Goal: Use online tool/utility: Utilize a website feature to perform a specific function

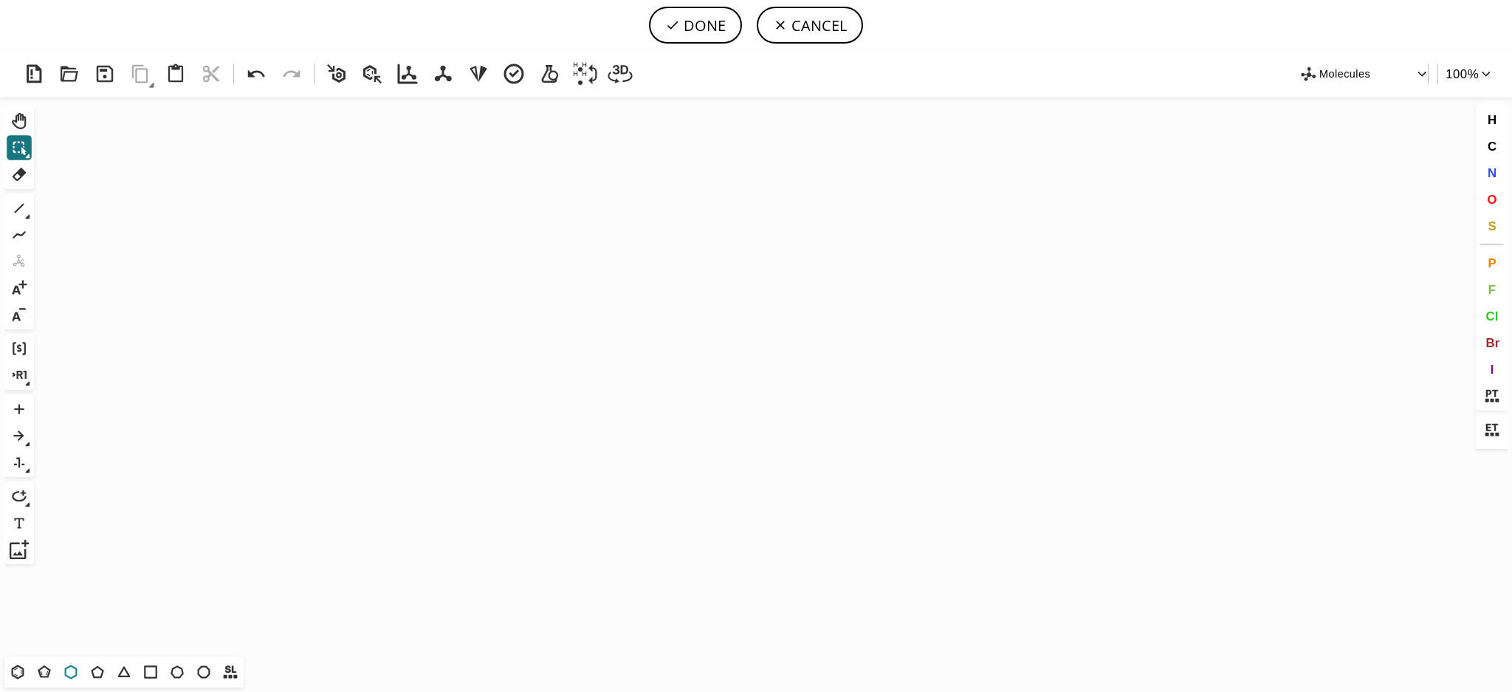
drag, startPoint x: 66, startPoint y: 673, endPoint x: 340, endPoint y: 385, distance: 397.5
click at [67, 672] on icon at bounding box center [70, 671] width 19 height 19
drag, startPoint x: 631, startPoint y: 264, endPoint x: 589, endPoint y: 263, distance: 42.8
click at [632, 264] on icon "Created with [PERSON_NAME] 2.3.0" at bounding box center [756, 376] width 1433 height 559
click at [19, 202] on icon at bounding box center [19, 208] width 19 height 19
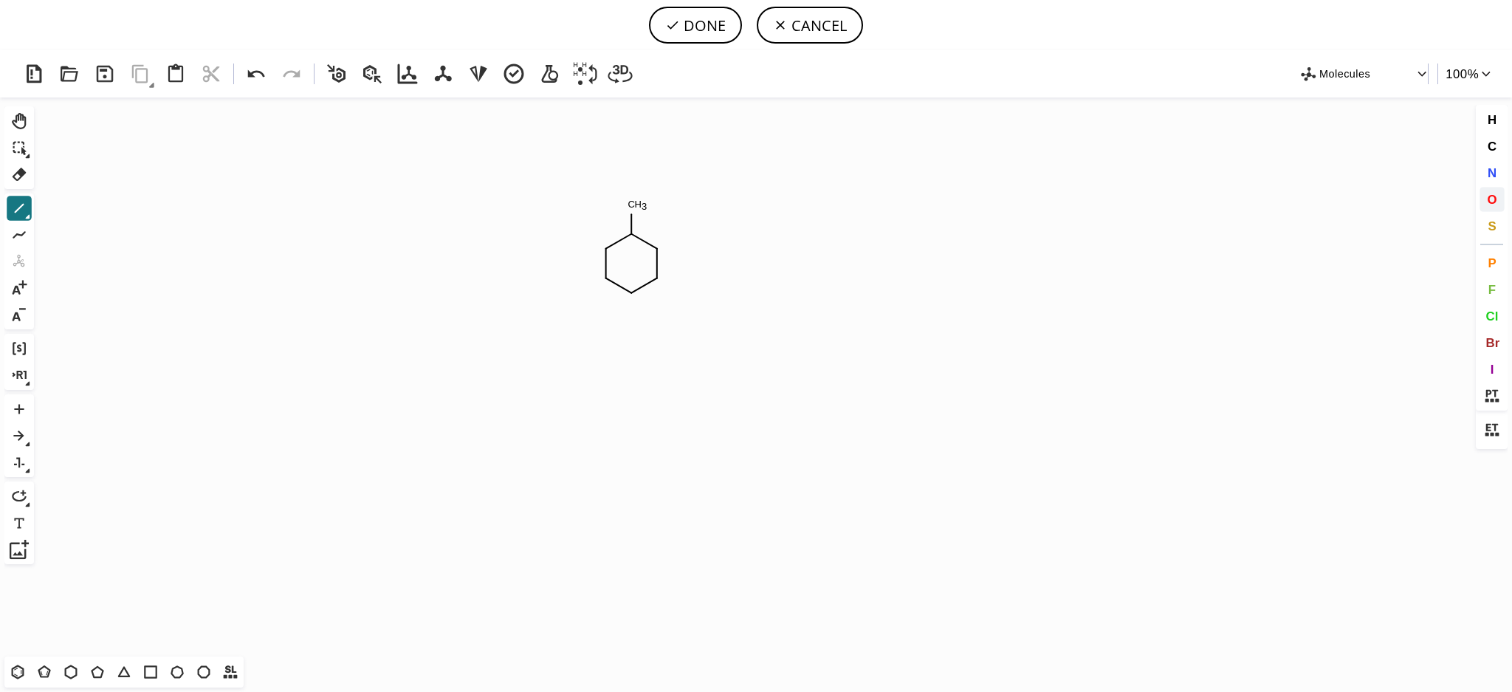
click at [1503, 202] on button "O" at bounding box center [1492, 199] width 25 height 25
click at [597, 276] on tspan "O" at bounding box center [597, 275] width 7 height 11
click at [650, 275] on tspan "O" at bounding box center [649, 274] width 7 height 11
click at [1489, 348] on span "Br" at bounding box center [1493, 342] width 14 height 14
click at [629, 205] on tspan "Br" at bounding box center [629, 206] width 10 height 11
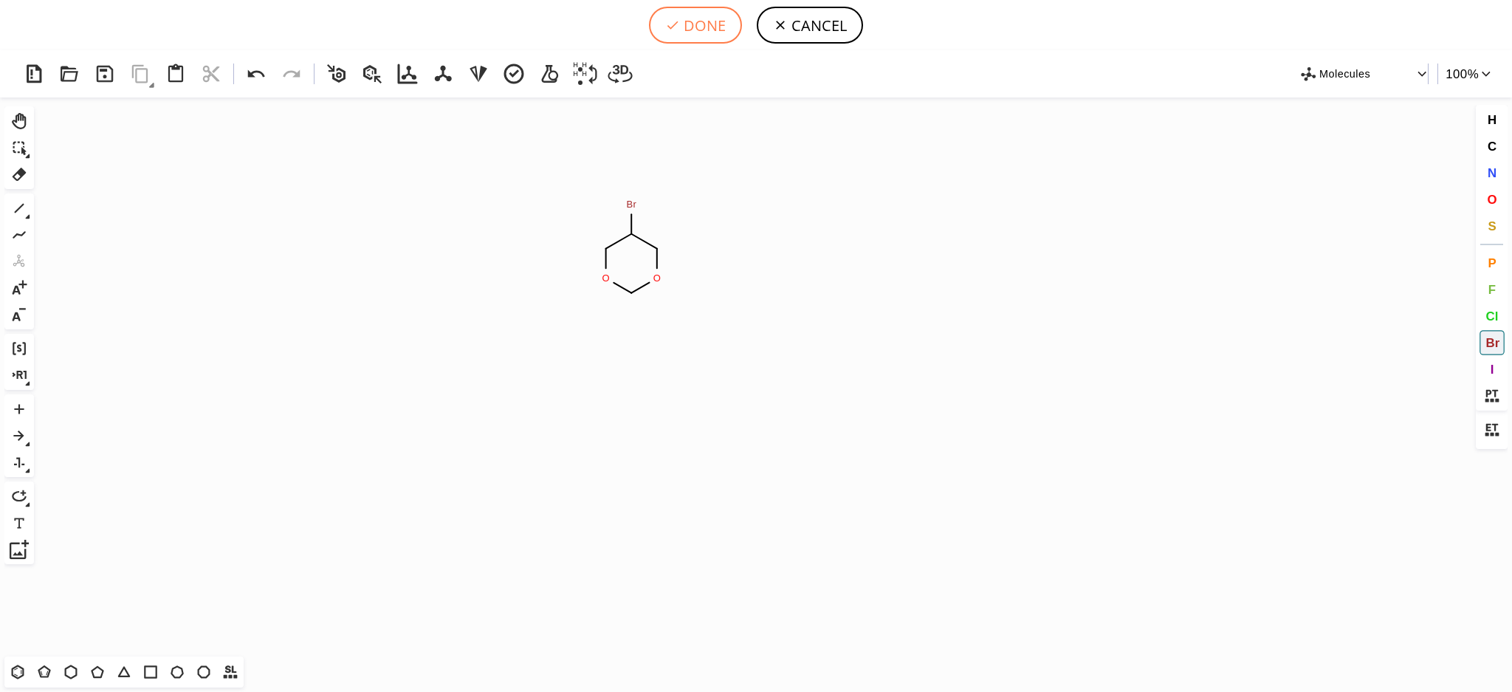
click at [675, 12] on button "DONE" at bounding box center [695, 25] width 93 height 37
type input "C1OCOCC1Br"
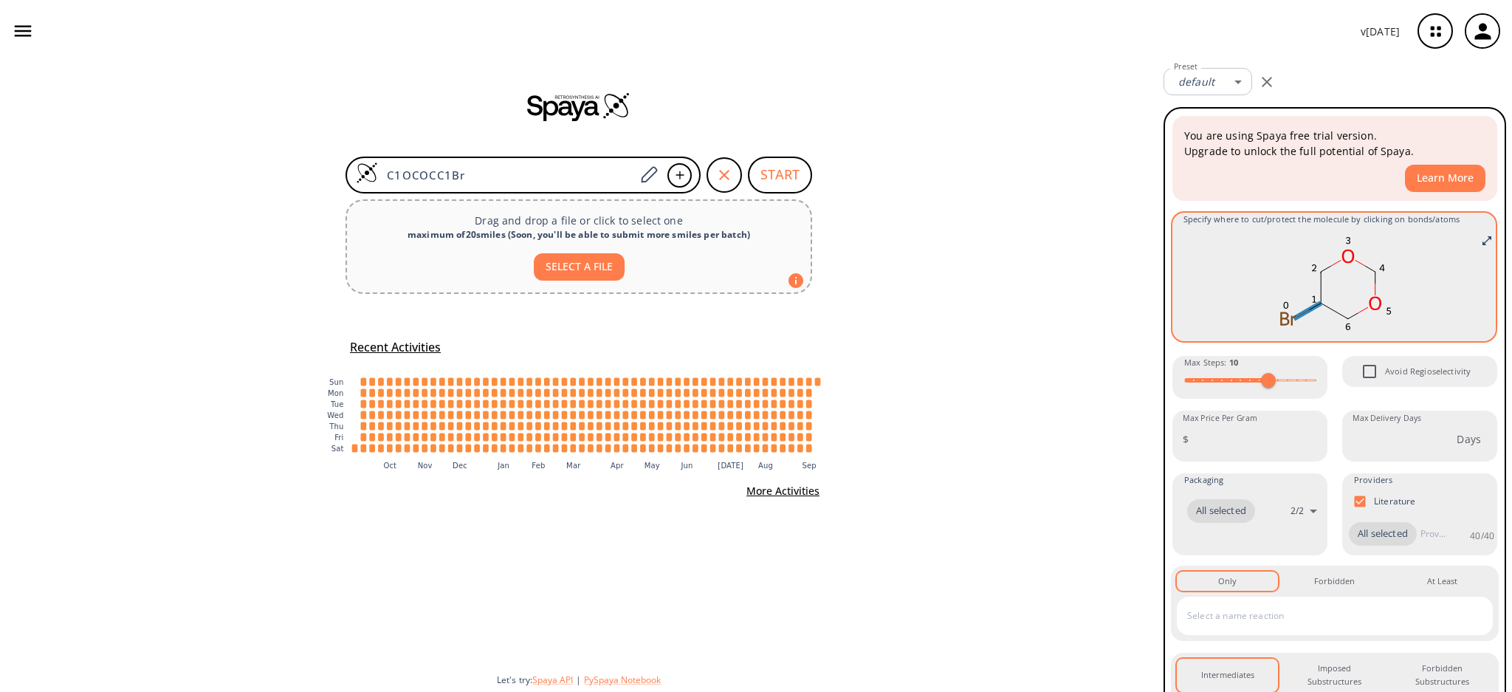
click at [1301, 309] on icon at bounding box center [1304, 312] width 12 height 7
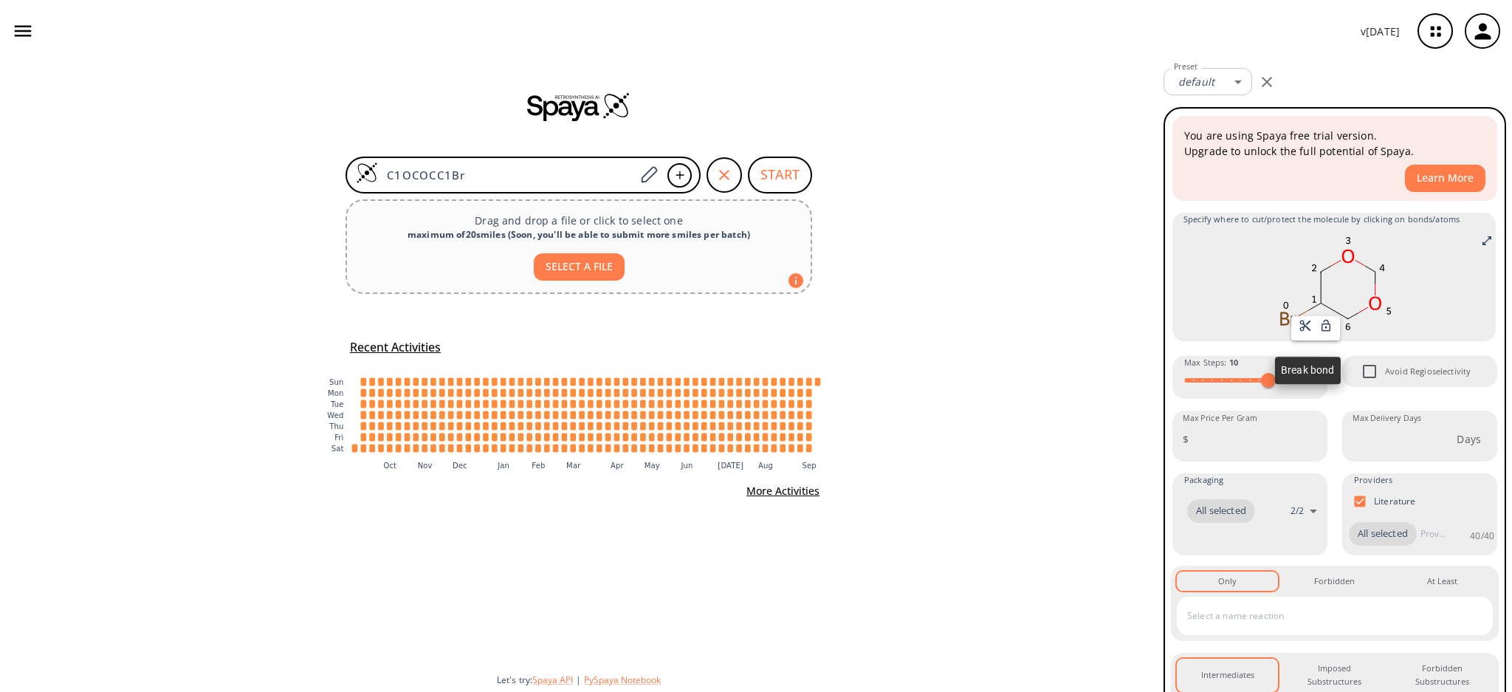
click at [1306, 332] on div at bounding box center [1305, 328] width 13 height 18
click at [762, 171] on button "START" at bounding box center [780, 175] width 64 height 37
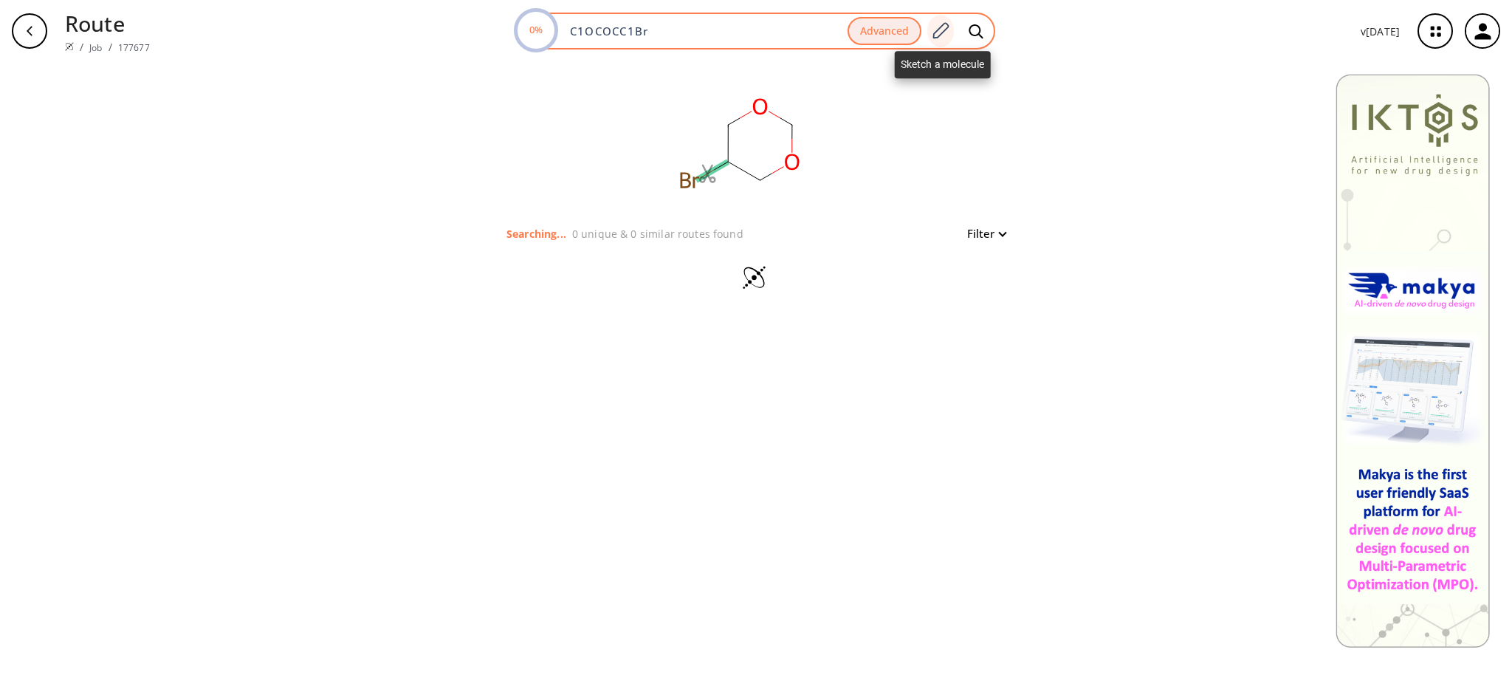
click at [938, 32] on icon at bounding box center [941, 30] width 16 height 16
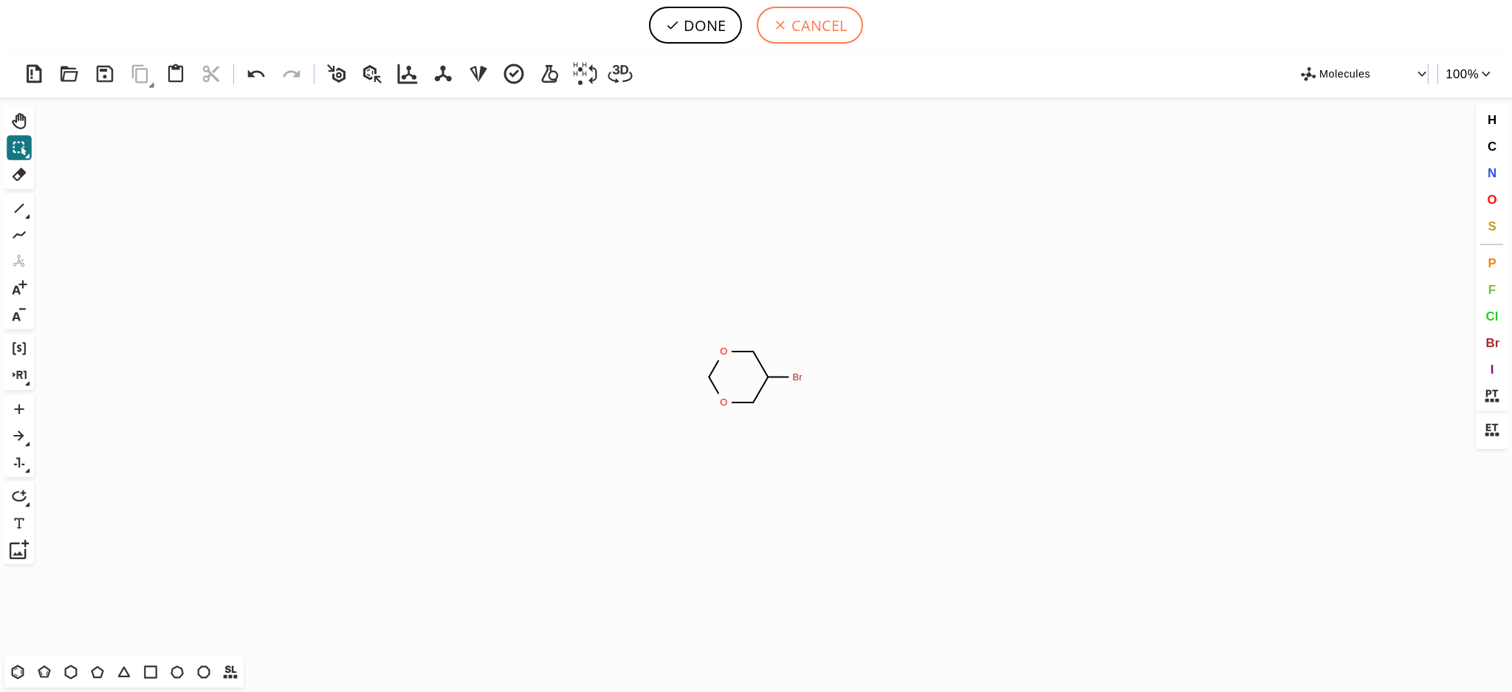
click at [814, 28] on button "CANCEL" at bounding box center [810, 25] width 106 height 37
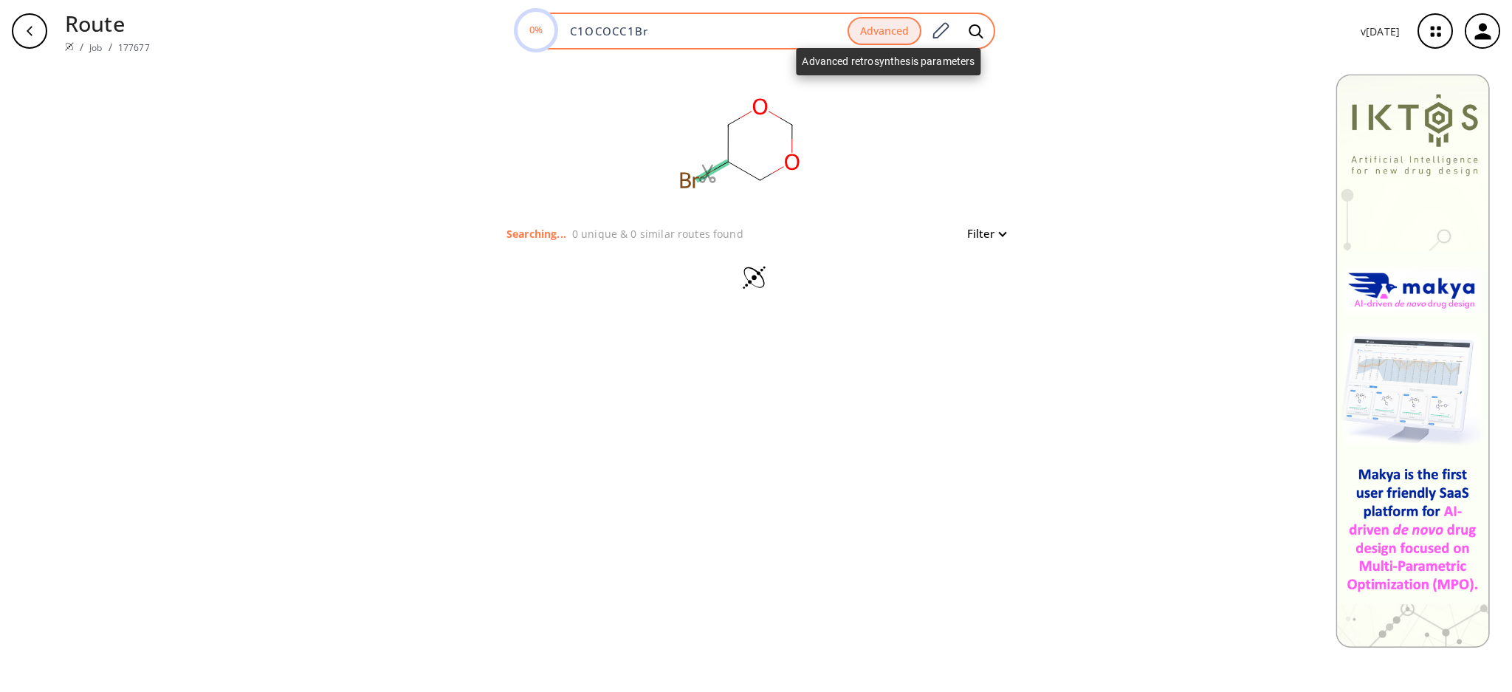
click at [871, 33] on button "Advanced" at bounding box center [885, 31] width 74 height 29
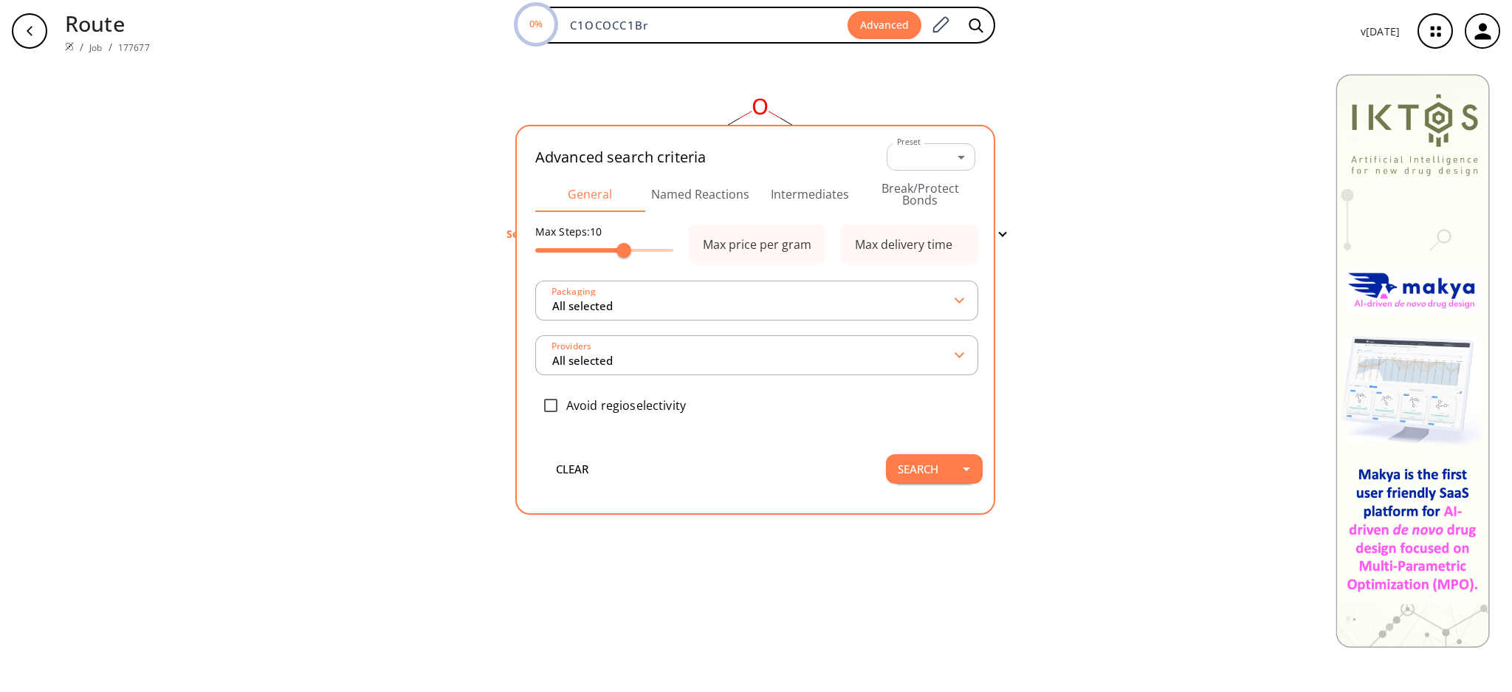
type input "All selected"
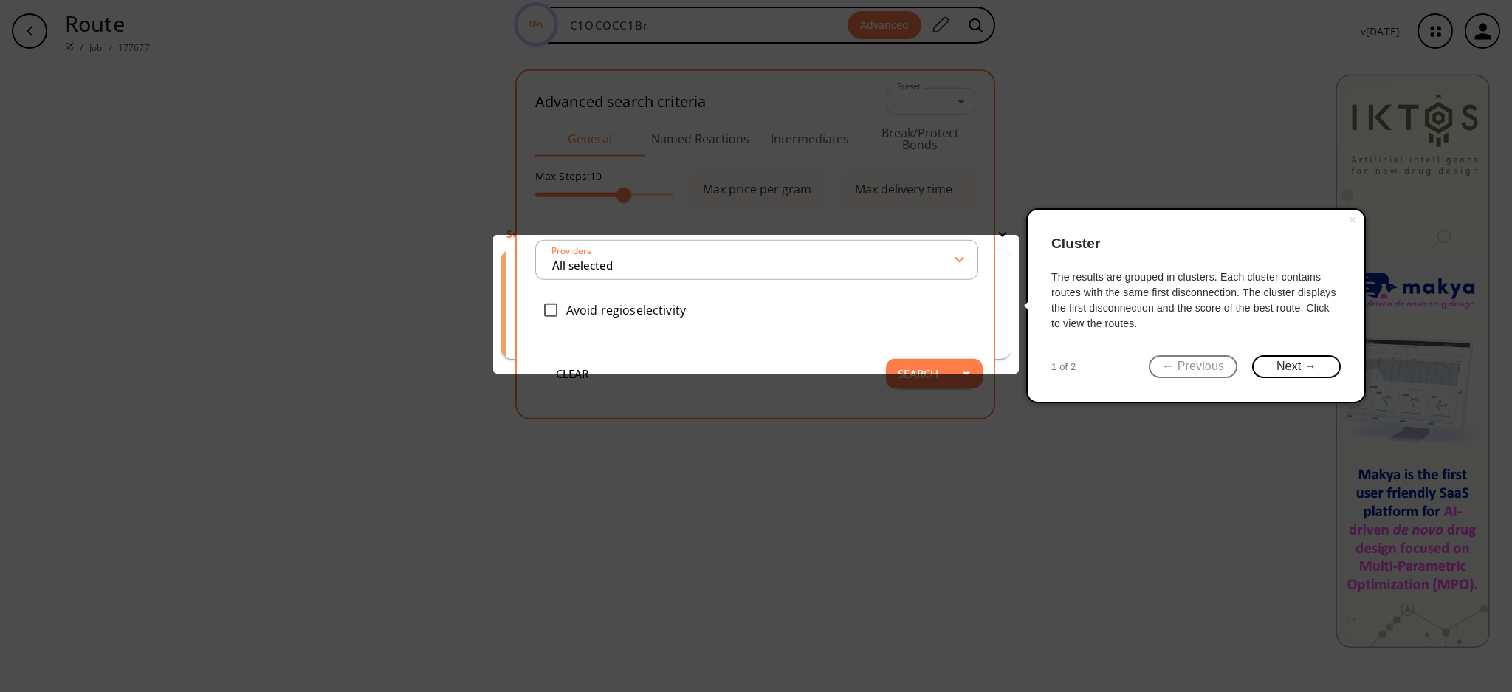
type input "All selected"
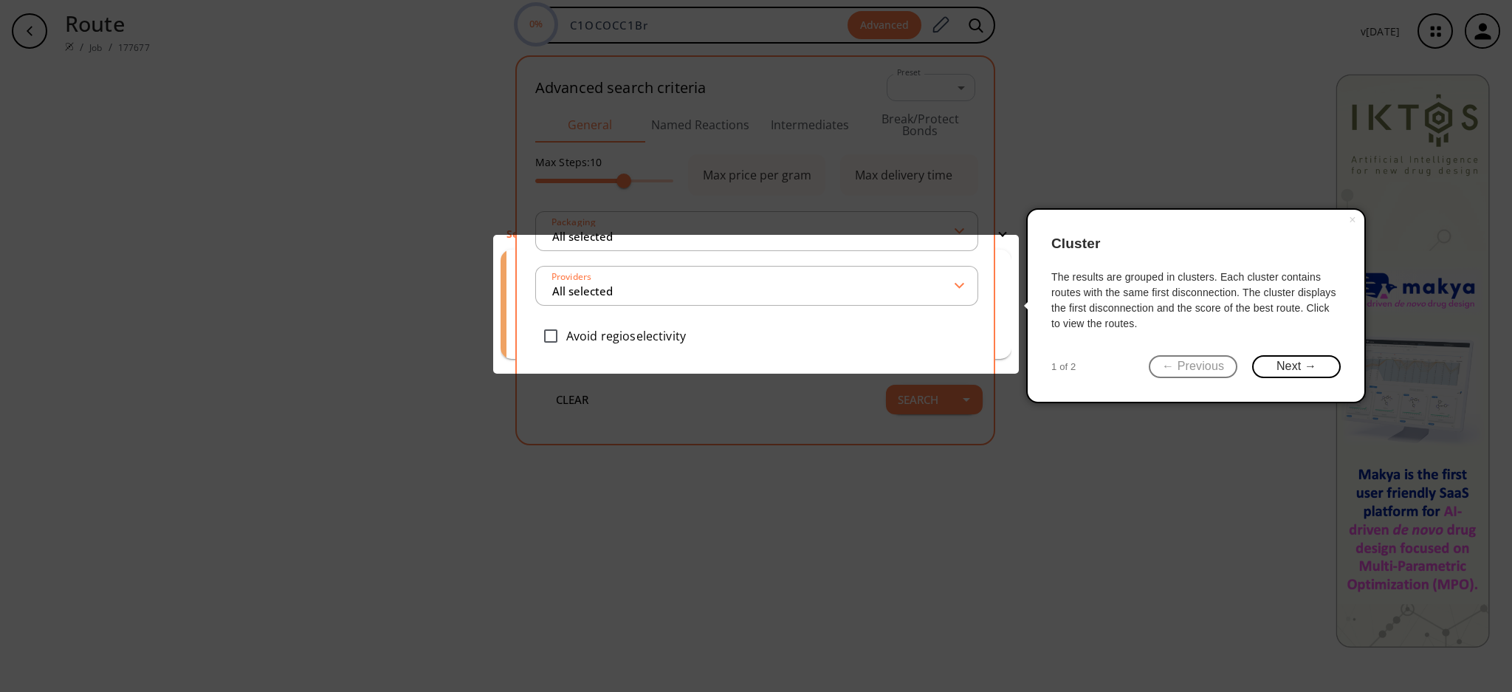
click at [836, 115] on icon at bounding box center [756, 346] width 1512 height 692
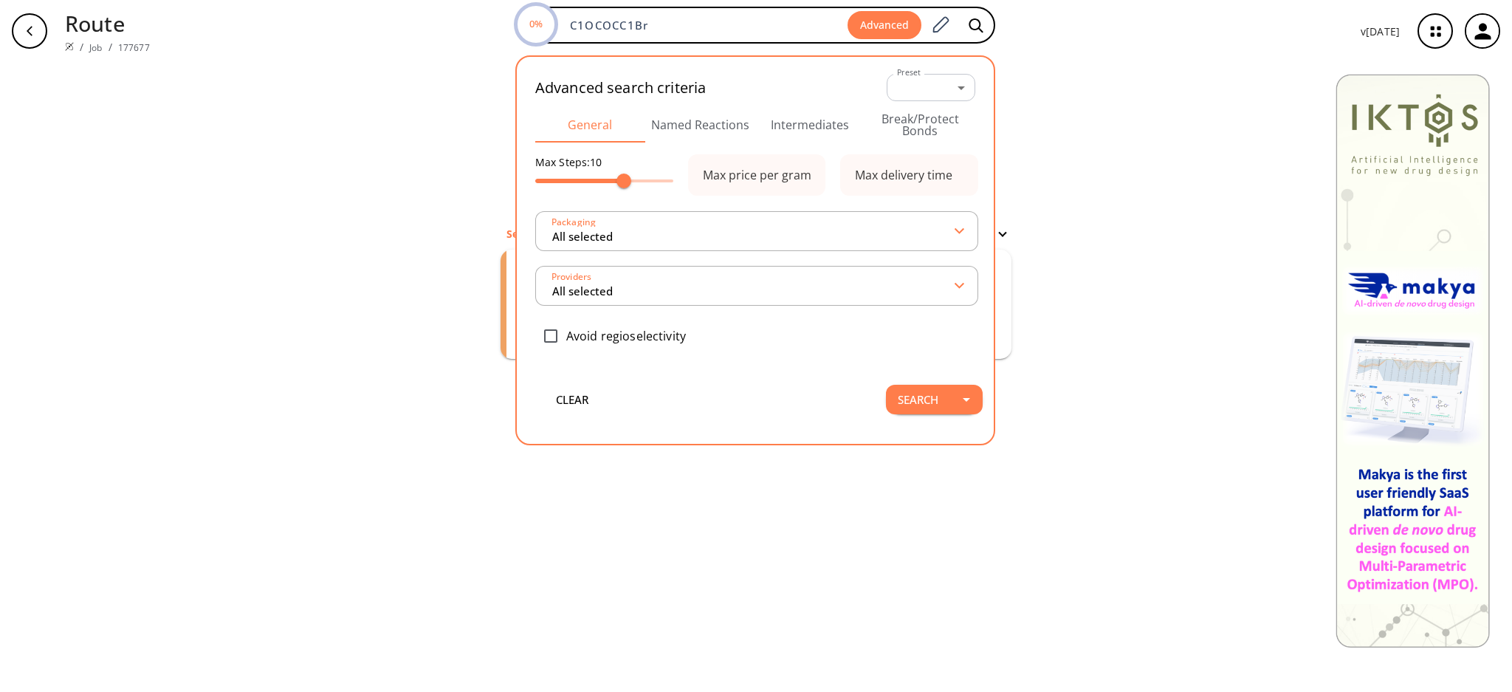
click at [837, 114] on button "Intermediates" at bounding box center [810, 124] width 110 height 35
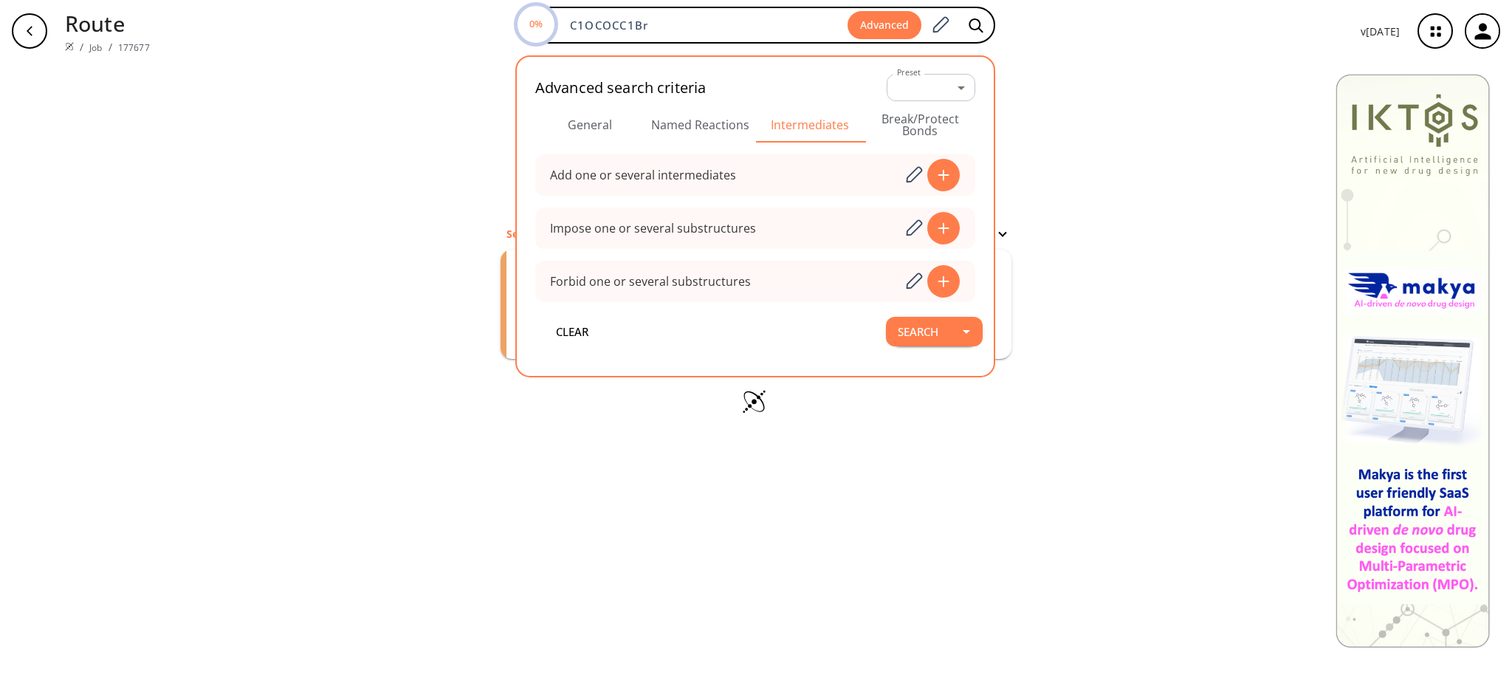
click at [638, 120] on button "General" at bounding box center [590, 124] width 110 height 35
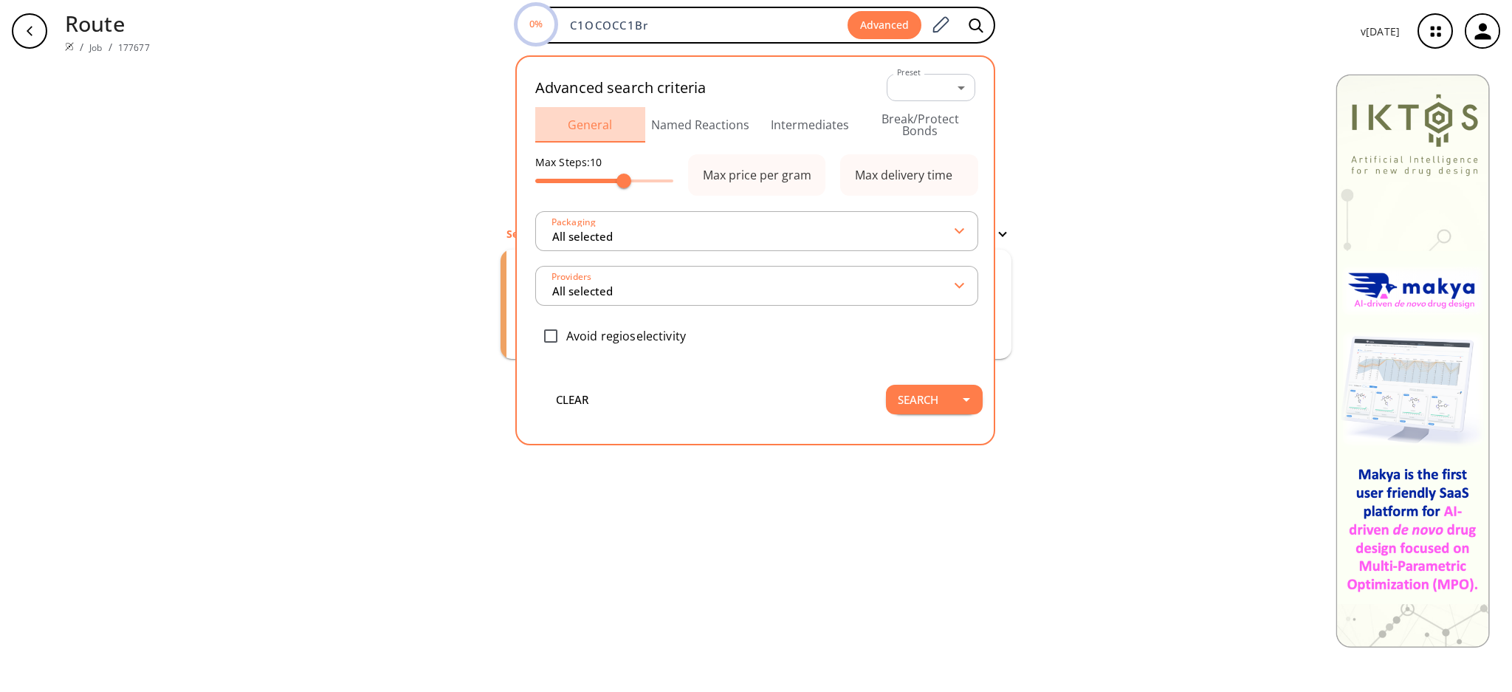
click at [574, 121] on button "General" at bounding box center [590, 124] width 110 height 35
click at [707, 114] on button "Named Reactions" at bounding box center [700, 124] width 110 height 35
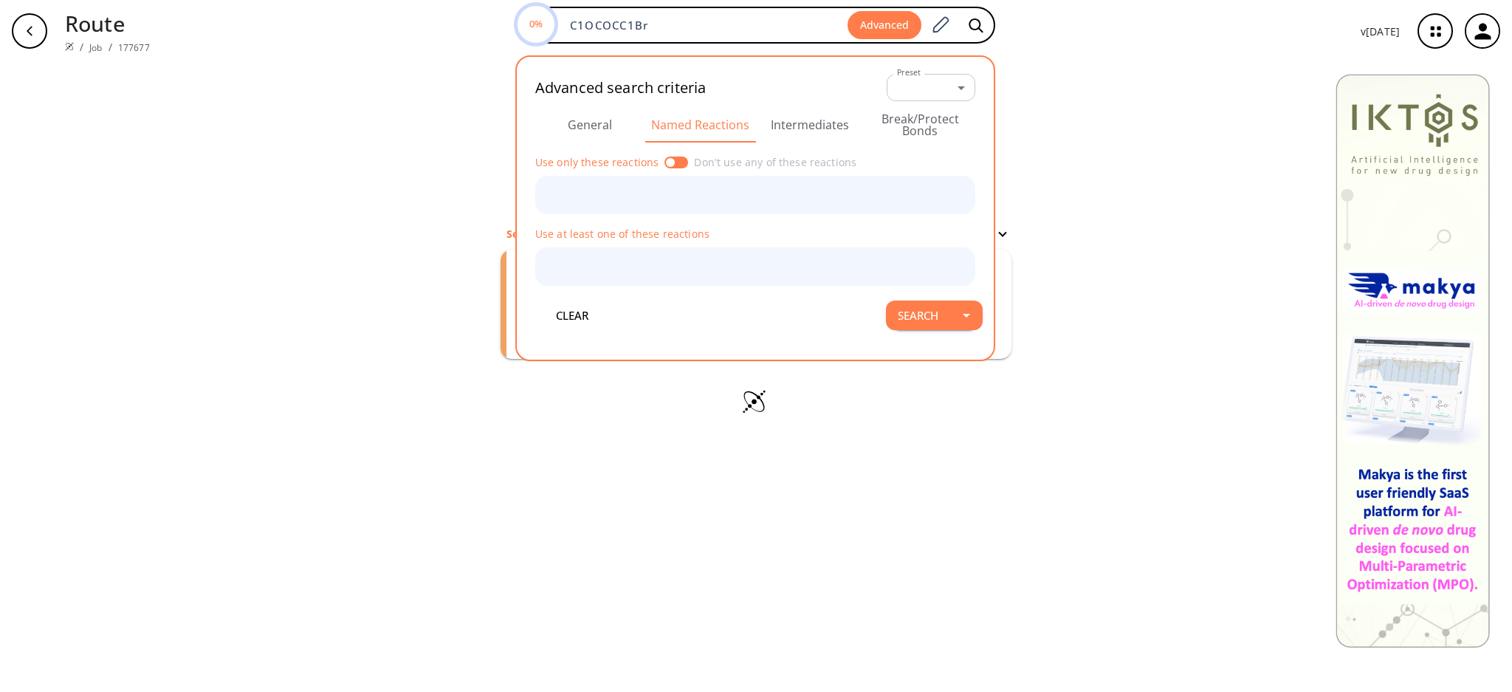
click at [1274, 222] on div "clear Searching... 1 unique & 9 similar routes found Filter Starting from: RSco…" at bounding box center [756, 377] width 1512 height 630
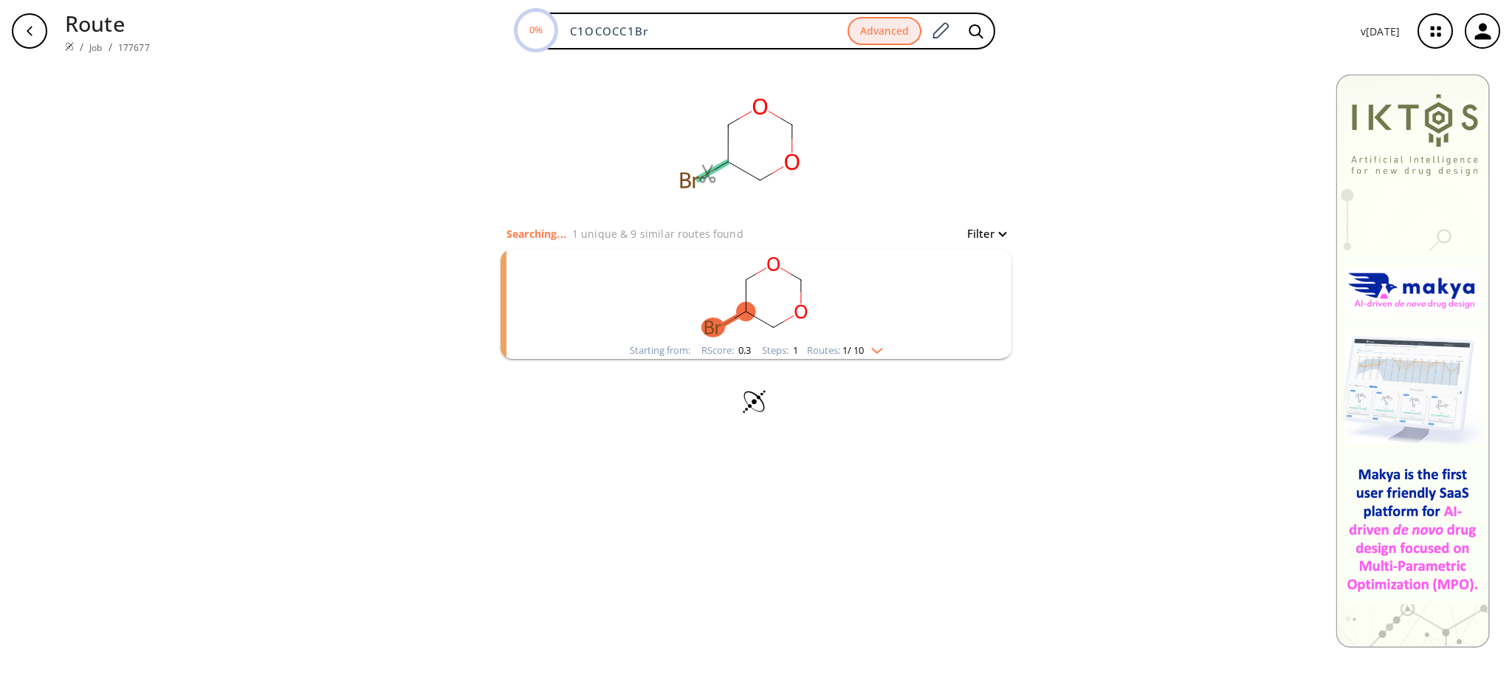
click at [863, 360] on li "Starting from: RScore : 0.3 Steps : 1 Routes: 1 / 10" at bounding box center [756, 304] width 511 height 124
click at [878, 354] on div "Routes: 1 / 10" at bounding box center [845, 351] width 76 height 10
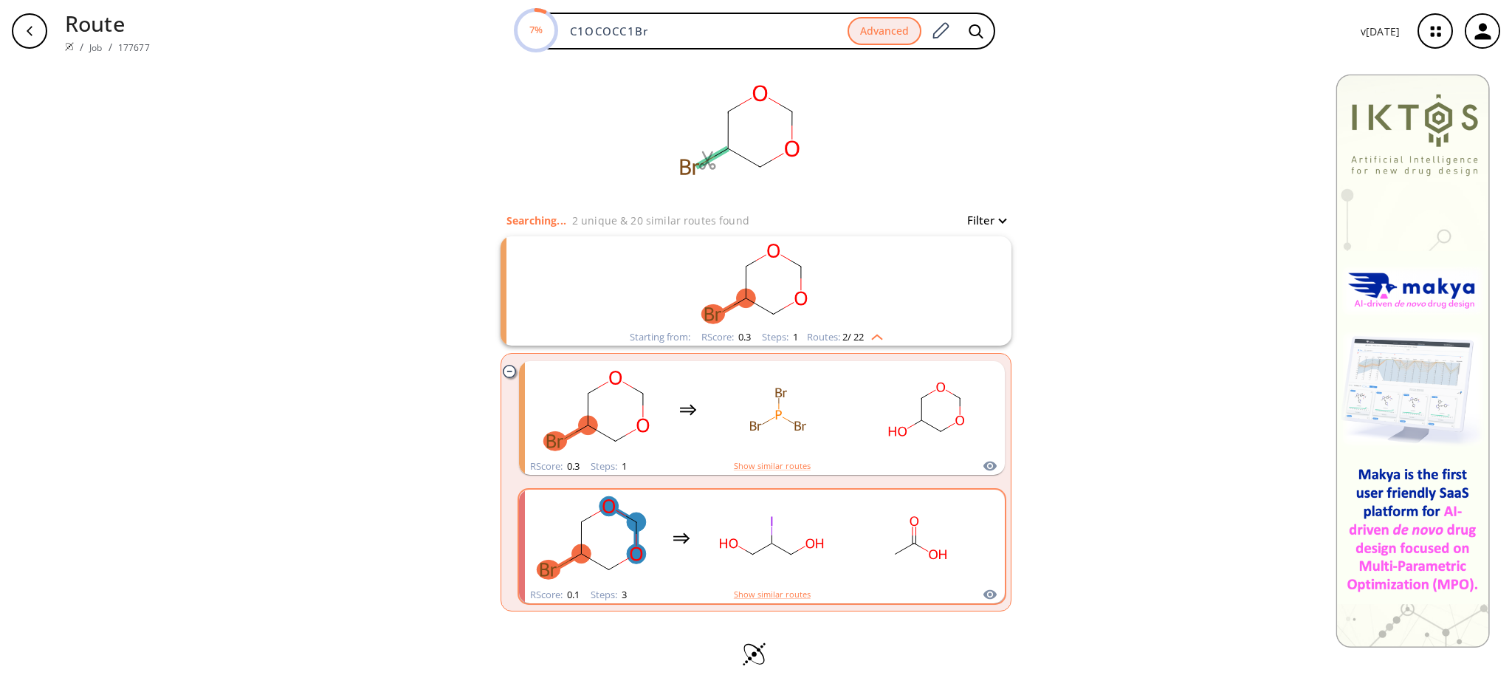
scroll to position [12, 0]
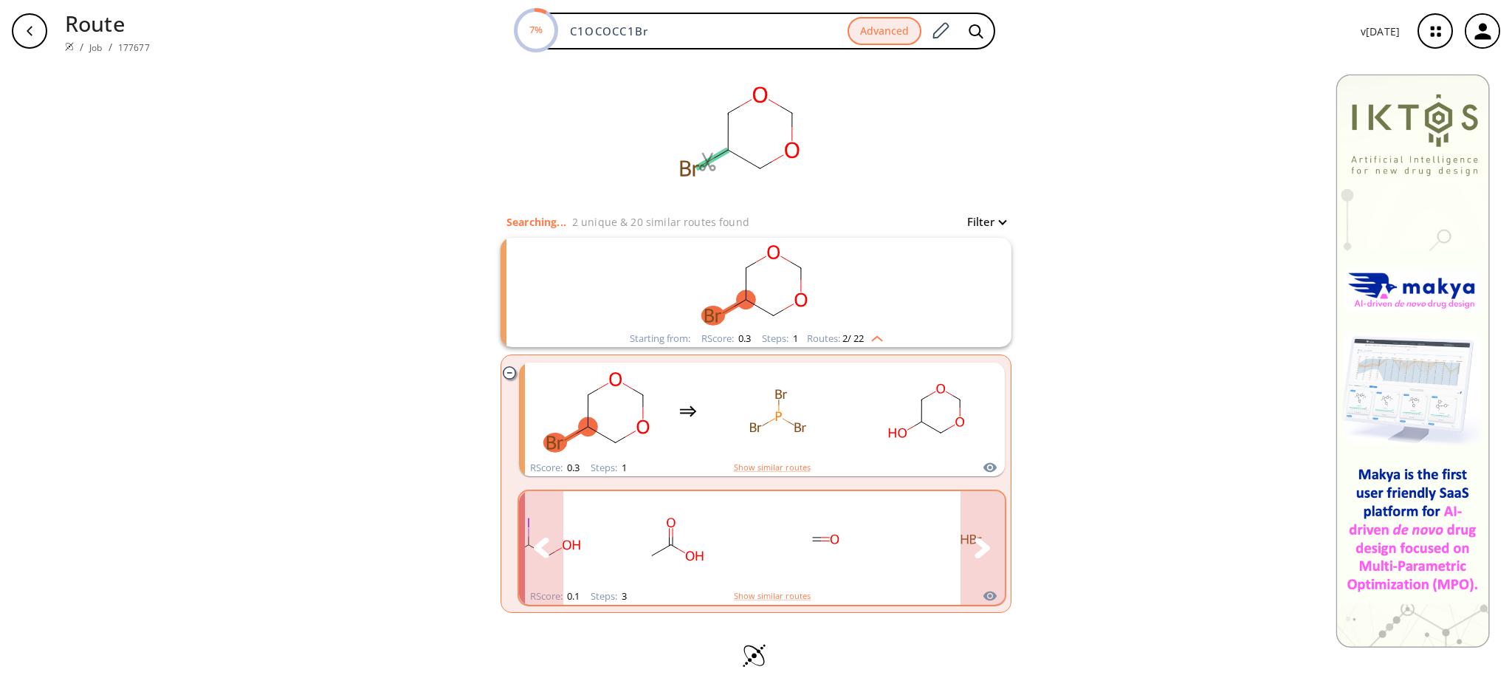
click at [704, 543] on rect "clusters" at bounding box center [676, 539] width 133 height 92
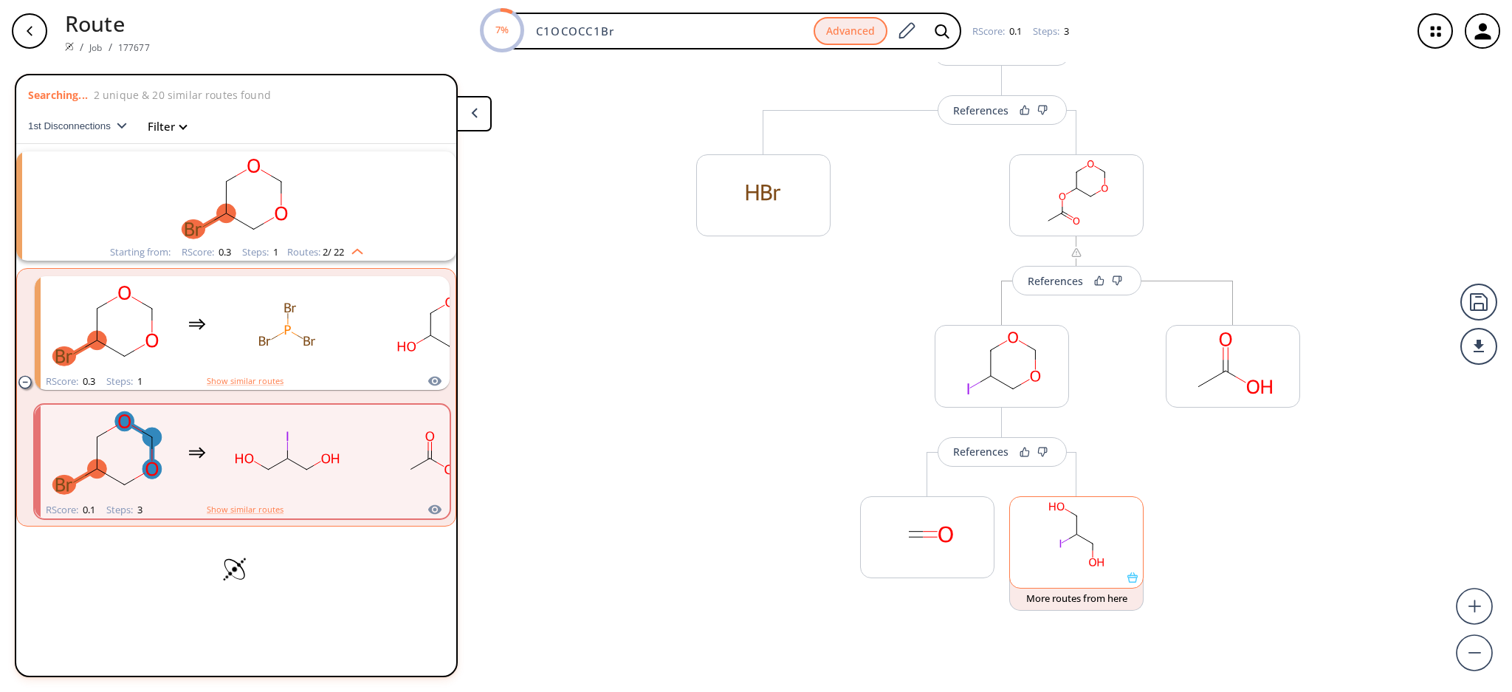
scroll to position [145, 0]
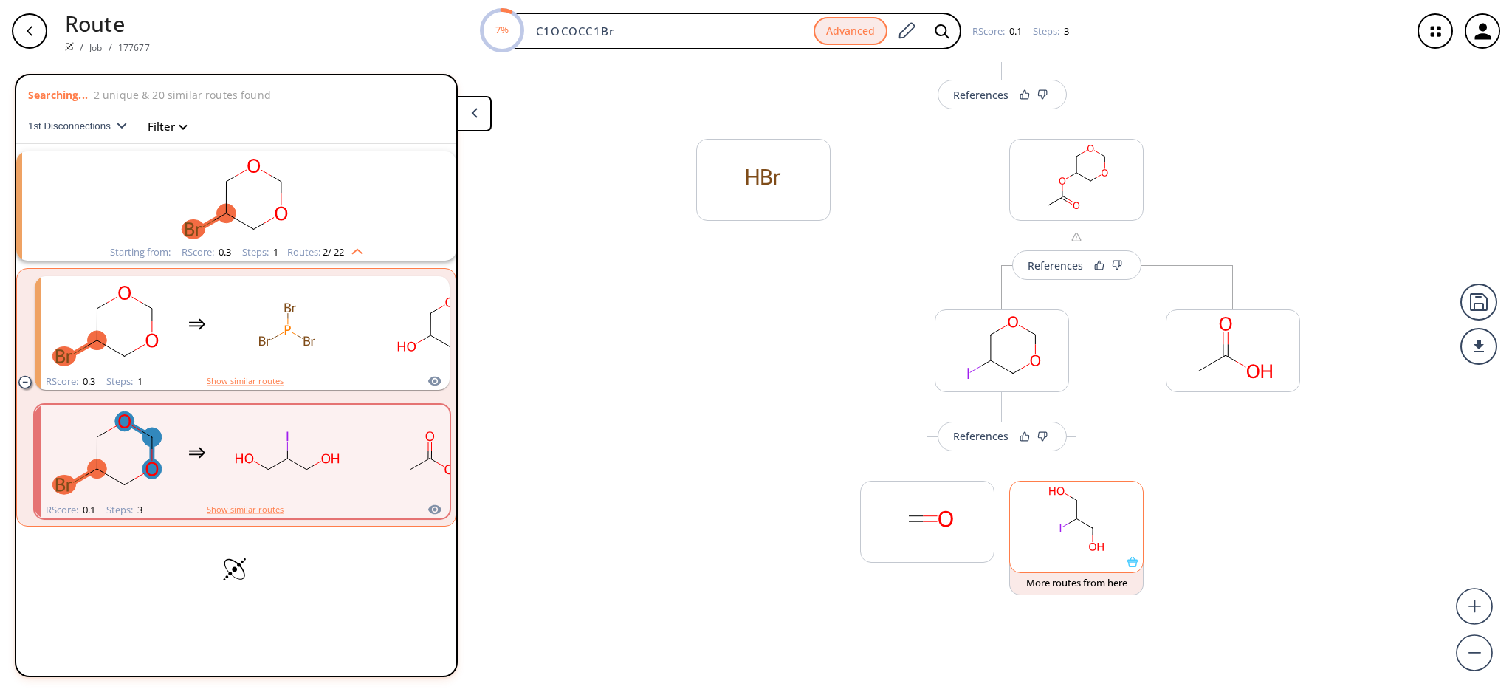
click at [1040, 532] on rect at bounding box center [1076, 518] width 133 height 75
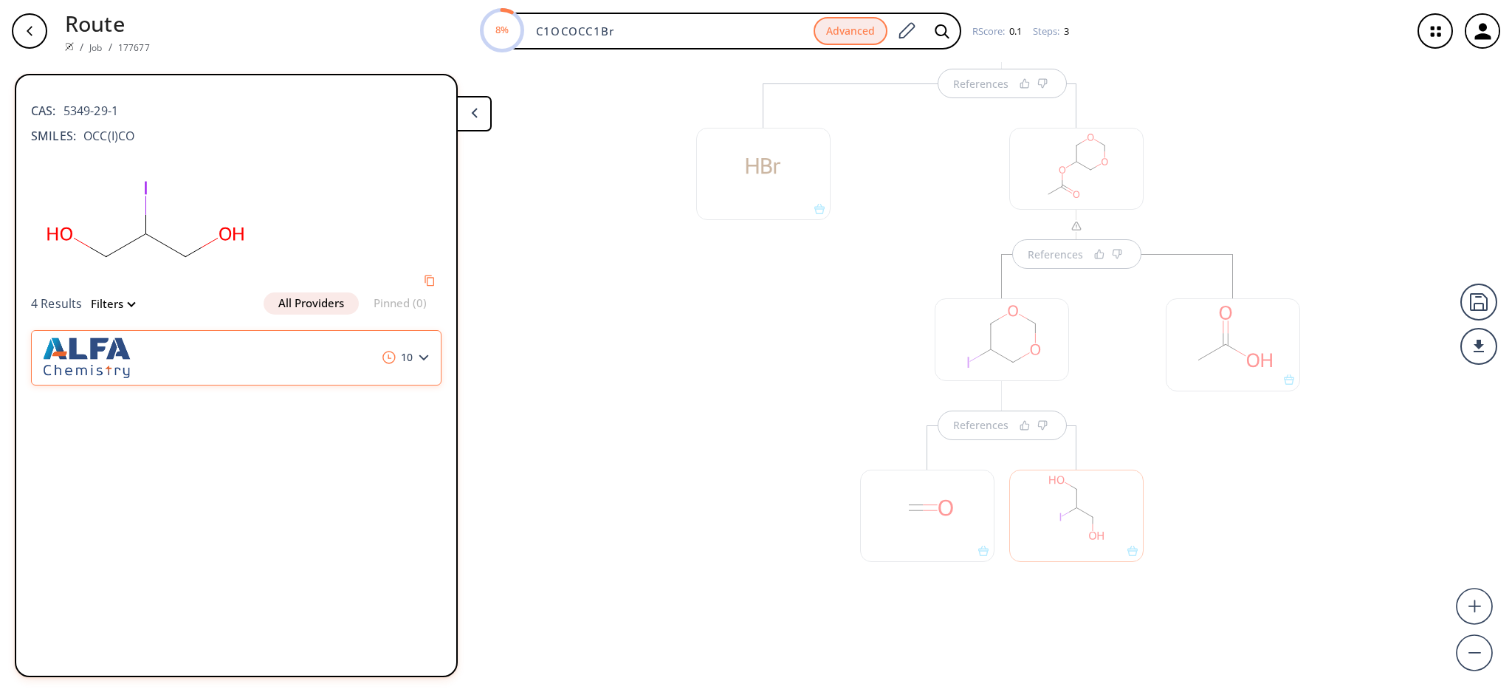
click at [419, 357] on icon at bounding box center [424, 357] width 10 height 7
click at [414, 352] on span "10" at bounding box center [398, 357] width 42 height 13
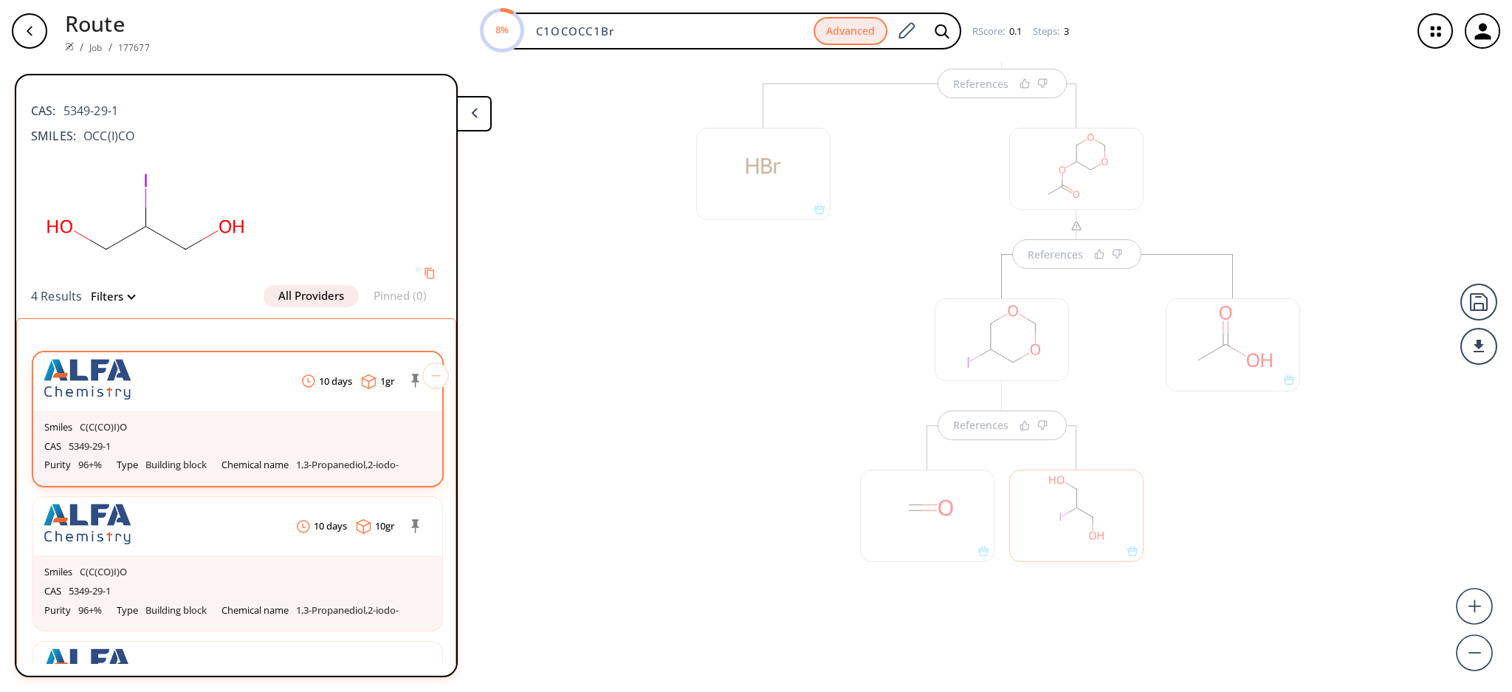
scroll to position [320, 0]
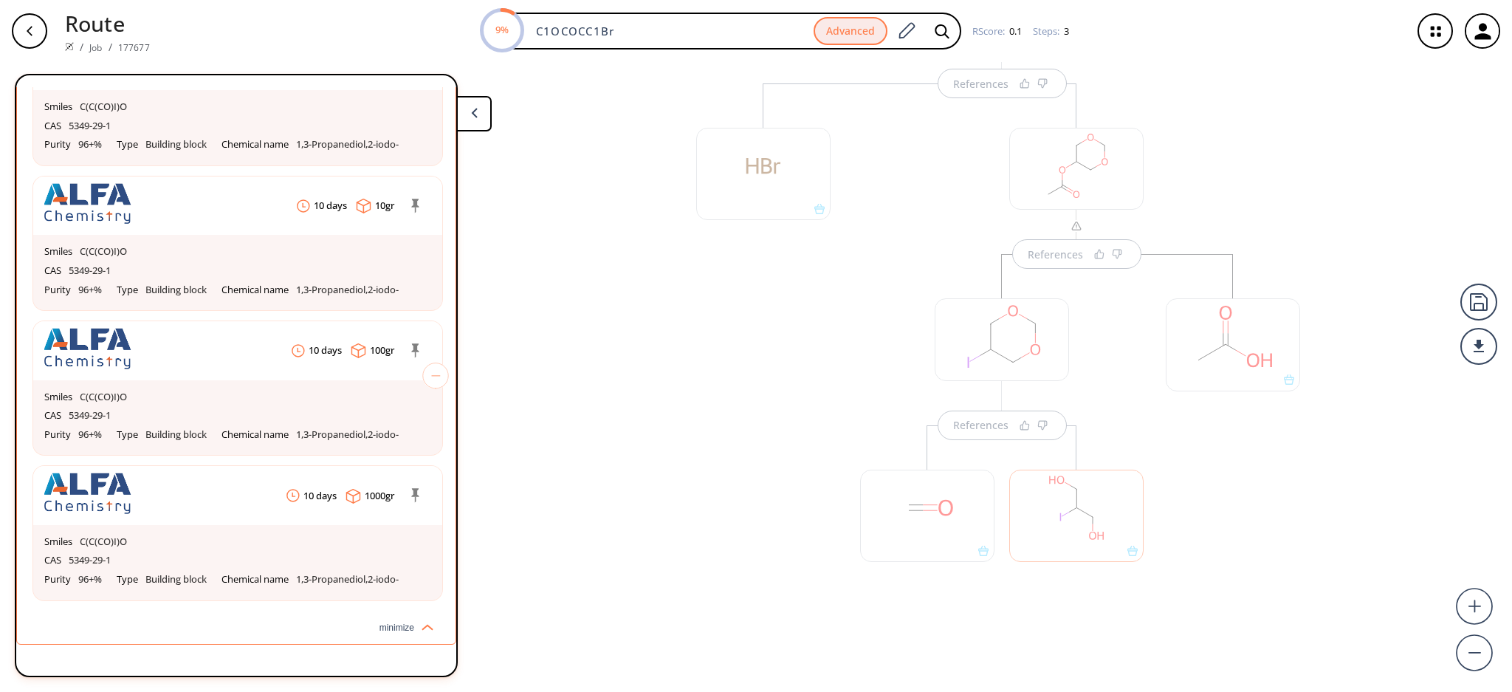
click at [743, 471] on div at bounding box center [763, 366] width 149 height 567
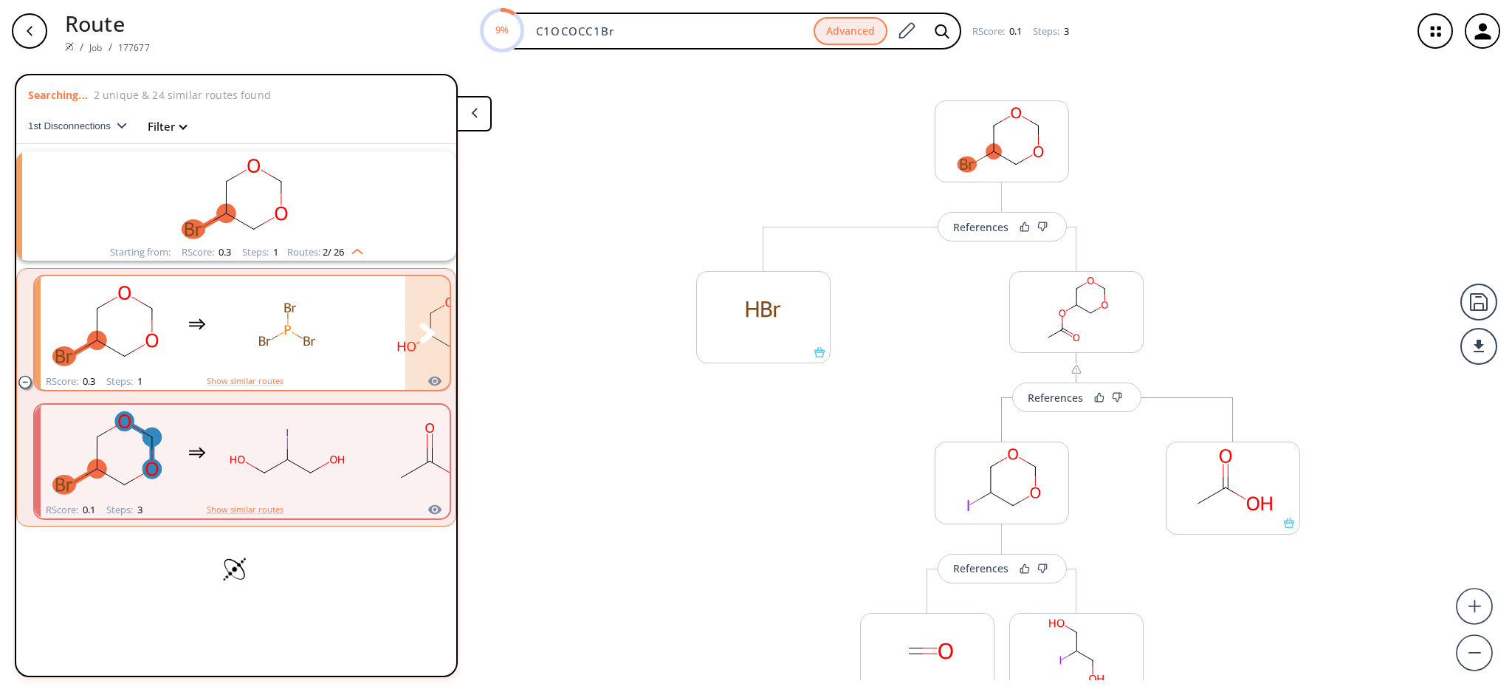
scroll to position [0, 0]
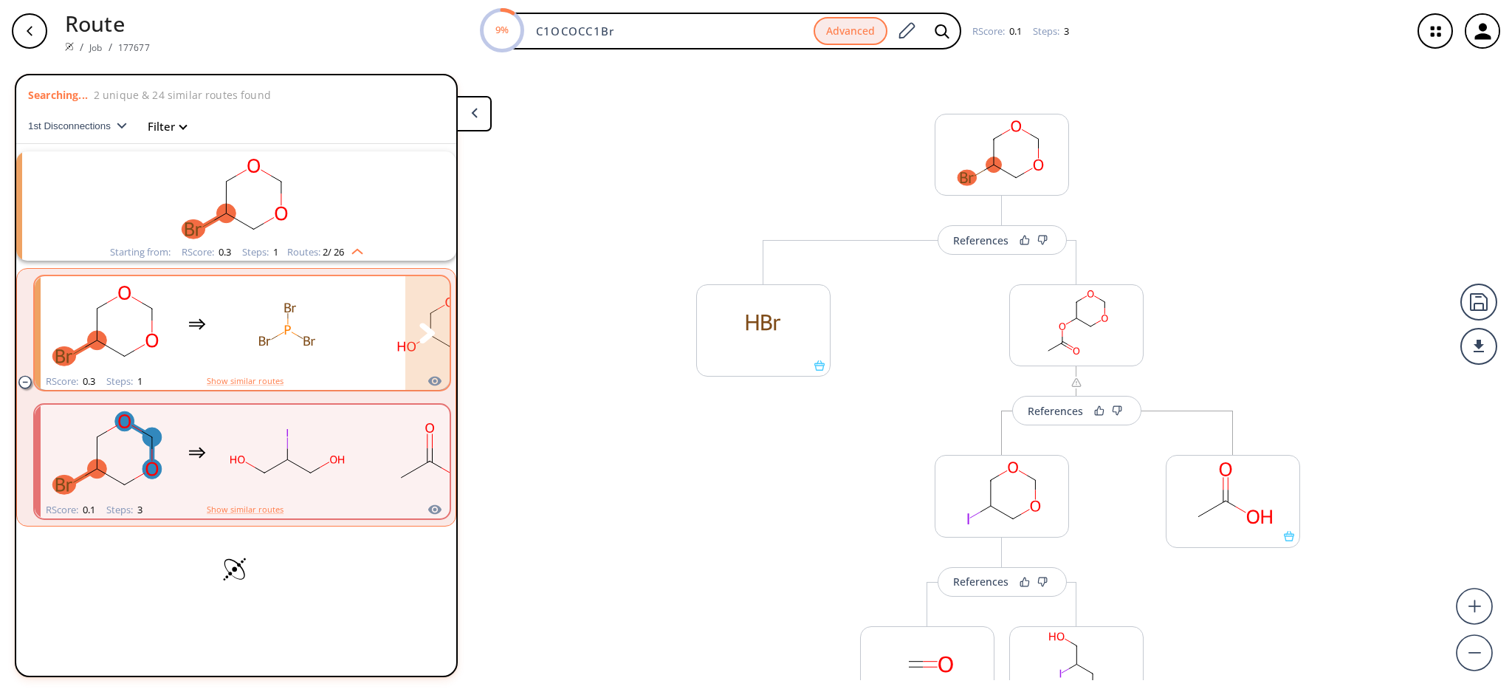
click at [309, 351] on rect "clusters" at bounding box center [287, 324] width 133 height 92
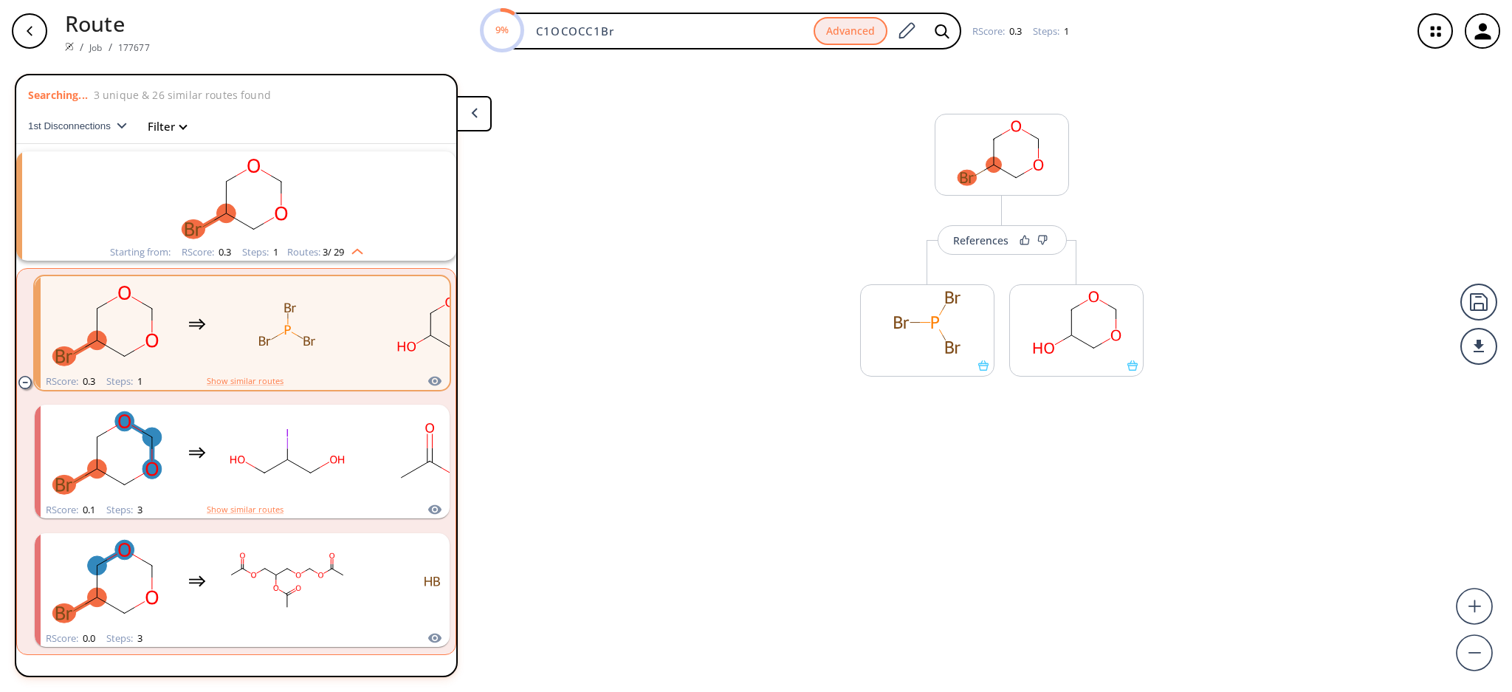
click at [271, 250] on span "1" at bounding box center [274, 251] width 7 height 13
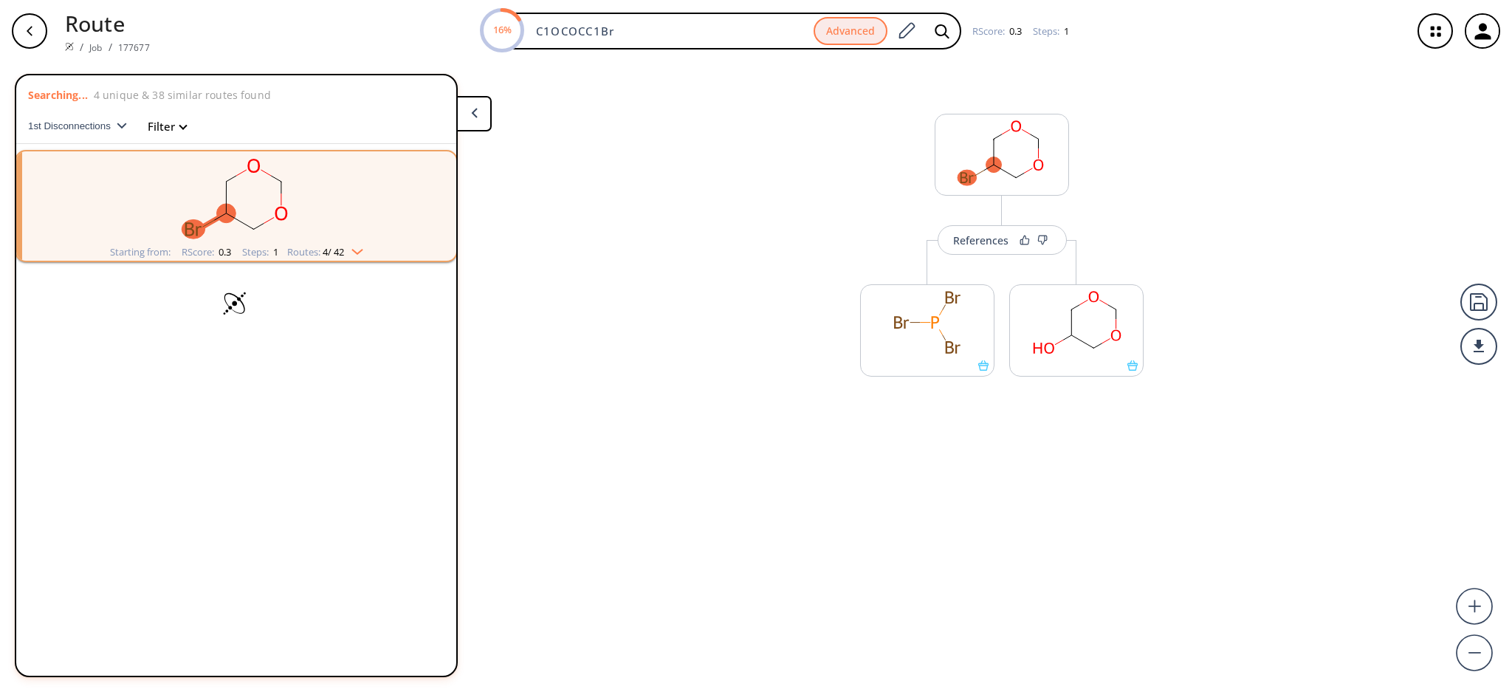
drag, startPoint x: 359, startPoint y: 231, endPoint x: 351, endPoint y: 235, distance: 8.9
click at [357, 231] on rect "clusters" at bounding box center [236, 197] width 384 height 92
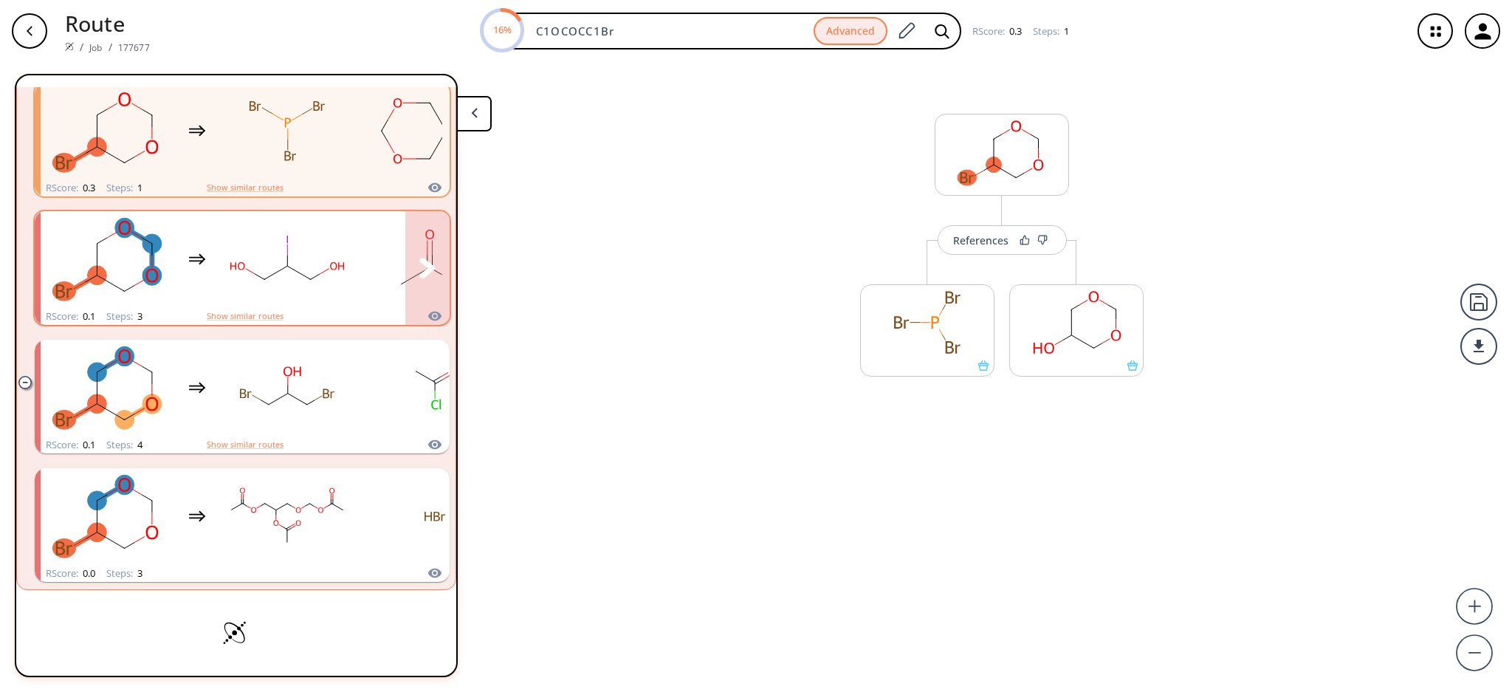
scroll to position [195, 0]
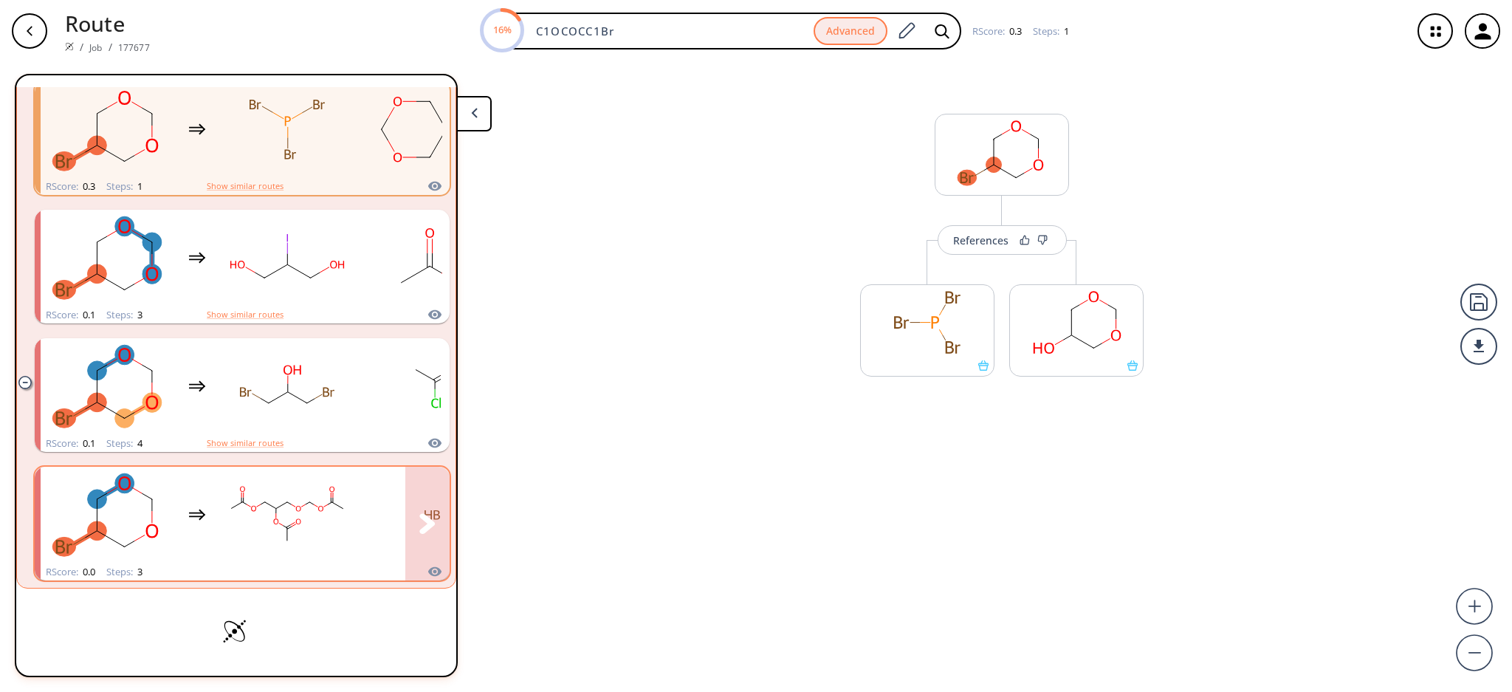
click at [312, 495] on rect "clusters" at bounding box center [287, 515] width 133 height 92
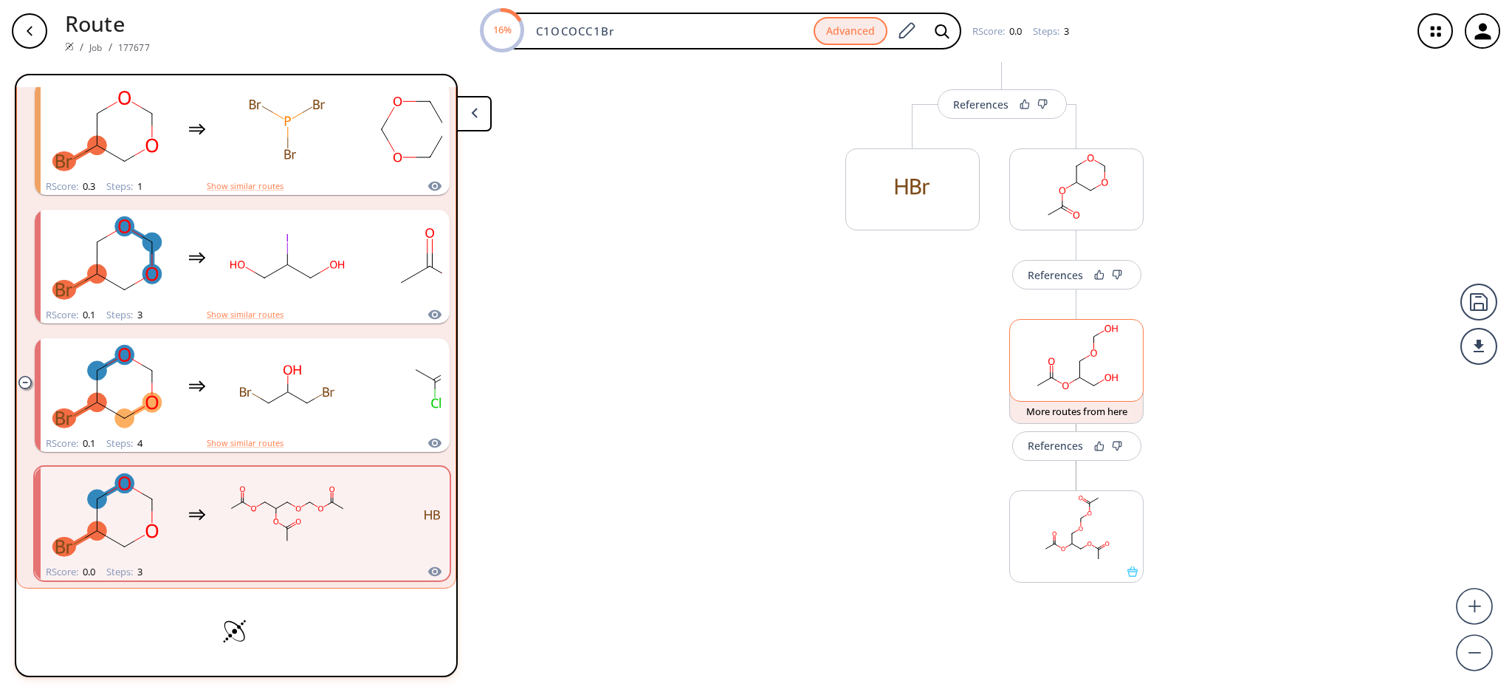
scroll to position [157, 0]
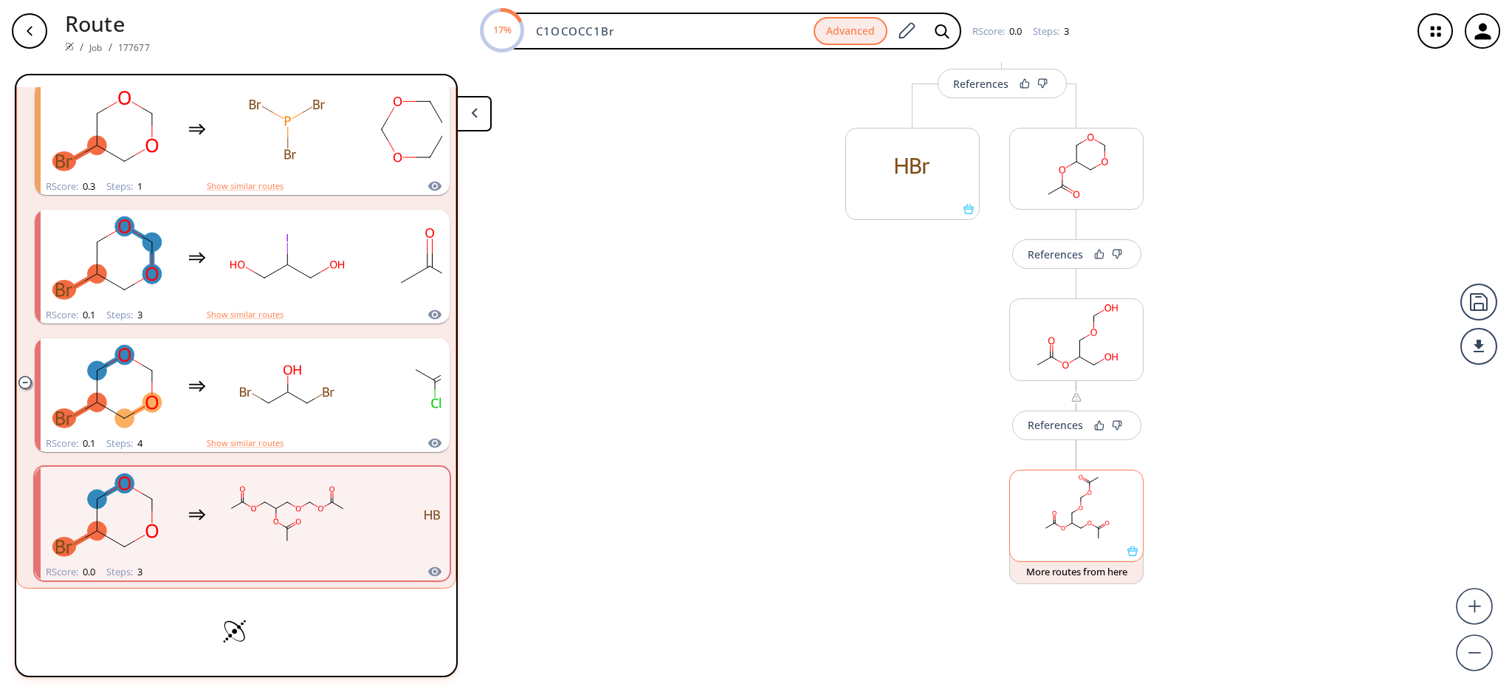
click at [1092, 526] on icon at bounding box center [1093, 525] width 3 height 2
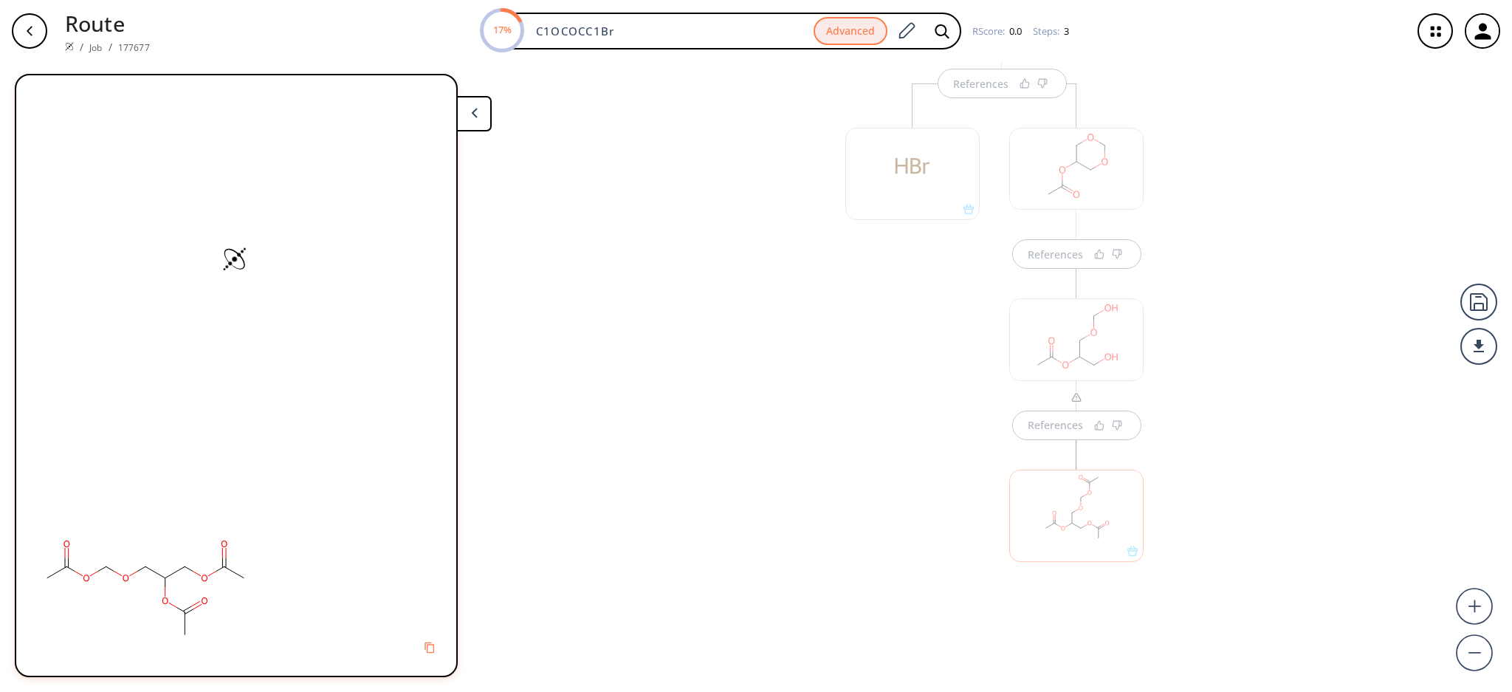
scroll to position [0, 0]
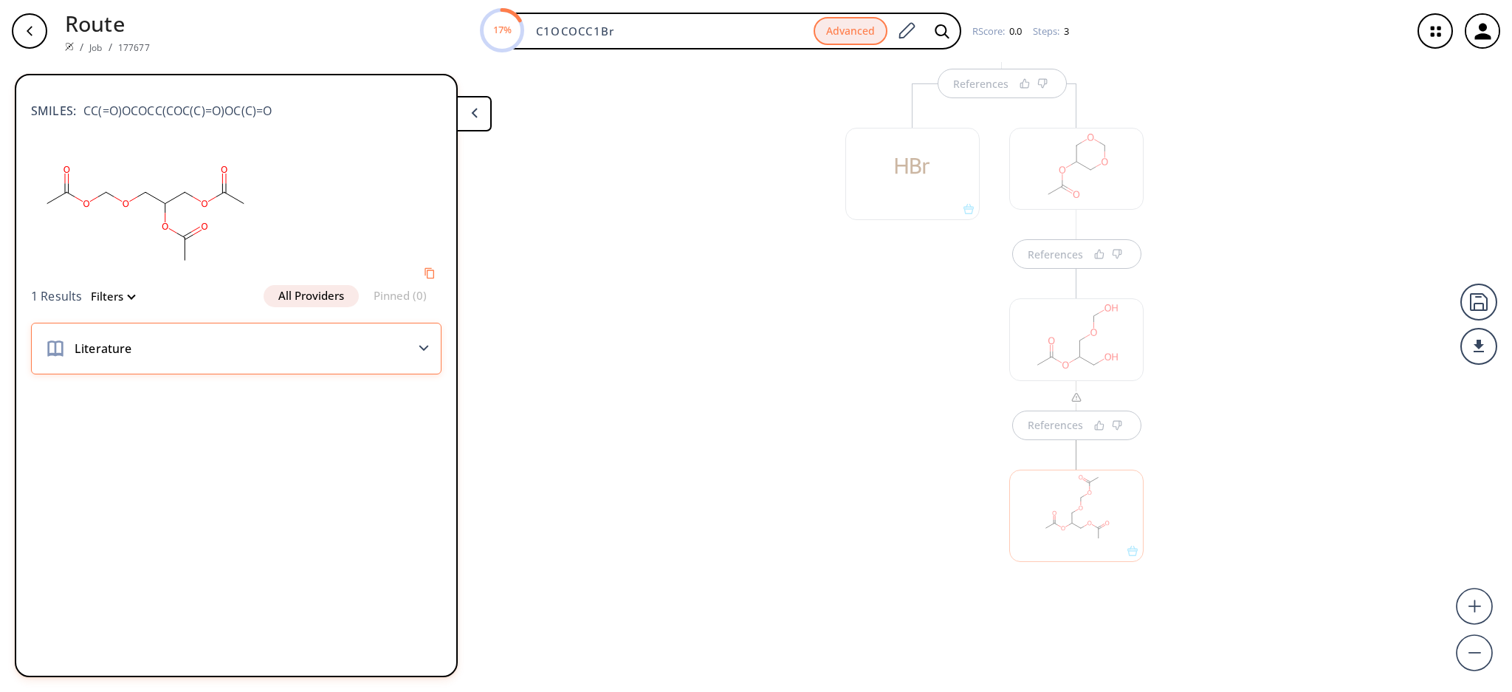
click at [409, 338] on div "Literature" at bounding box center [236, 349] width 411 height 52
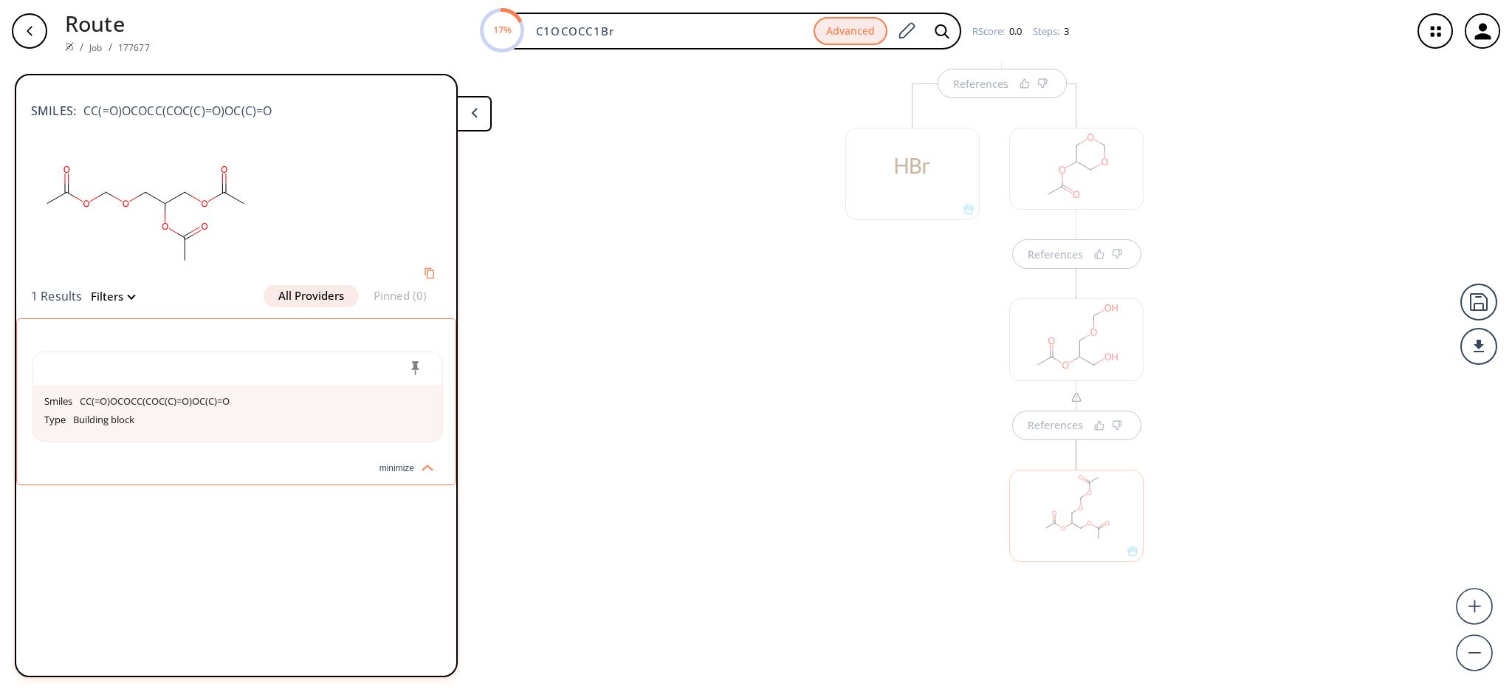
click at [409, 337] on div "Smiles CC(=O)OCOCC(COC(C)=O)OC(C)=O Type Building block" at bounding box center [236, 395] width 439 height 122
click at [702, 389] on div "References References References" at bounding box center [756, 371] width 1512 height 618
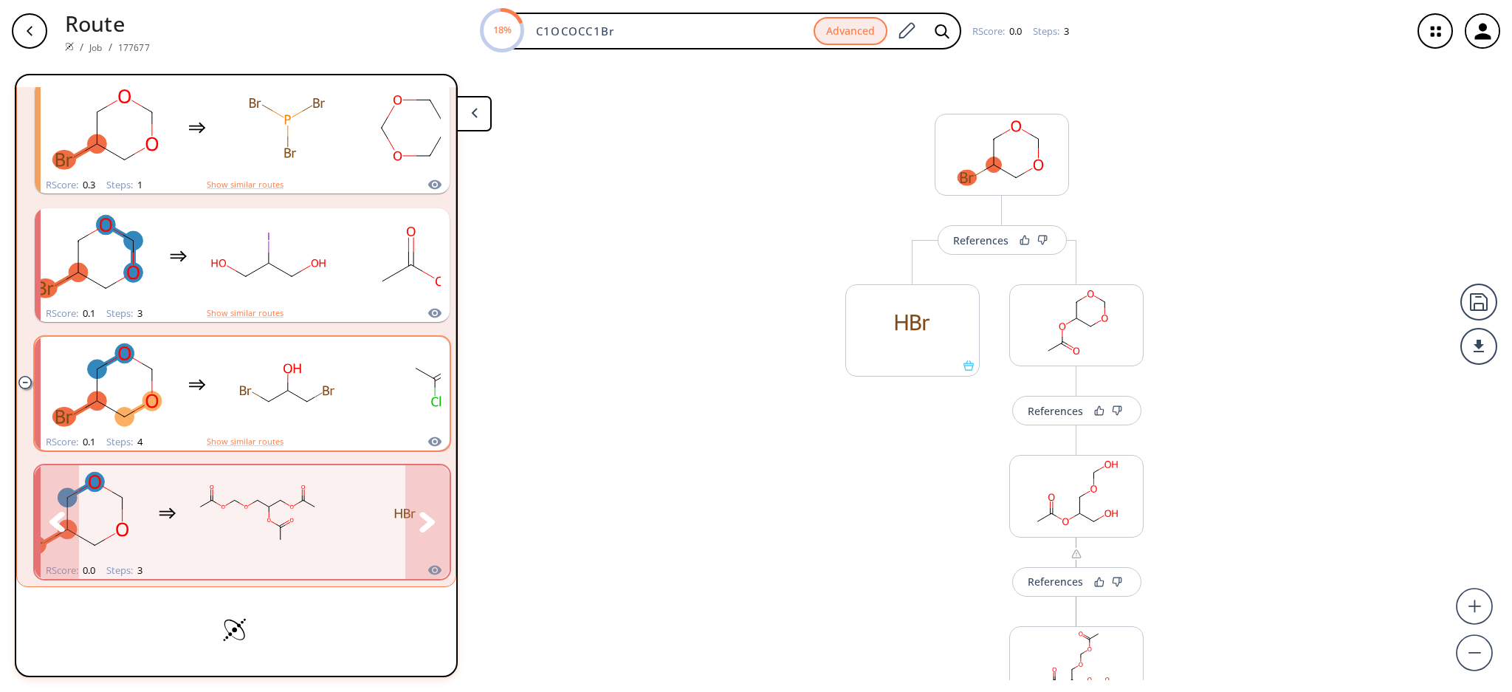
scroll to position [195, 0]
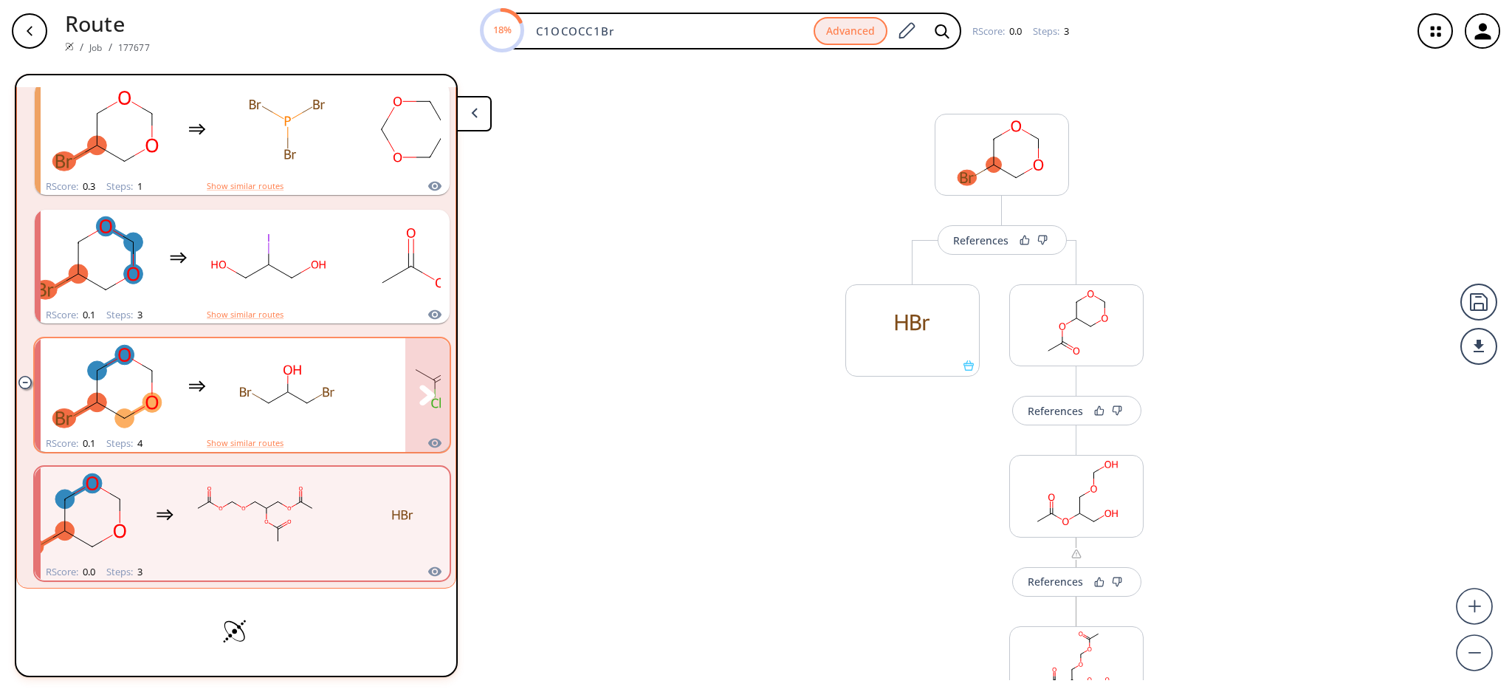
click at [272, 407] on rect "clusters" at bounding box center [287, 386] width 133 height 92
click at [267, 391] on rect "clusters" at bounding box center [287, 386] width 133 height 92
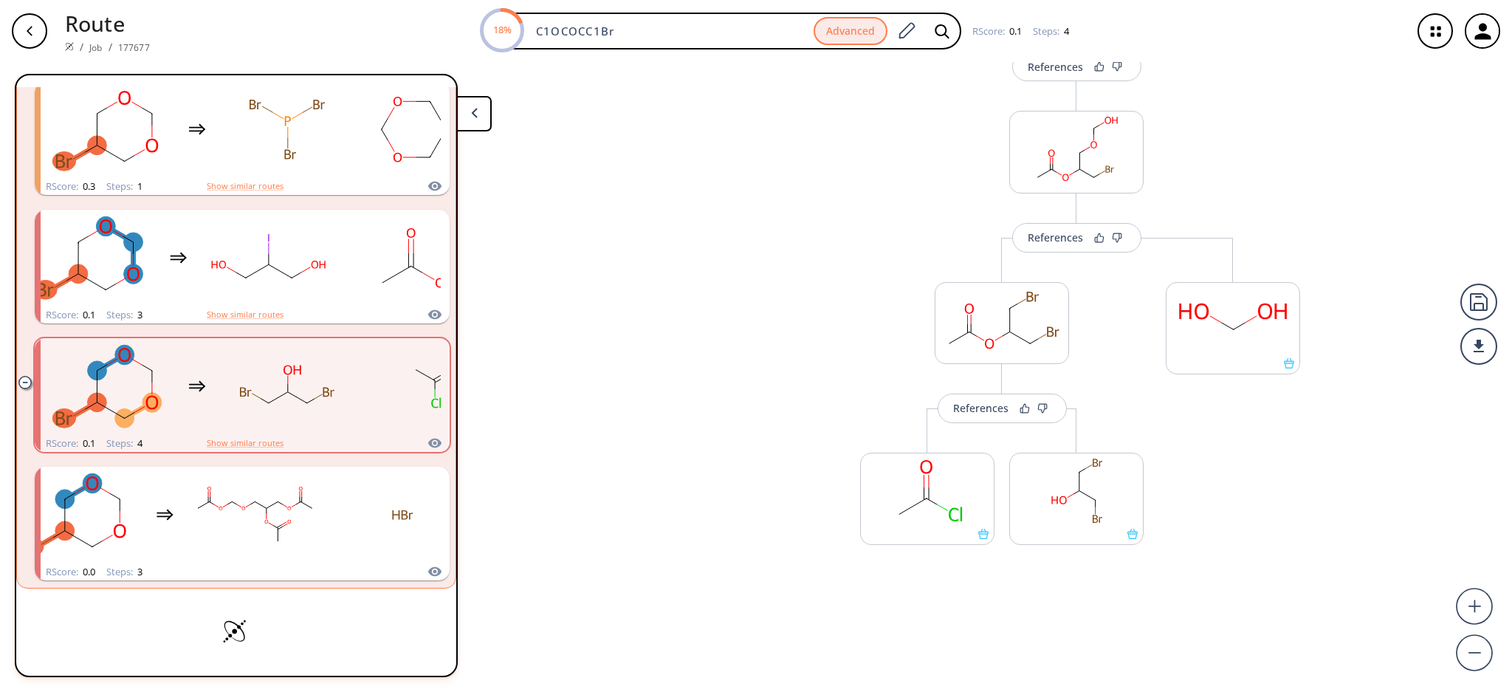
scroll to position [357, 0]
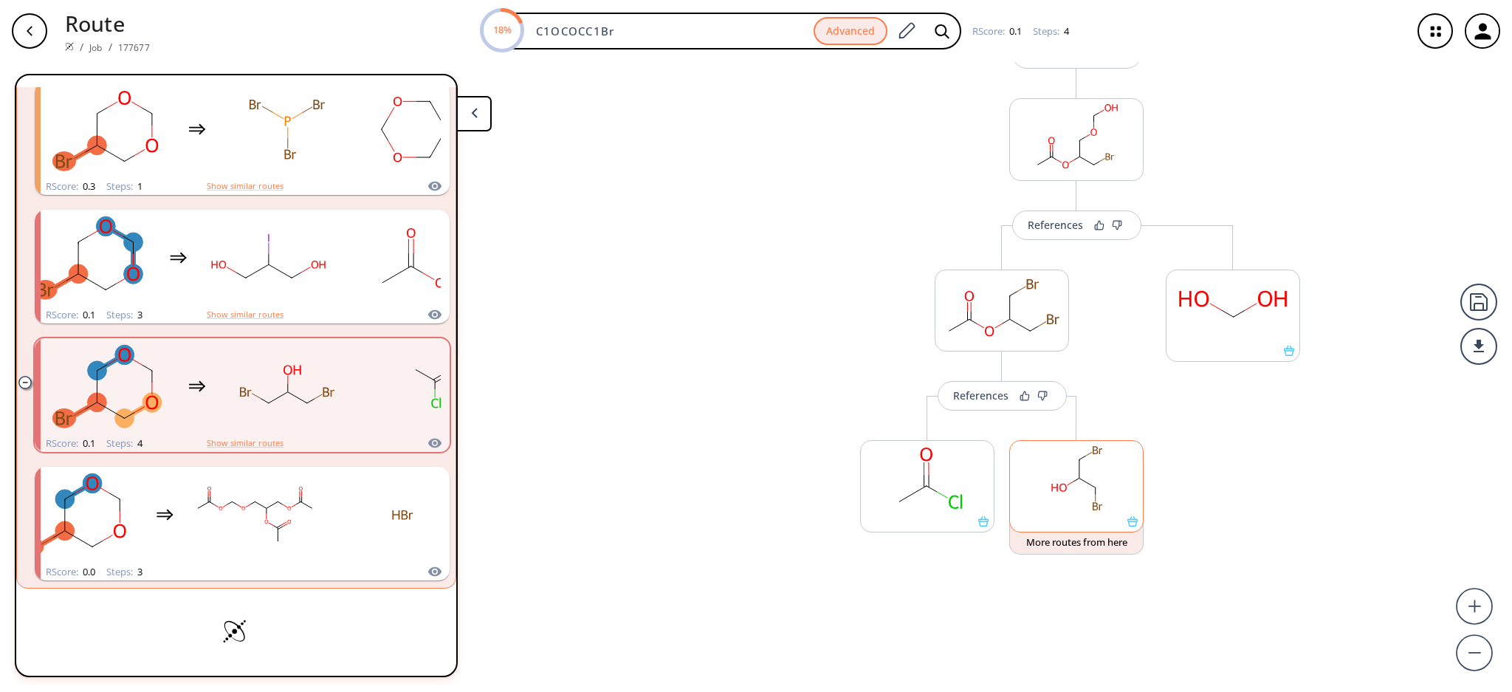
click at [1097, 501] on rect at bounding box center [1076, 478] width 133 height 75
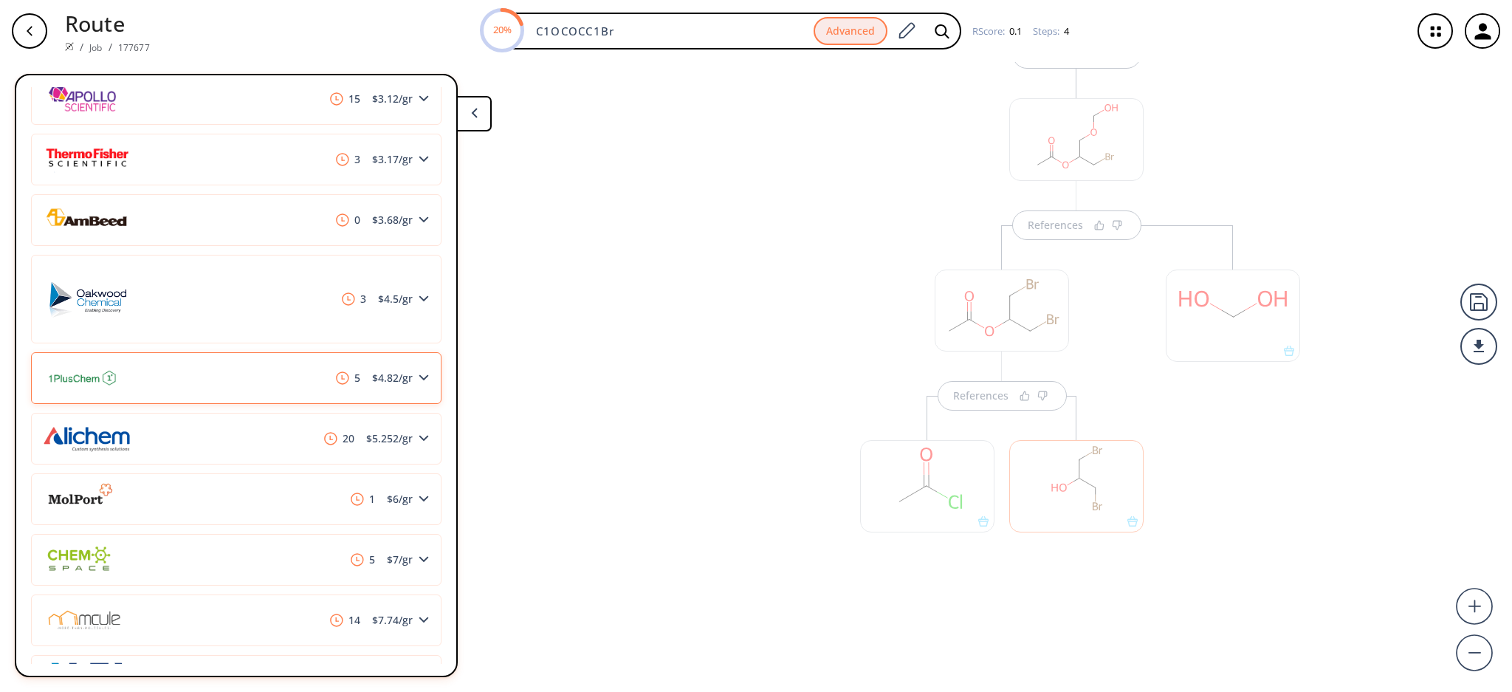
scroll to position [984, 0]
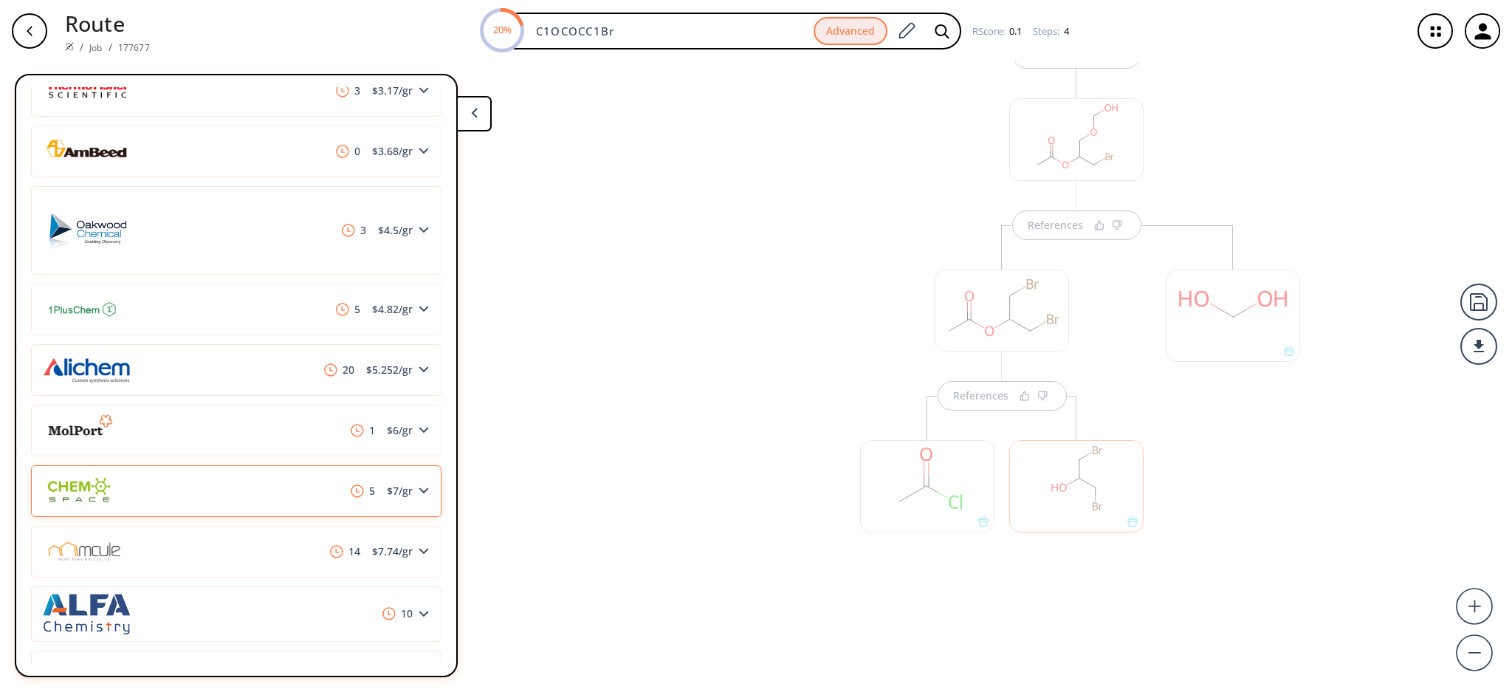
click at [274, 495] on div "5 $ 7 /gr" at bounding box center [236, 491] width 411 height 52
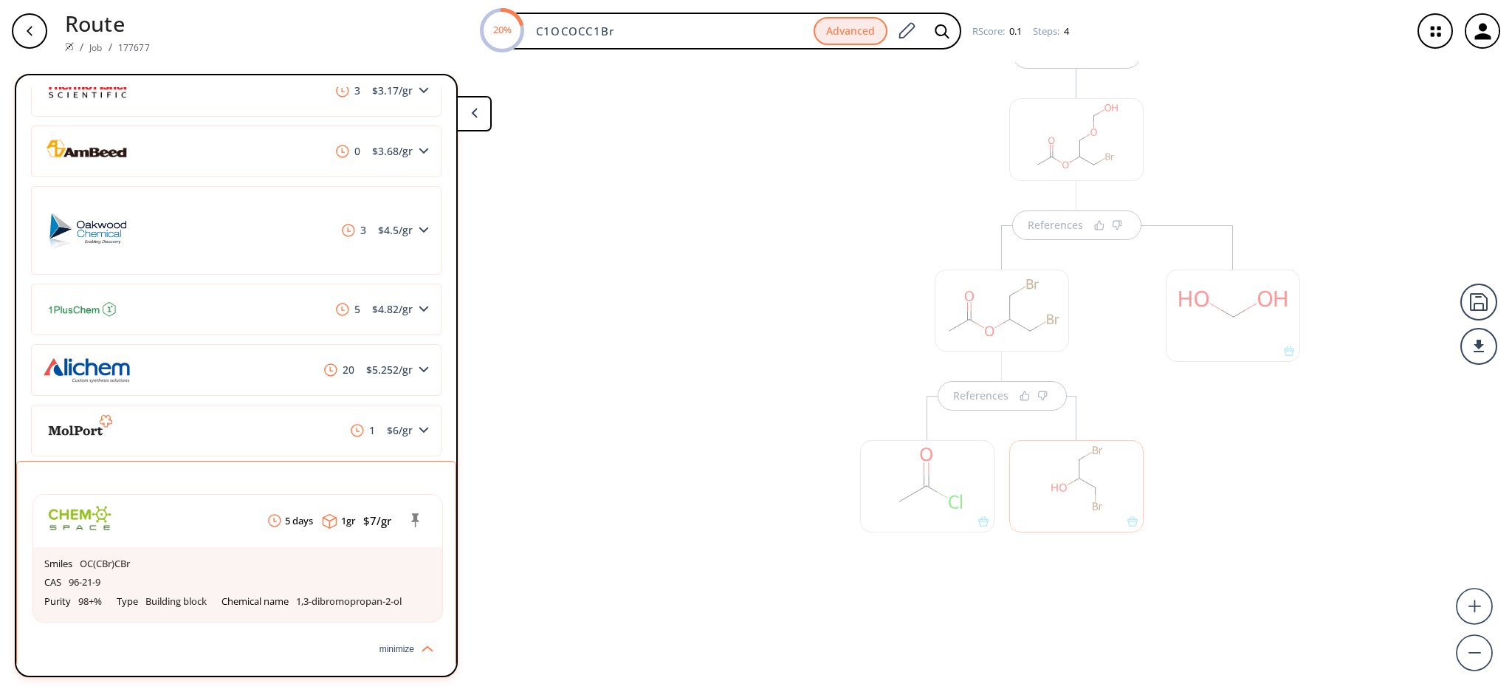
drag, startPoint x: 268, startPoint y: 487, endPoint x: 319, endPoint y: 487, distance: 51.0
click at [267, 487] on div "5 days 1 gr $ 7 /gr Smiles OC(CBr)CBr CAS 96-21-9 Purity 98+% Type Building blo…" at bounding box center [236, 556] width 439 height 161
click at [853, 501] on div at bounding box center [927, 479] width 149 height 166
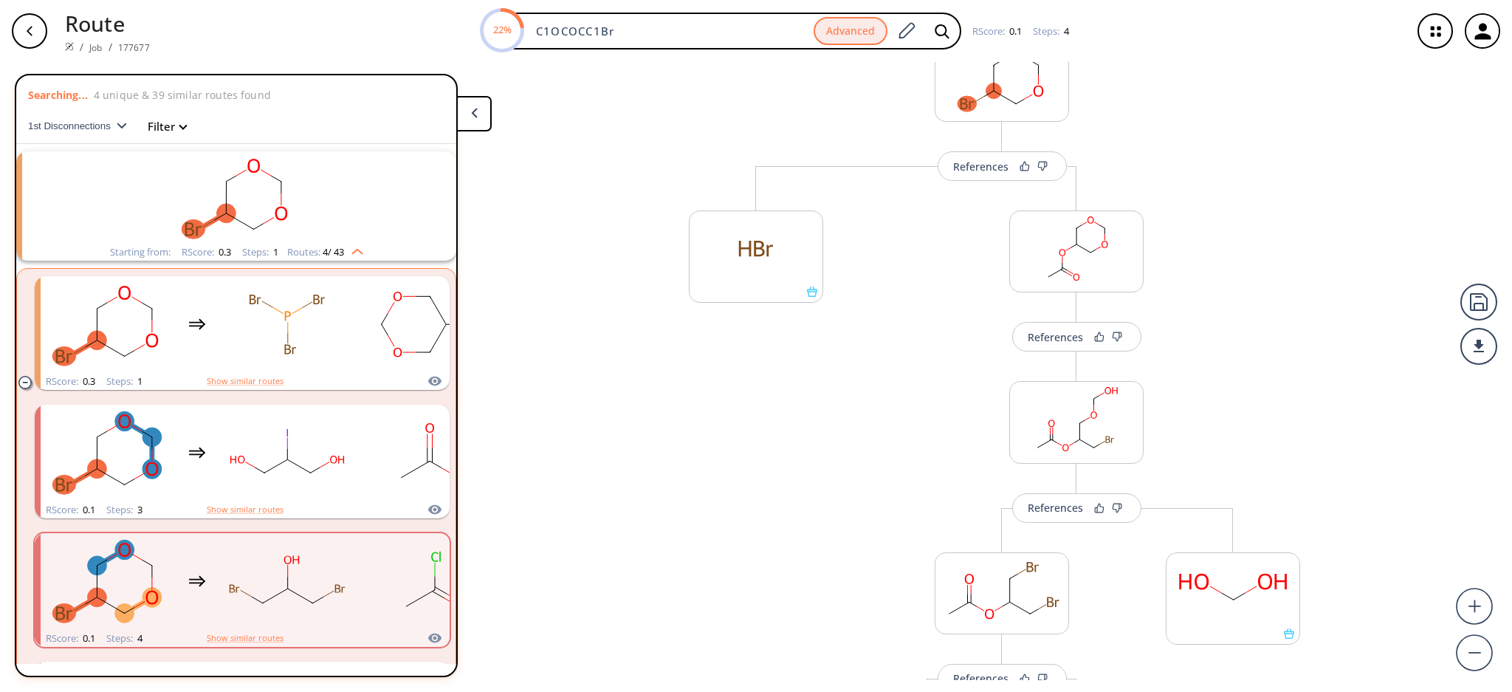
scroll to position [60, 0]
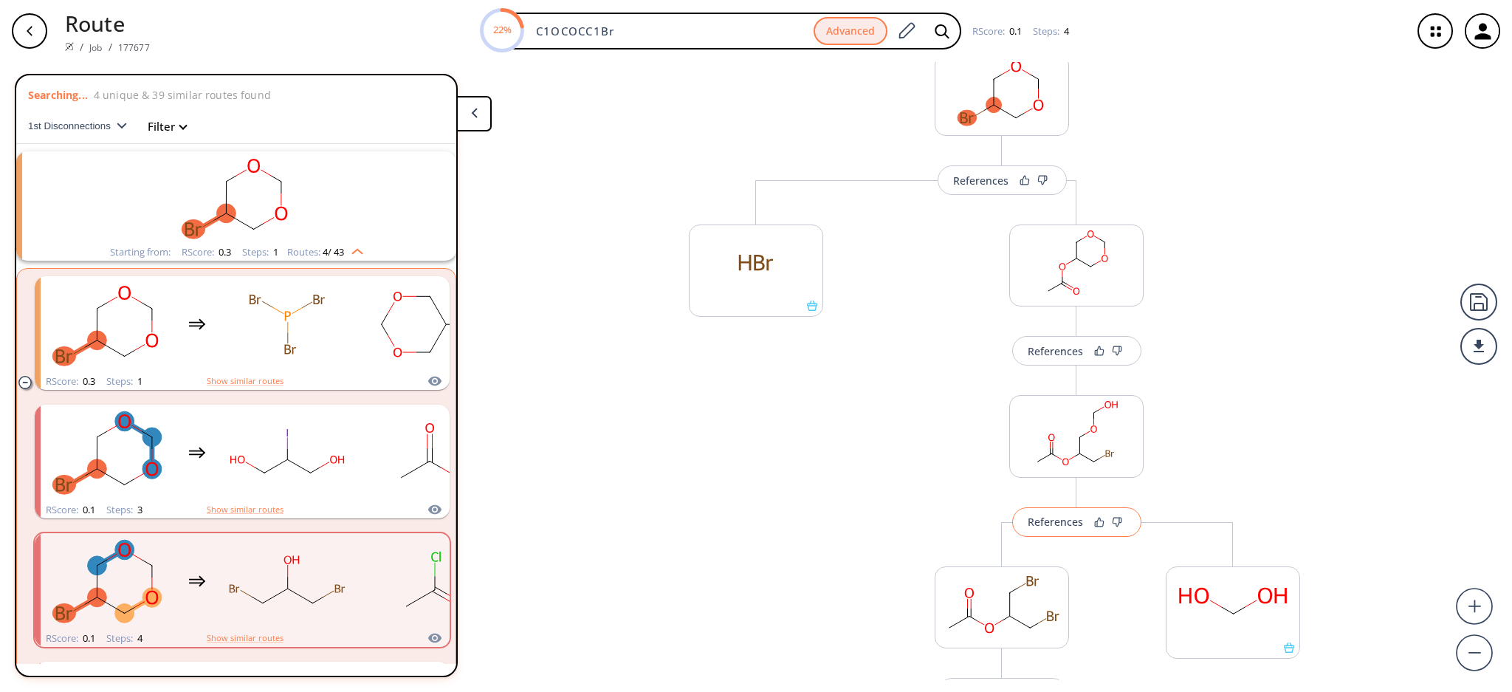
click at [1029, 521] on div "References" at bounding box center [1055, 522] width 55 height 10
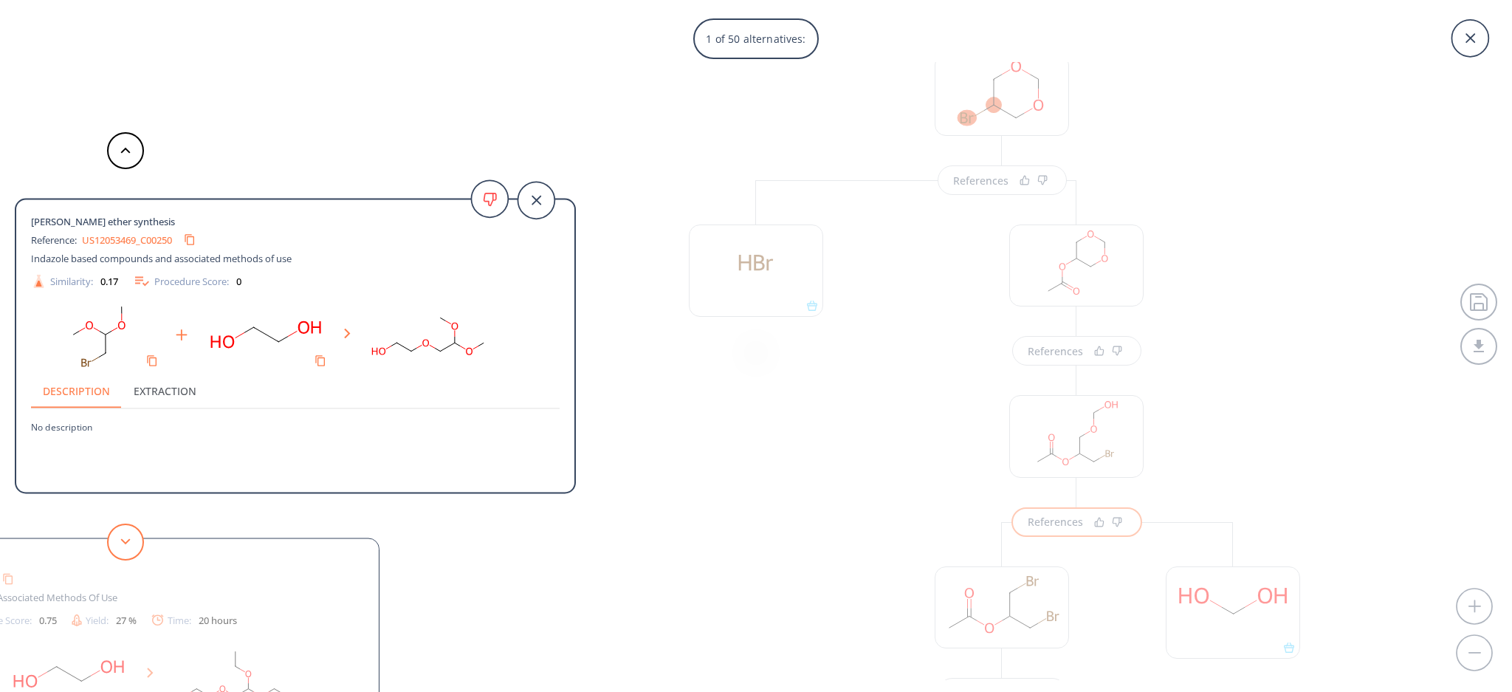
click at [121, 524] on button at bounding box center [125, 542] width 37 height 37
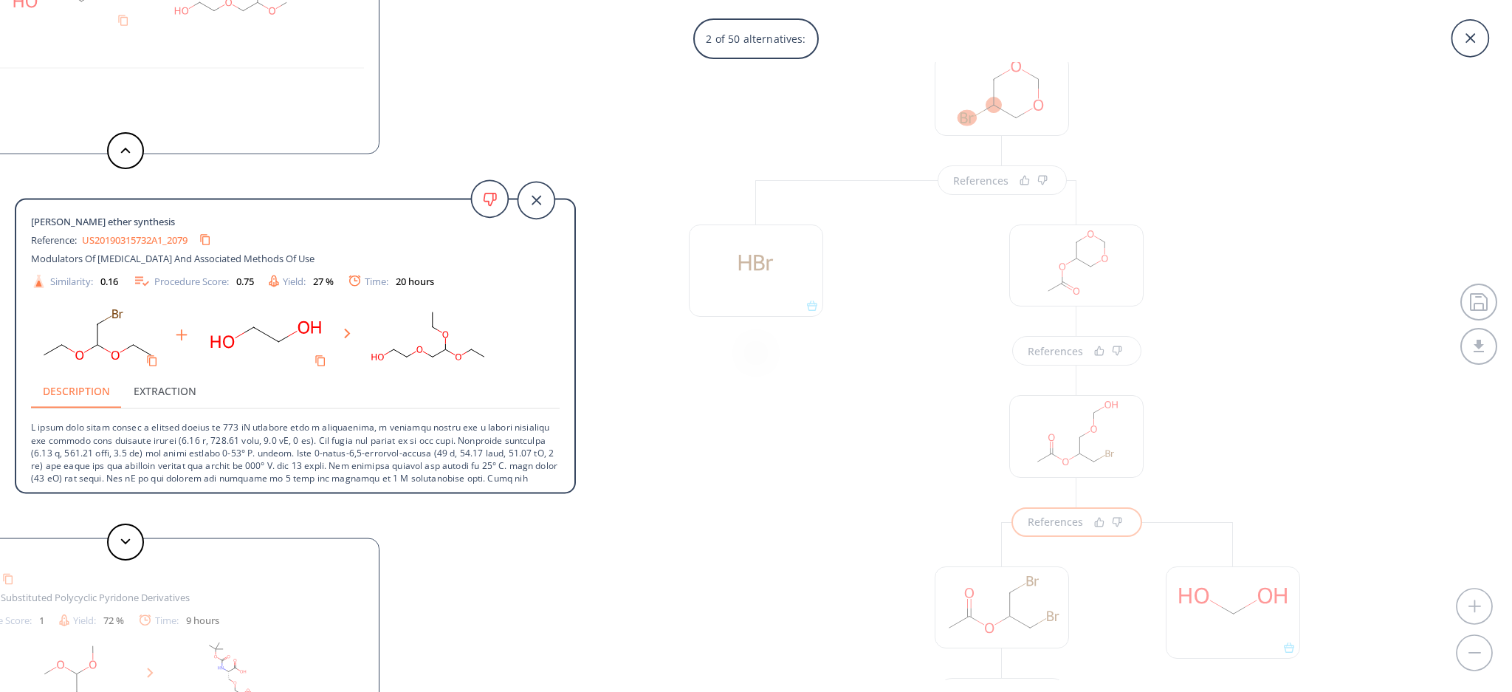
scroll to position [65, 0]
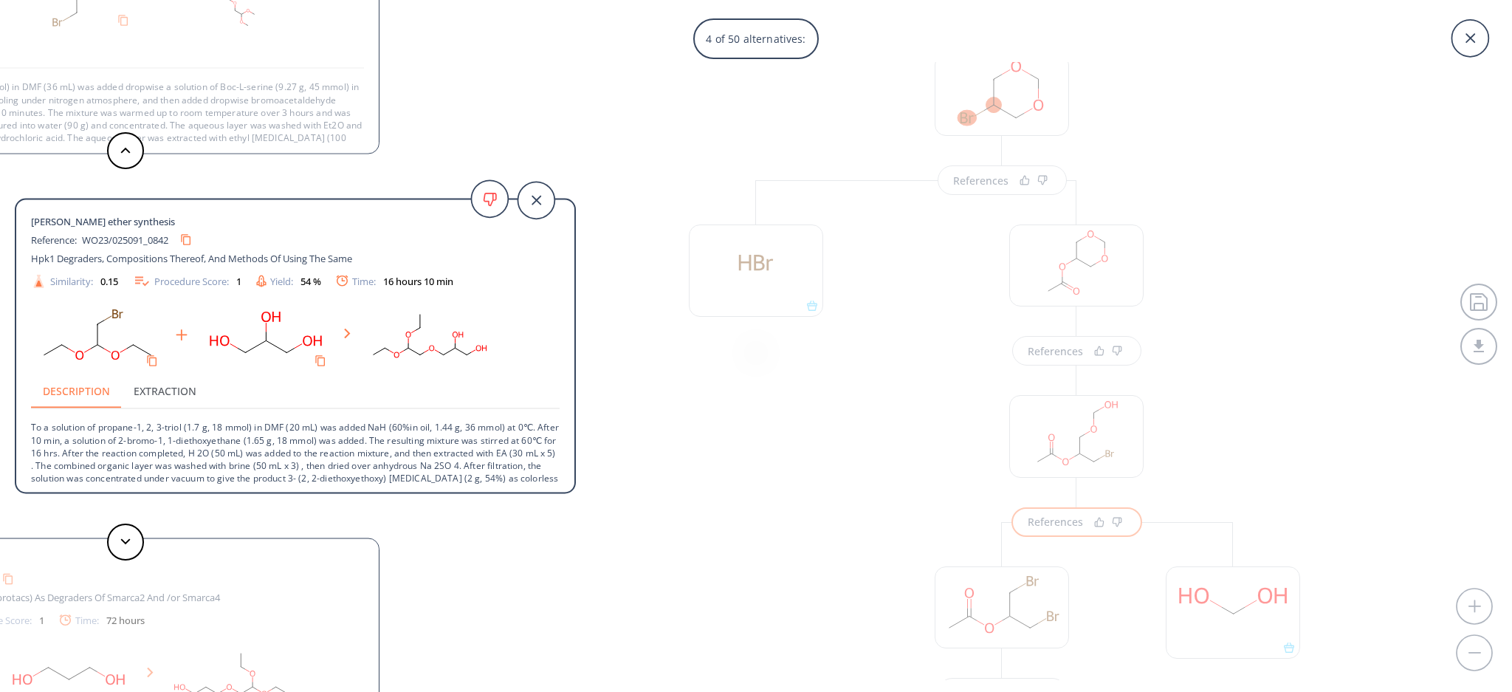
click at [674, 497] on div "4 of 50 alternatives: [PERSON_NAME] ether synthesis Reference: US12053469_C0025…" at bounding box center [756, 346] width 1512 height 692
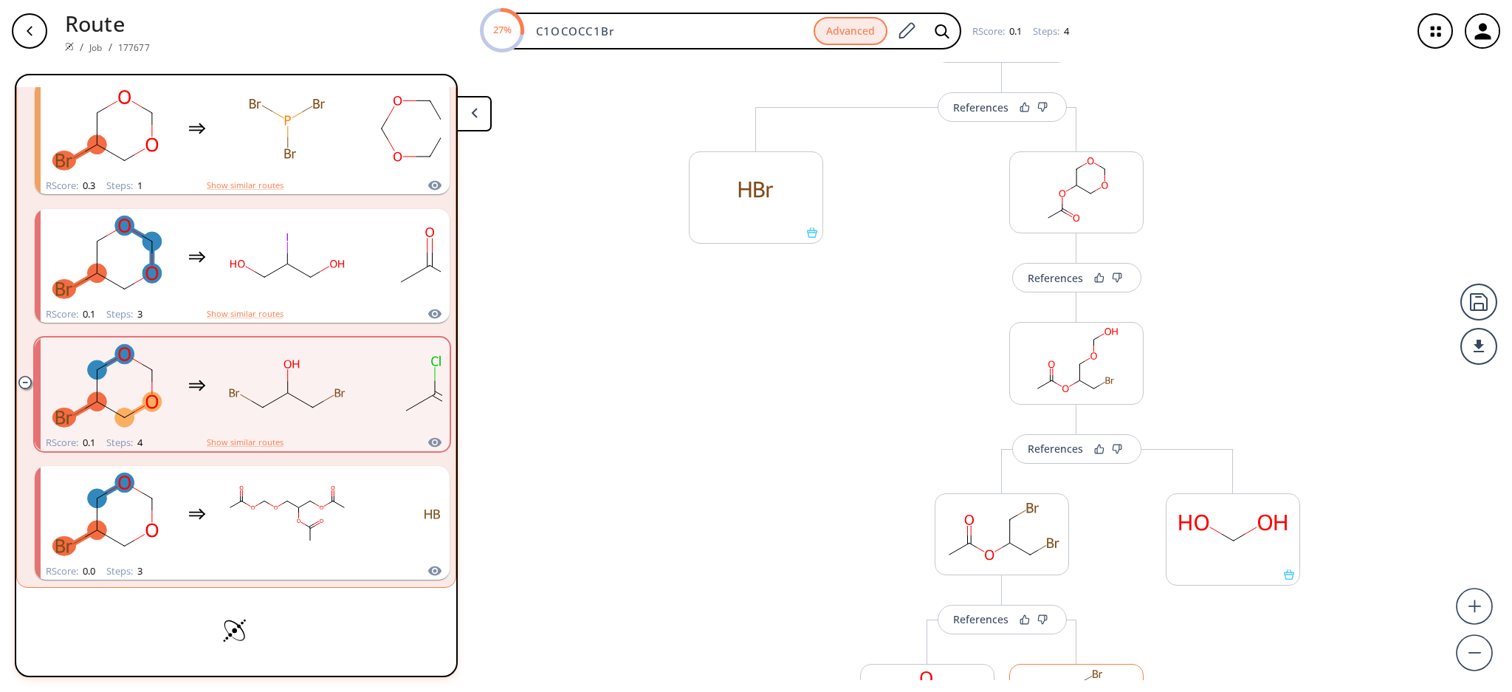
scroll to position [355, 0]
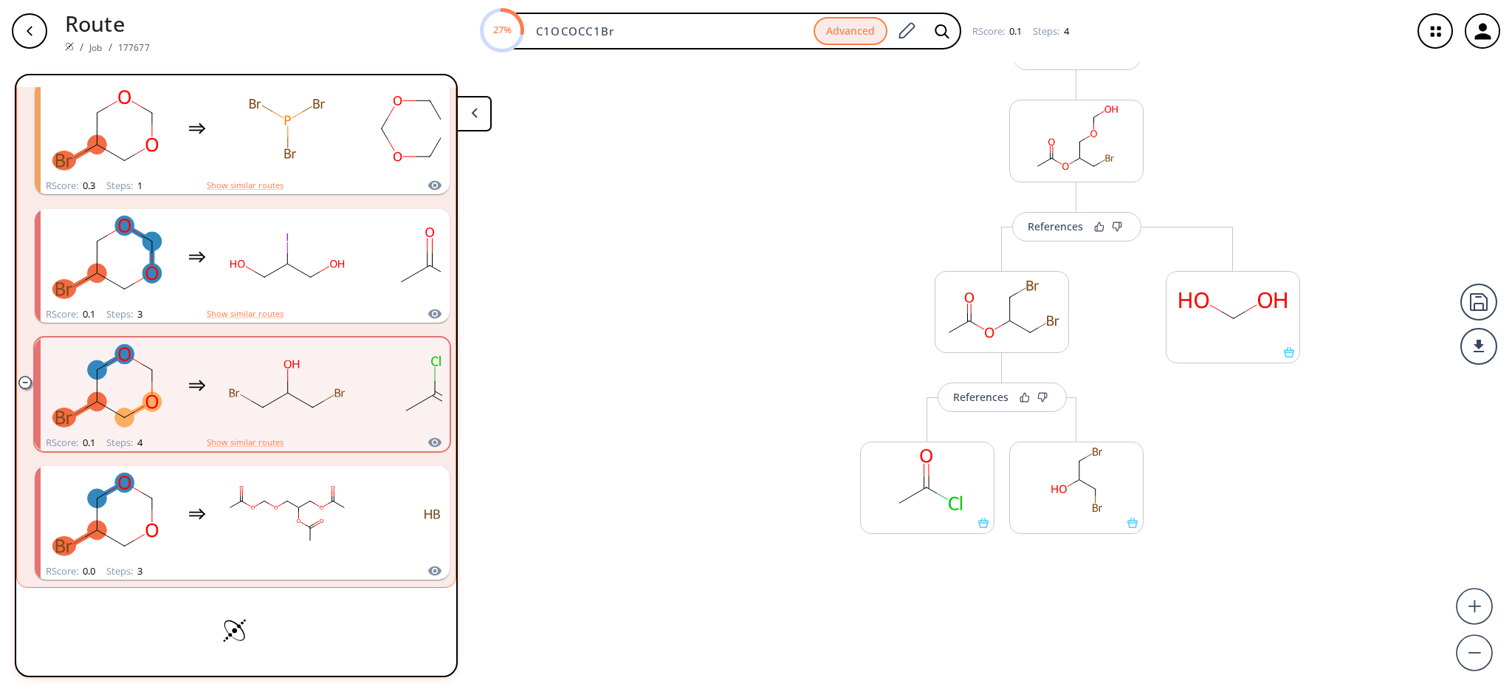
click at [518, 436] on div "References More routes from here More routes from here References More routes f…" at bounding box center [756, 371] width 1512 height 618
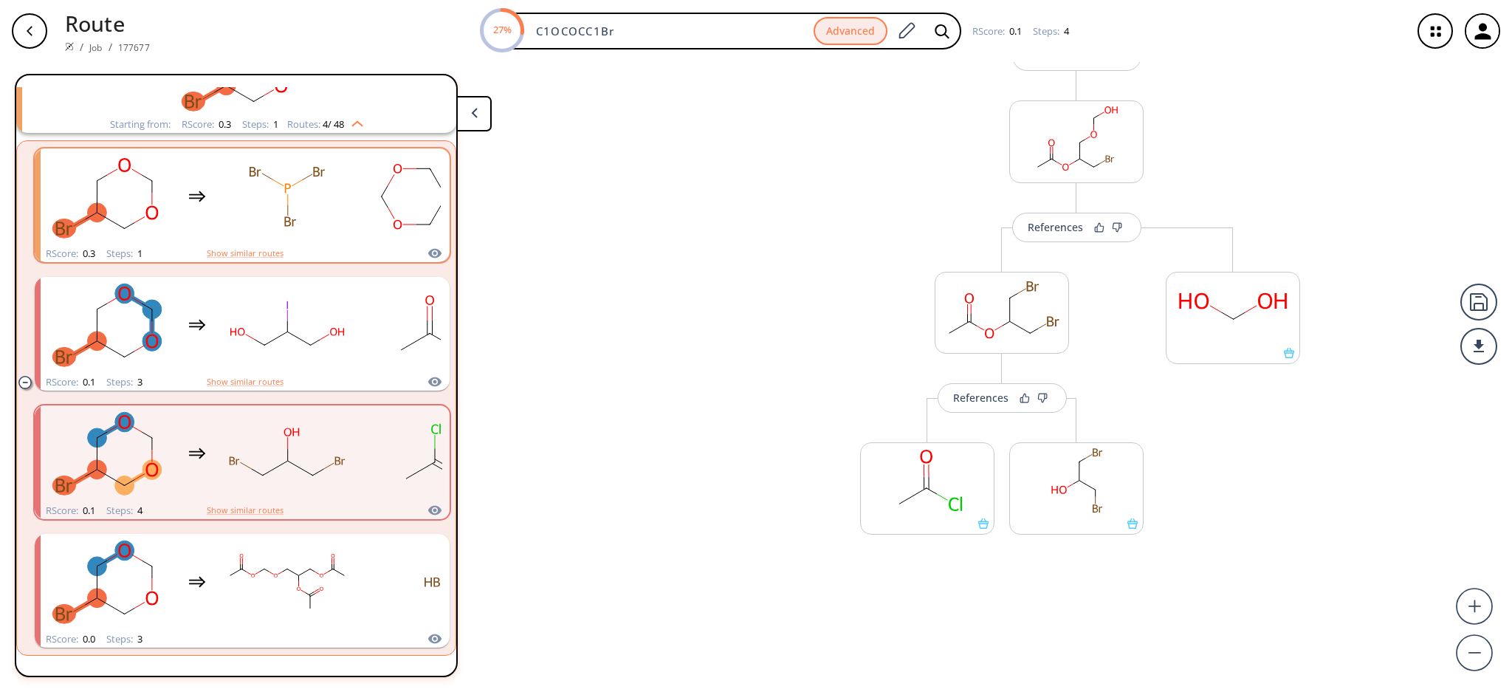
scroll to position [0, 0]
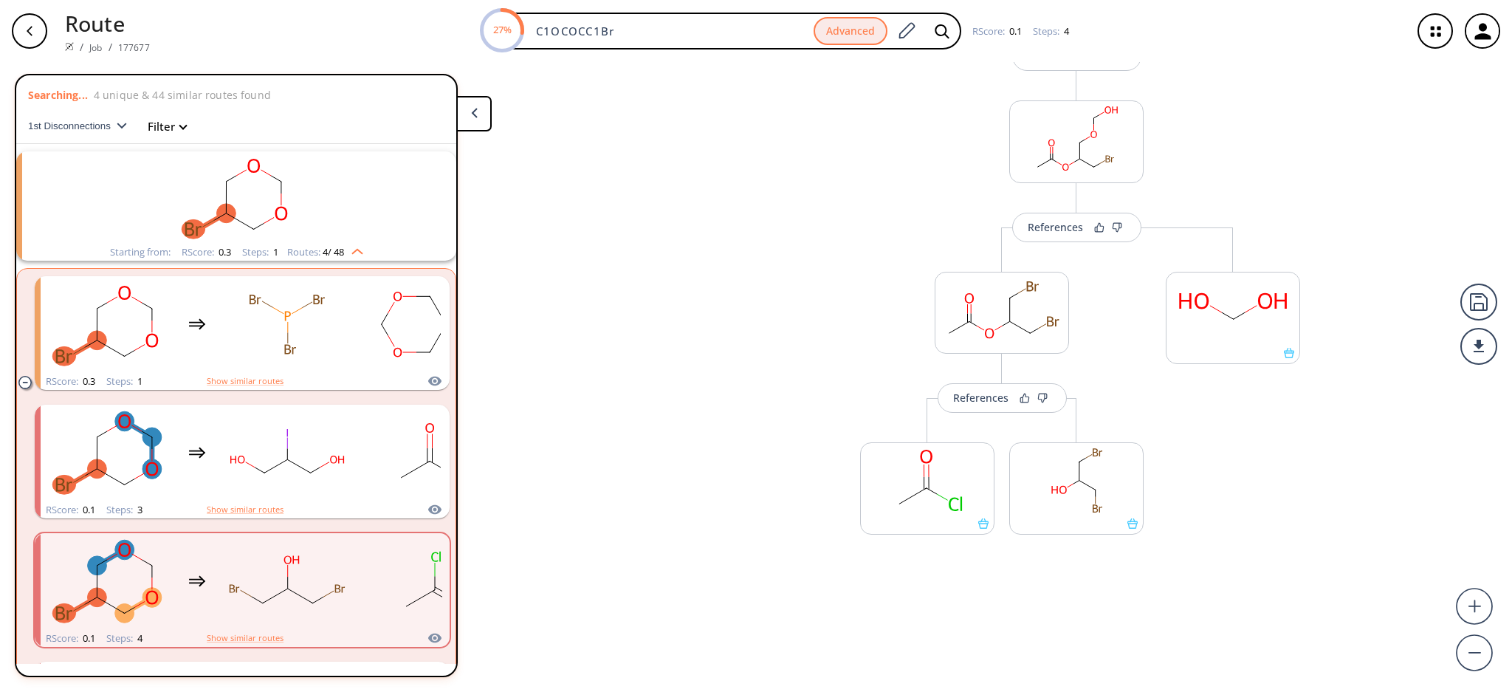
click at [694, 193] on div "More routes from here" at bounding box center [756, 269] width 149 height 767
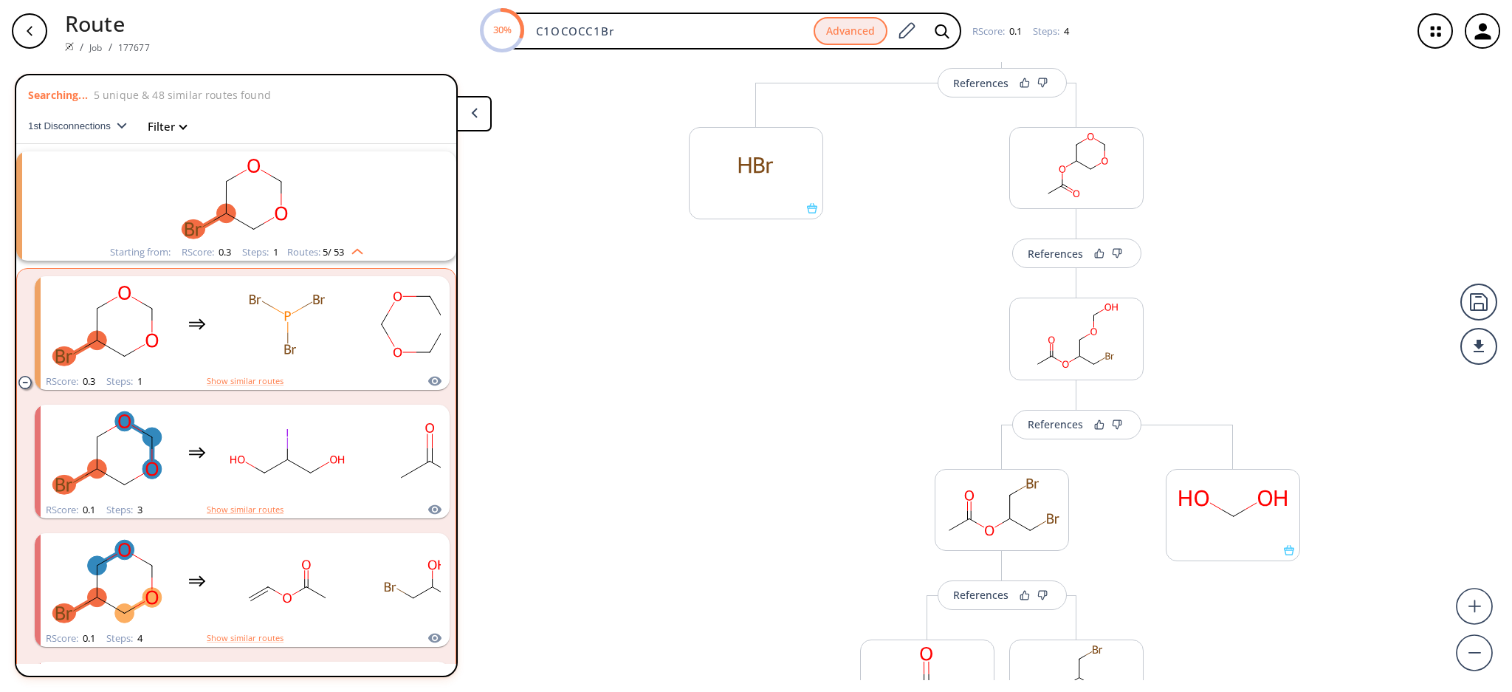
click at [418, 144] on li "Starting from: RScore : 0.3 Steps : 1 Routes: 5 / 53 RScore : 0.3 Steps : 1 Sho…" at bounding box center [236, 531] width 440 height 775
click at [353, 251] on img "clusters" at bounding box center [353, 249] width 19 height 12
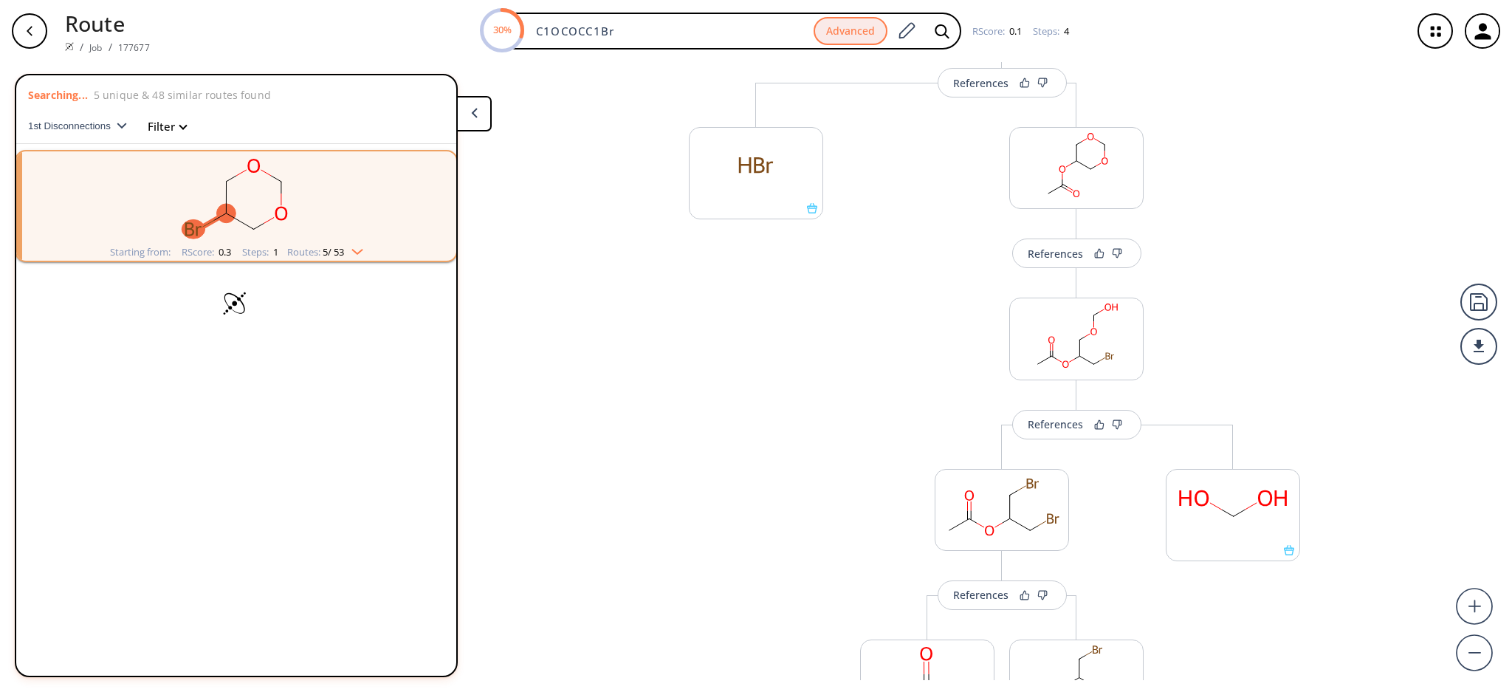
click at [352, 250] on img "clusters" at bounding box center [353, 249] width 19 height 12
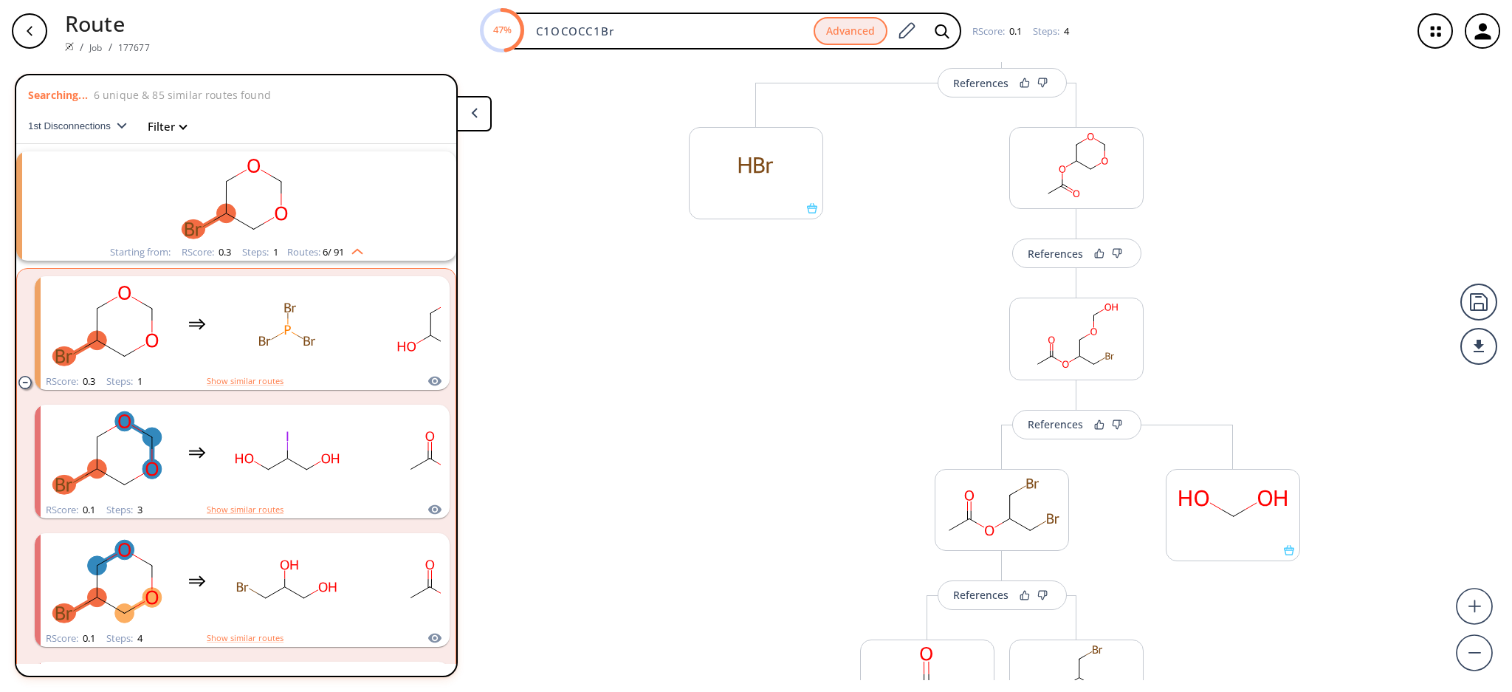
click at [349, 247] on img "clusters" at bounding box center [353, 249] width 19 height 12
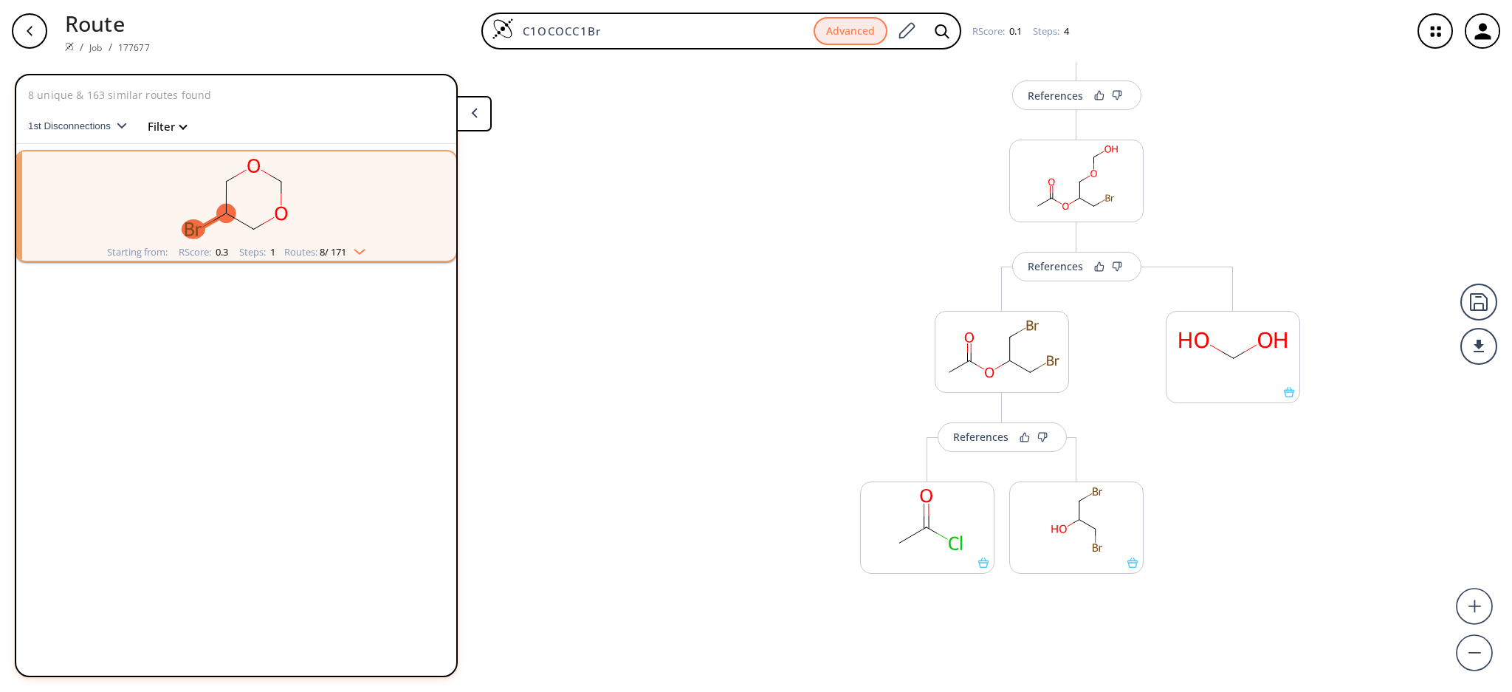
scroll to position [357, 0]
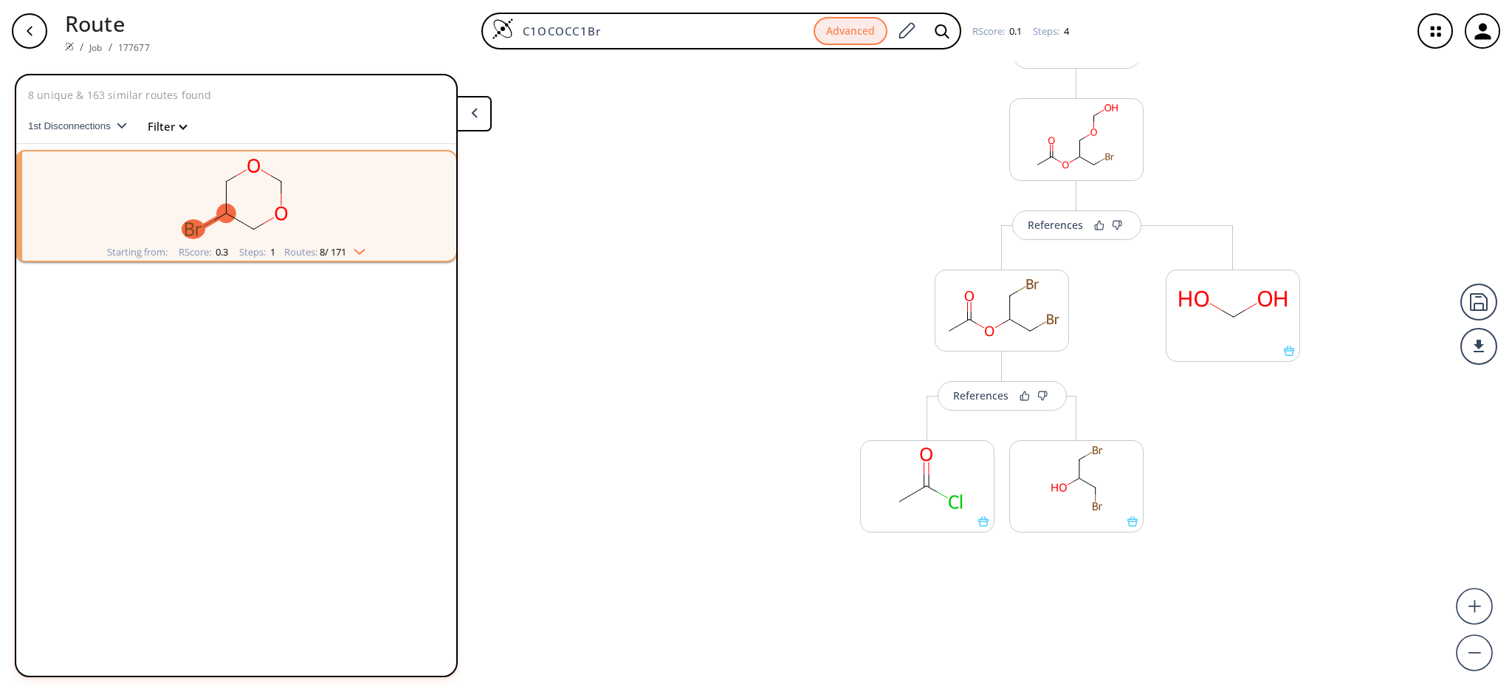
click at [346, 227] on rect "clusters" at bounding box center [236, 197] width 384 height 92
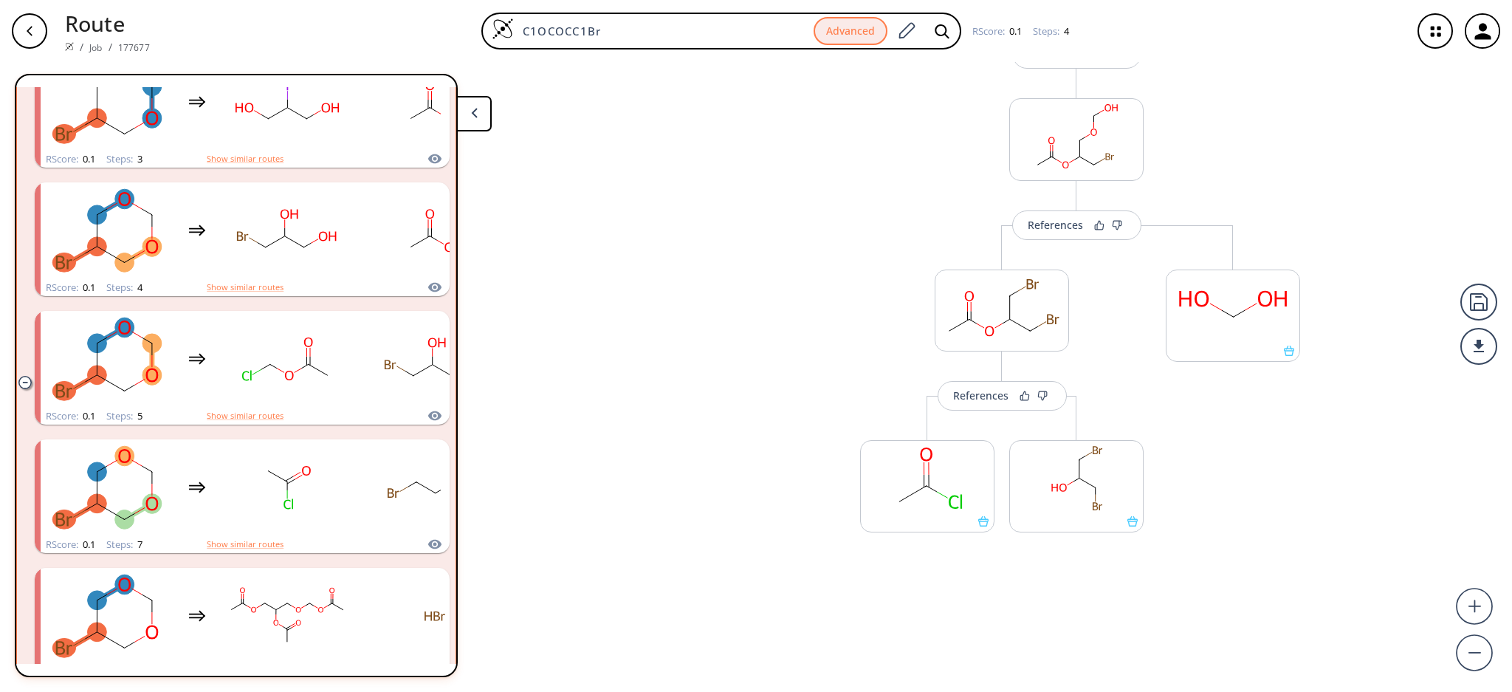
scroll to position [0, 0]
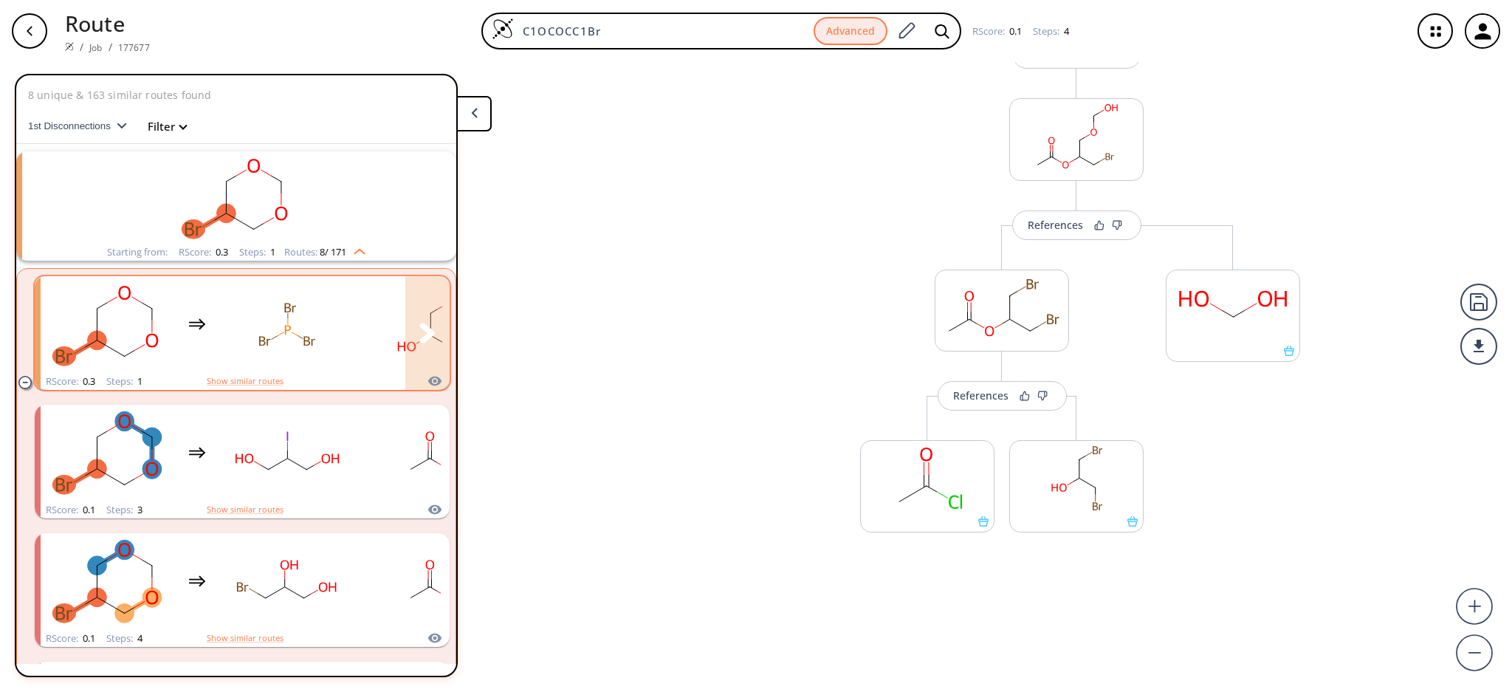
click at [309, 354] on rect "clusters" at bounding box center [287, 324] width 133 height 92
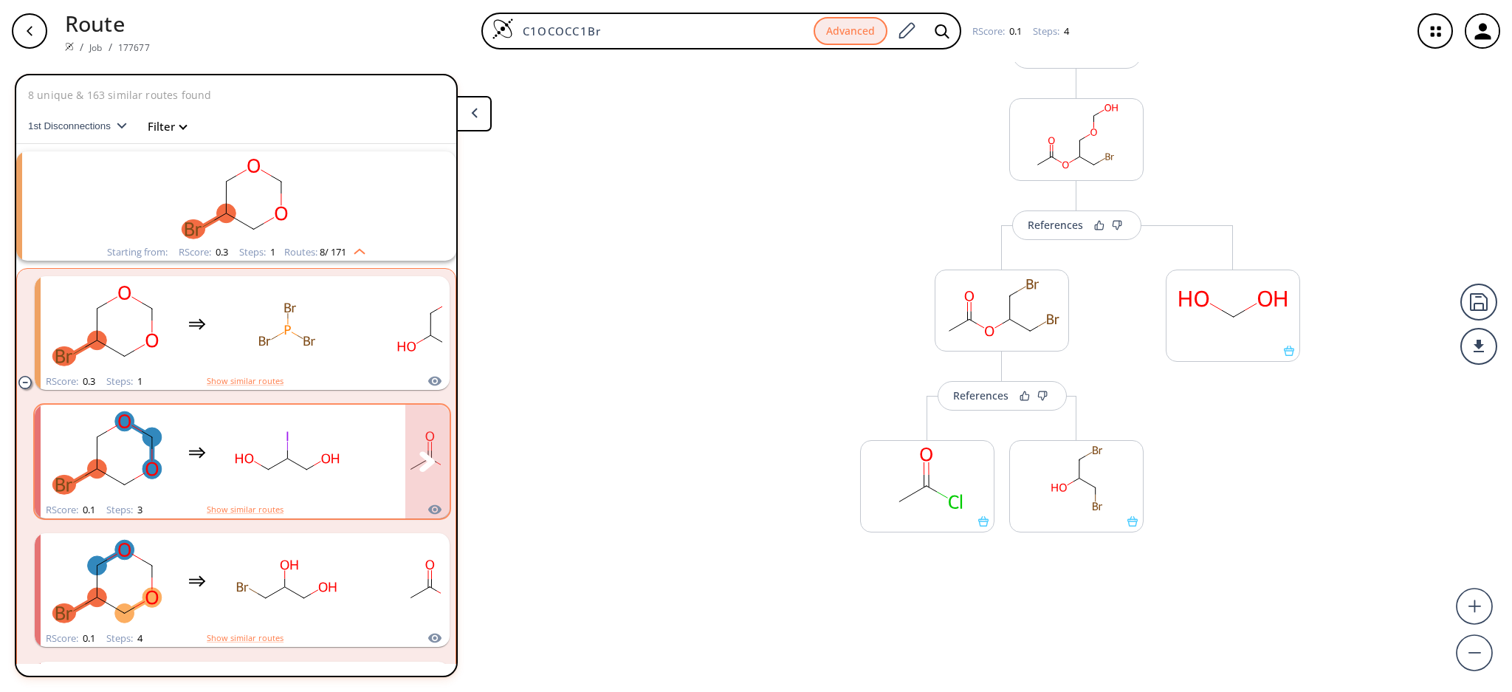
click at [301, 433] on rect "clusters" at bounding box center [287, 453] width 133 height 92
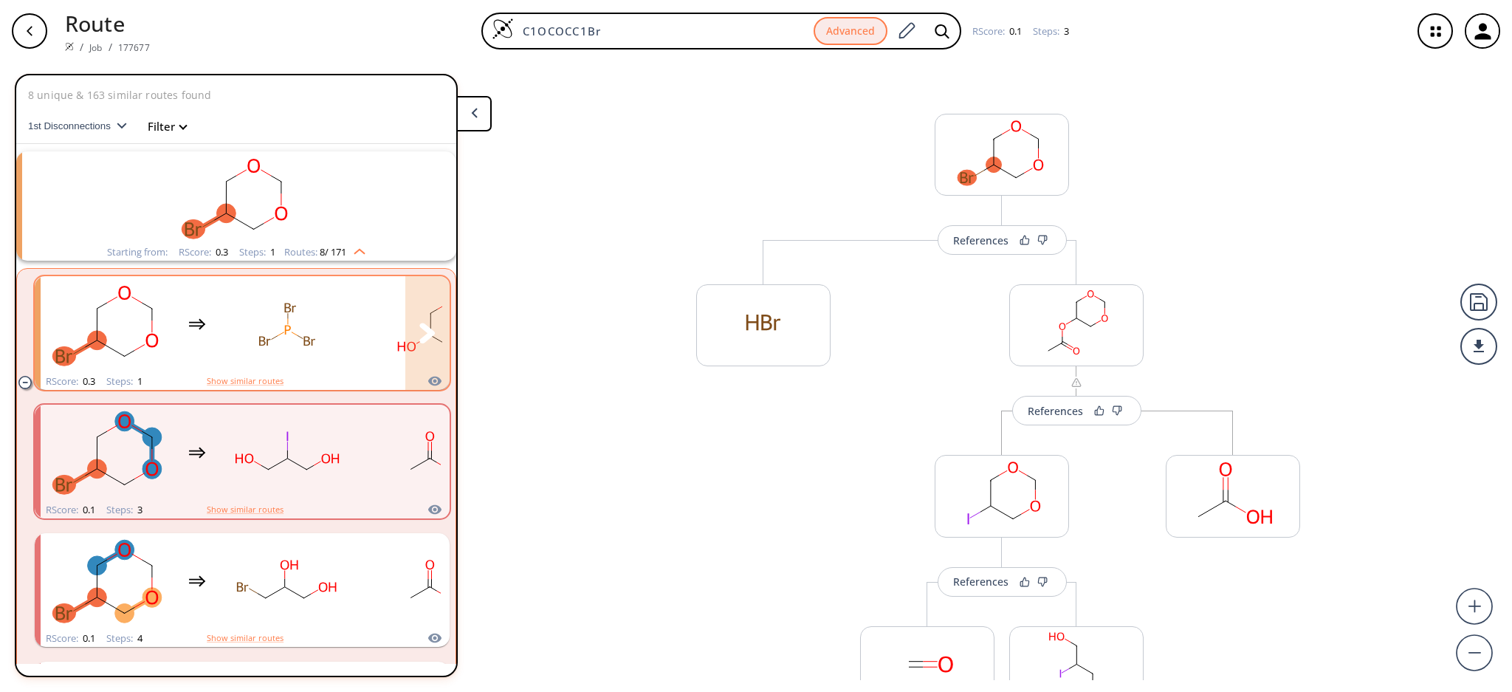
click at [298, 358] on rect "clusters" at bounding box center [287, 324] width 133 height 92
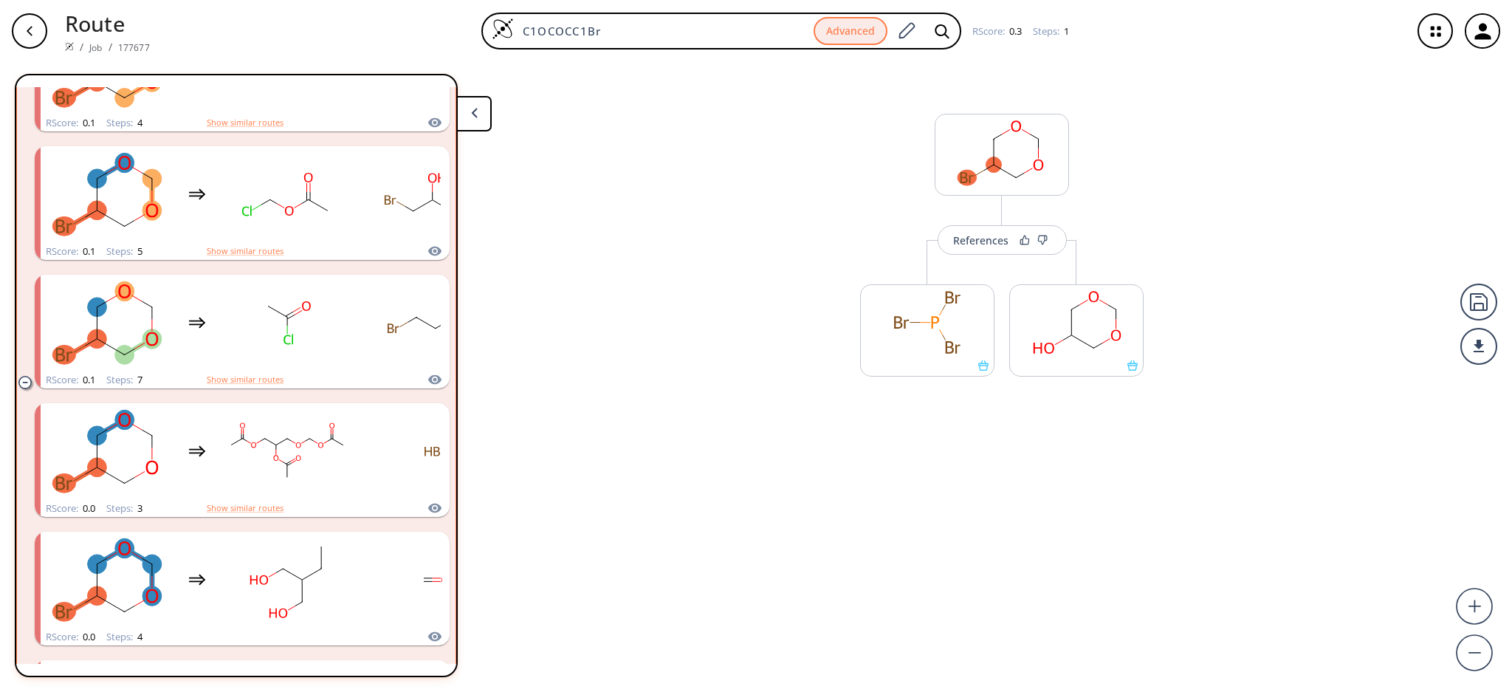
scroll to position [591, 0]
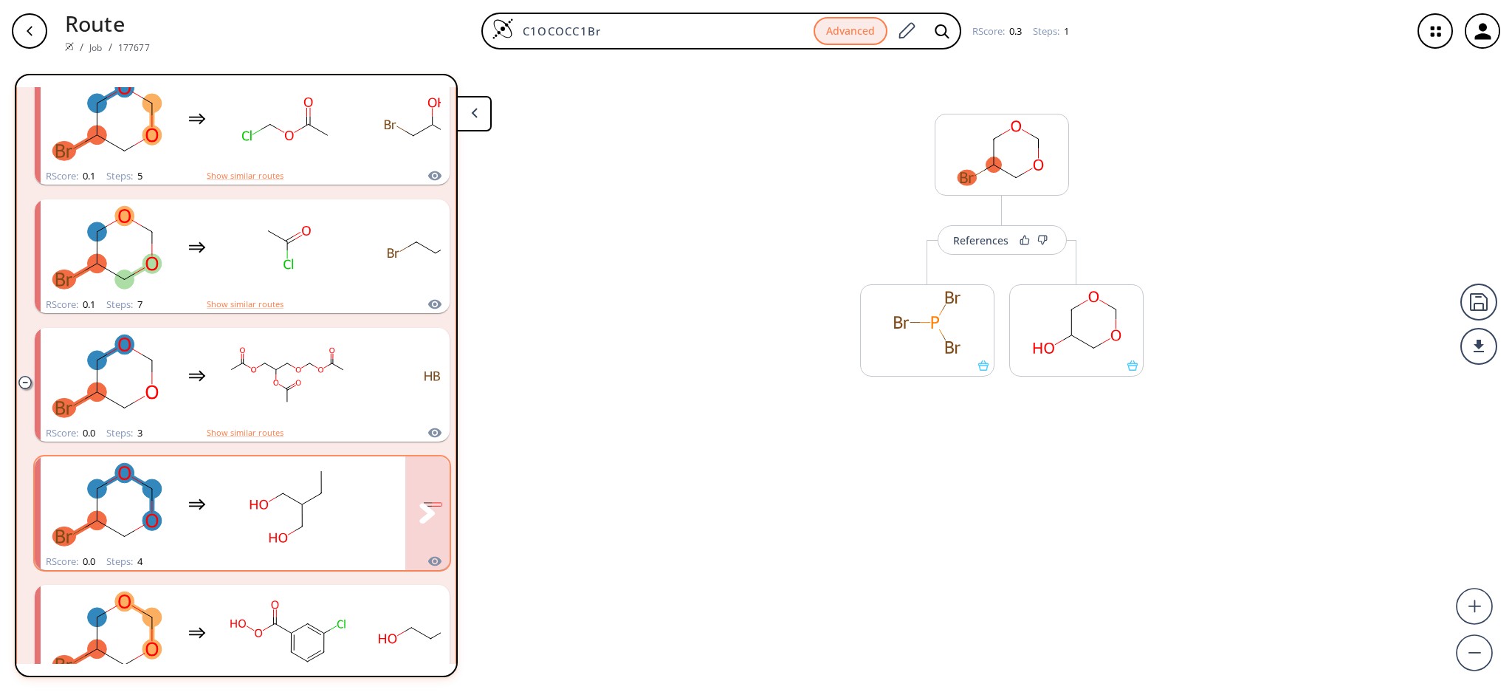
click at [284, 512] on rect "clusters" at bounding box center [287, 505] width 133 height 92
click at [317, 519] on rect "clusters" at bounding box center [287, 503] width 133 height 92
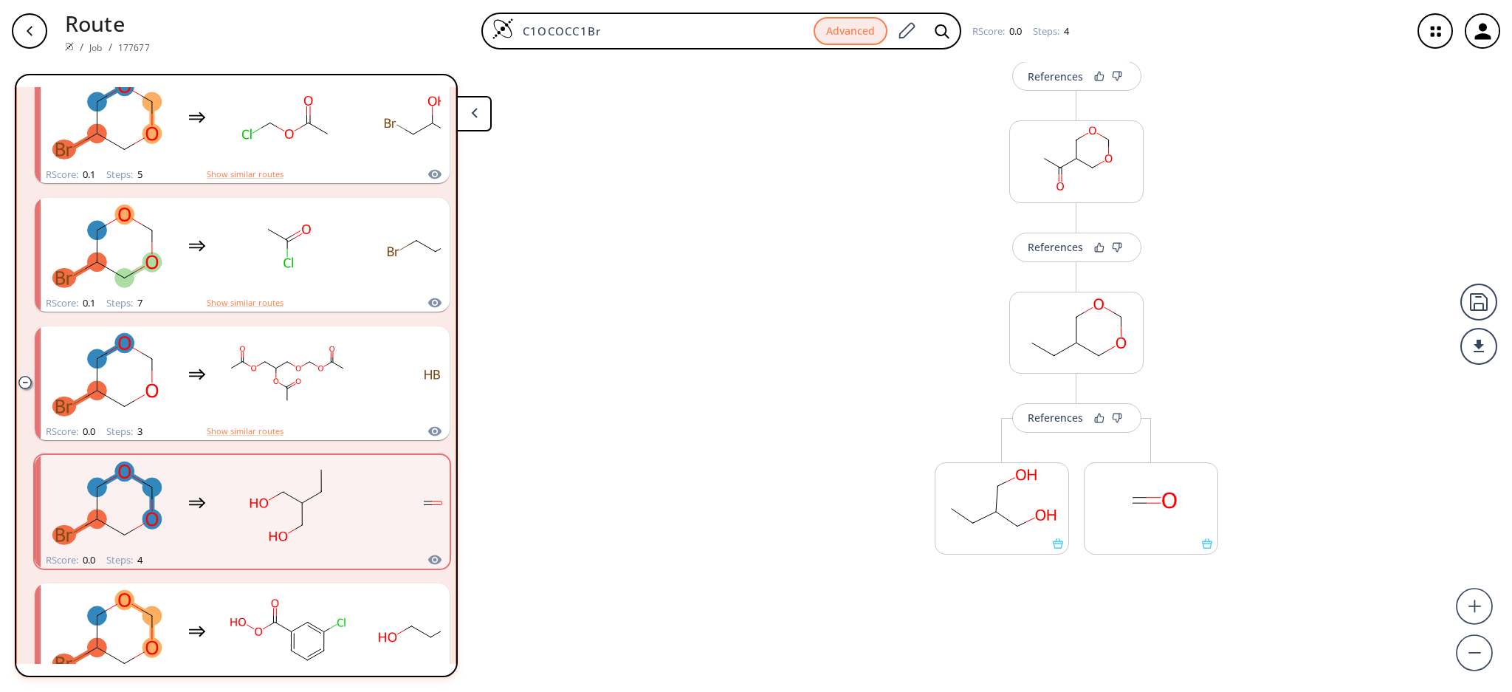
scroll to position [357, 0]
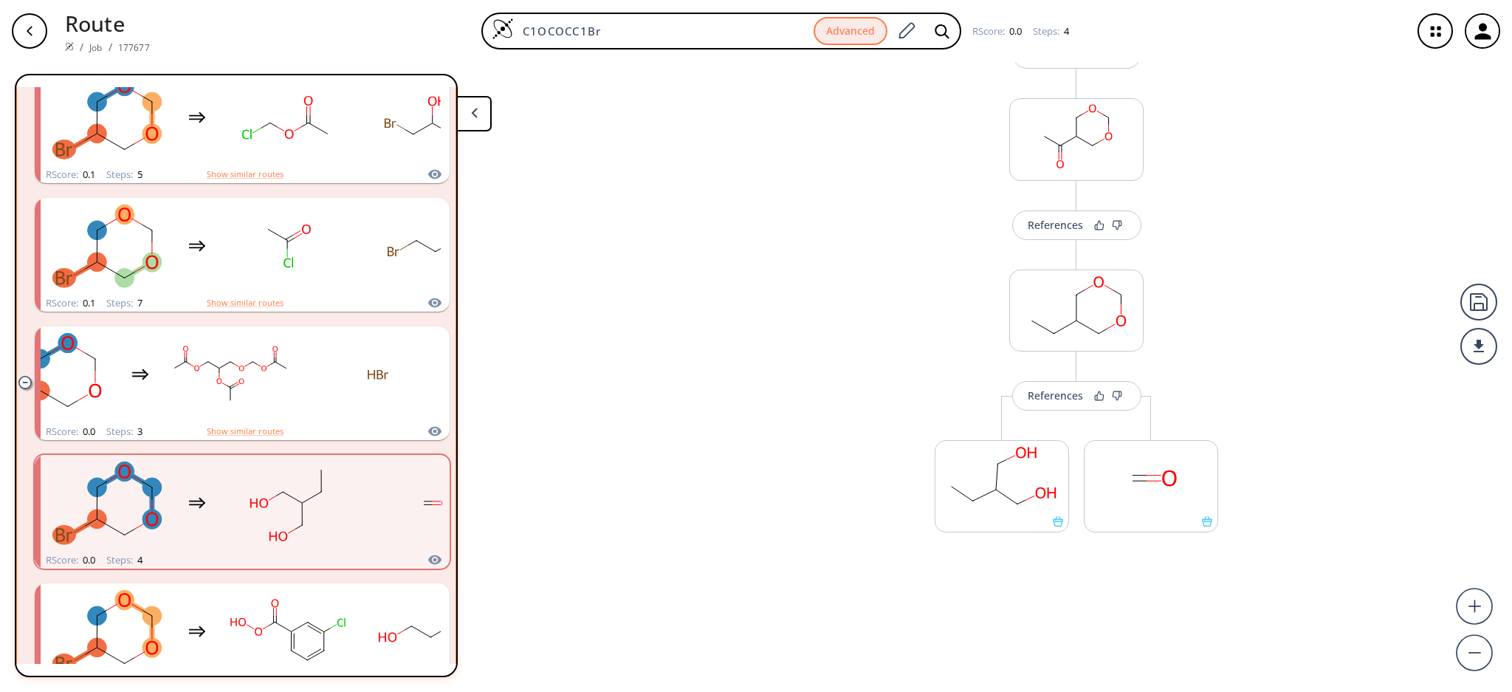
click at [1054, 241] on div "More routes from here References More routes from here More routes from here" at bounding box center [1076, 408] width 313 height 366
click at [1054, 238] on button "References" at bounding box center [1076, 225] width 129 height 30
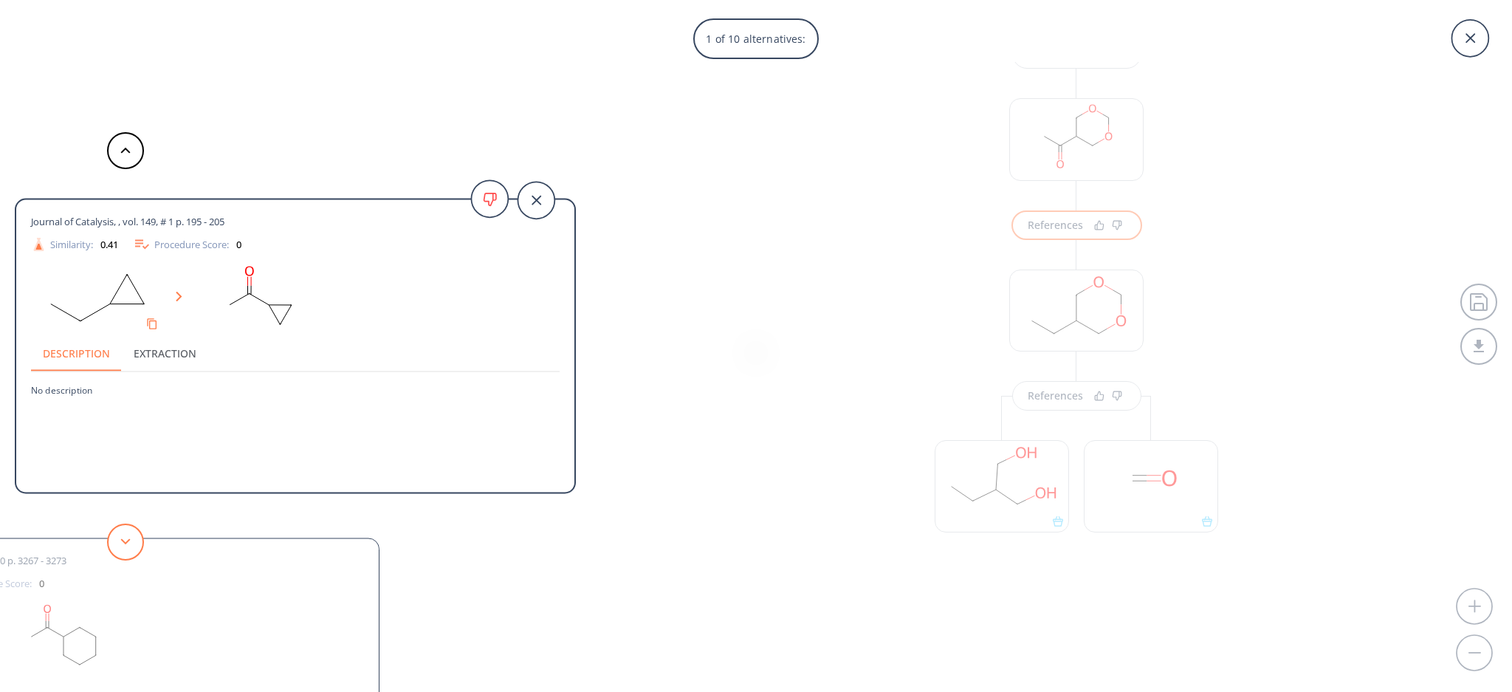
click at [122, 532] on button at bounding box center [125, 542] width 37 height 37
click at [122, 529] on button at bounding box center [125, 542] width 37 height 37
click at [701, 479] on div "4 of 10 alternatives: Journal of Catalysis, , vol. 149, # 1 p. 195 - 205 Simila…" at bounding box center [756, 346] width 1512 height 692
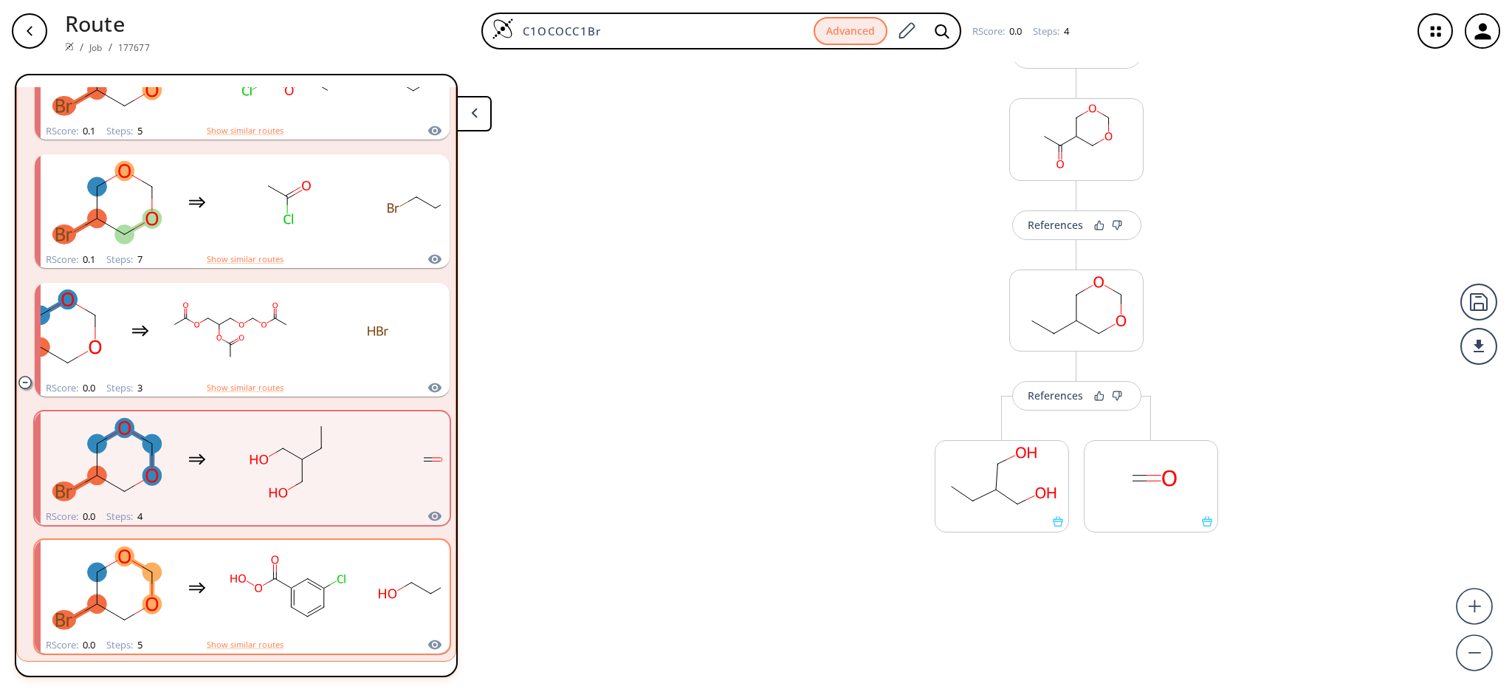
scroll to position [635, 0]
click at [301, 583] on rect "clusters" at bounding box center [287, 589] width 133 height 92
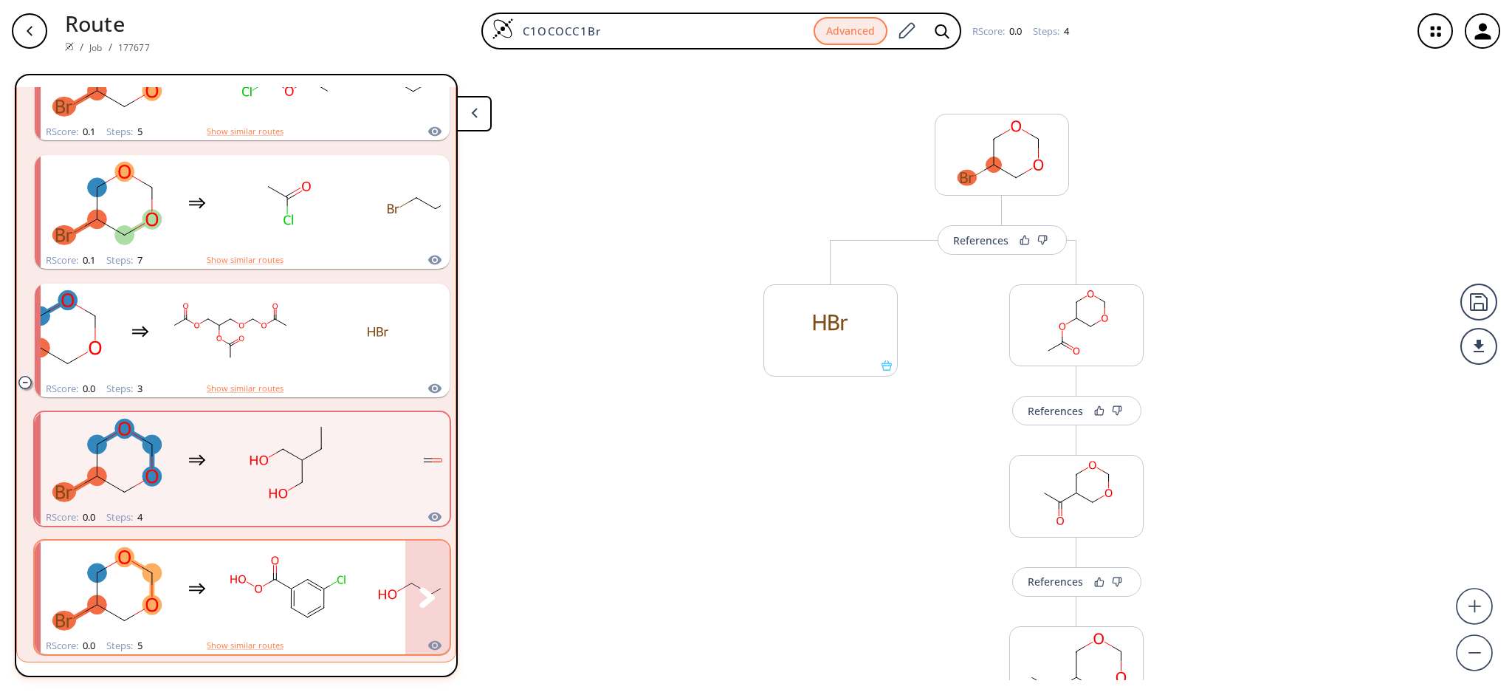
click at [310, 570] on rect "clusters" at bounding box center [287, 589] width 133 height 92
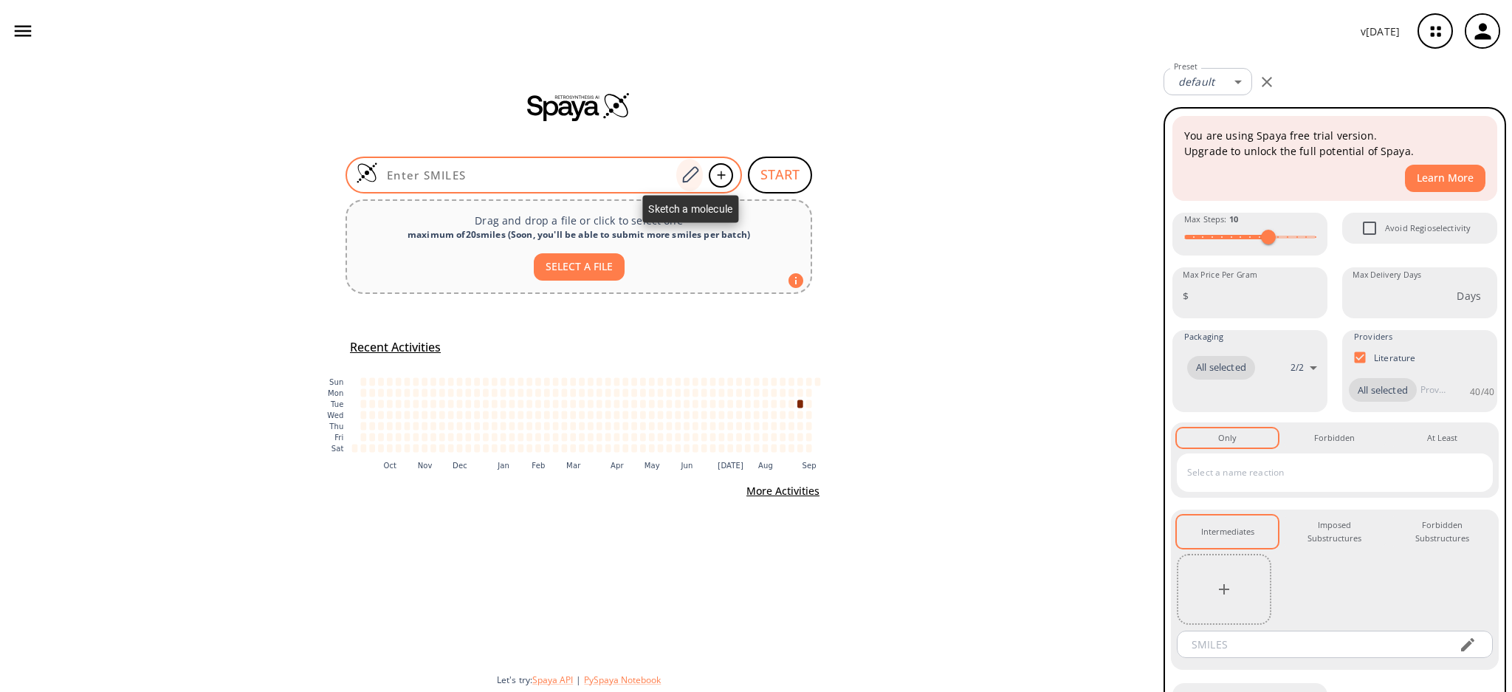
click at [695, 176] on icon at bounding box center [690, 174] width 20 height 19
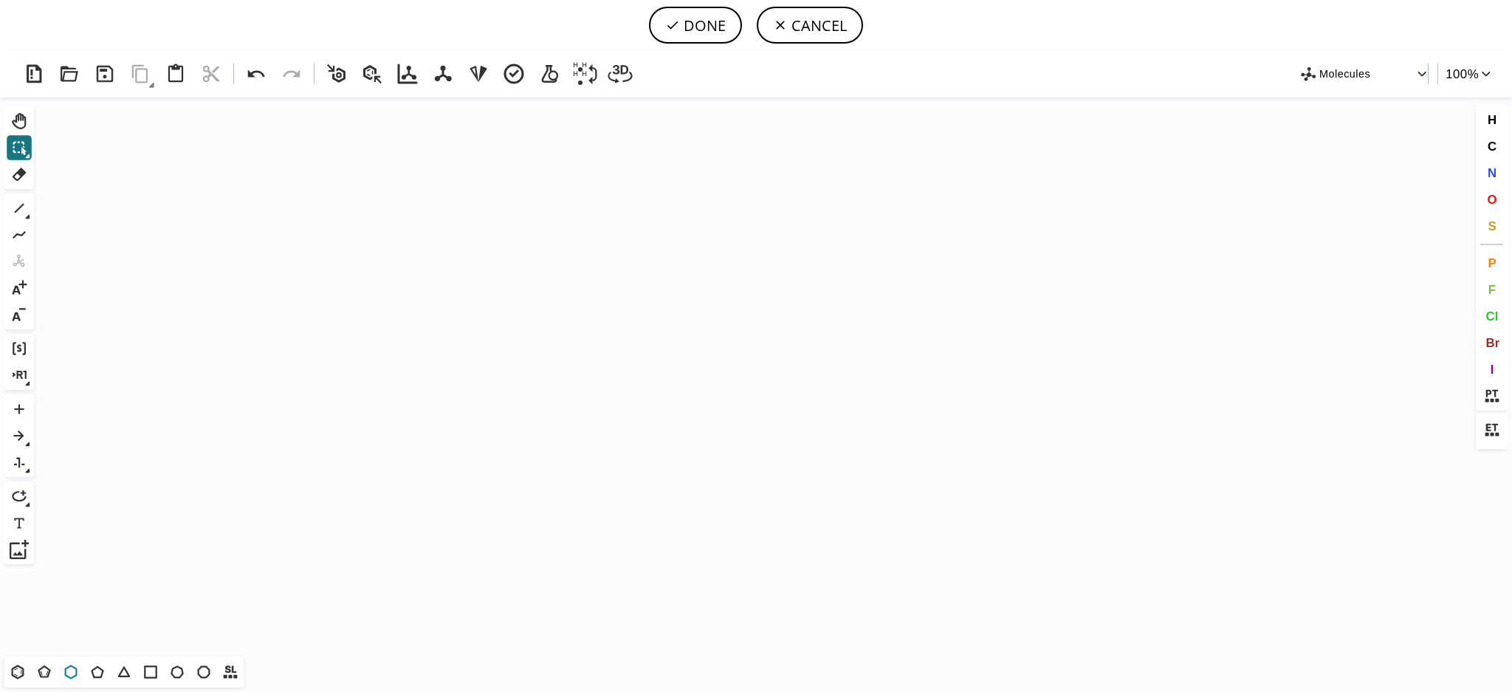
drag, startPoint x: 73, startPoint y: 673, endPoint x: 81, endPoint y: 668, distance: 9.6
click at [78, 670] on icon at bounding box center [70, 671] width 19 height 19
click at [543, 349] on icon "Created with [PERSON_NAME] 2.3.0" at bounding box center [756, 376] width 1433 height 559
click at [15, 199] on icon at bounding box center [19, 208] width 19 height 19
click at [1491, 209] on button "O" at bounding box center [1492, 199] width 25 height 25
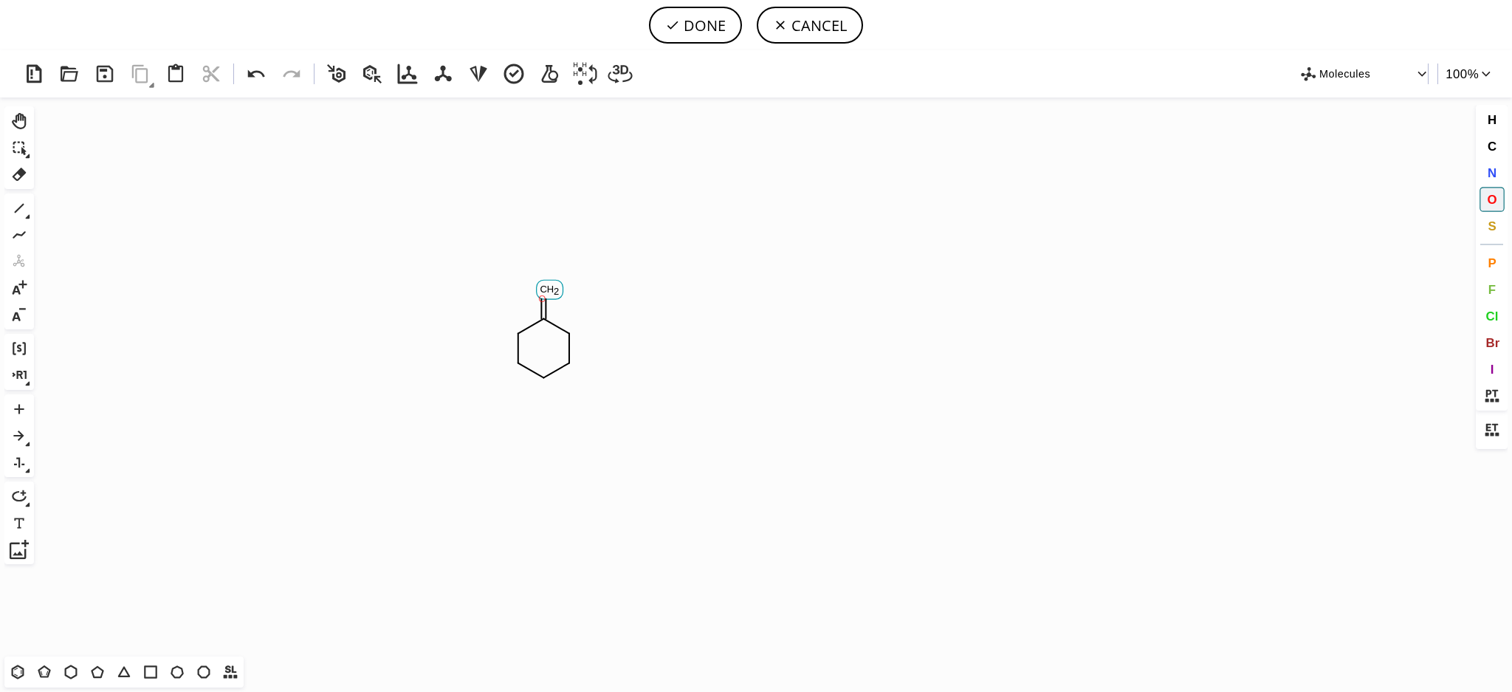
click at [541, 293] on tspan "O" at bounding box center [541, 298] width 7 height 11
drag, startPoint x: 575, startPoint y: 369, endPoint x: 522, endPoint y: 366, distance: 53.2
click at [575, 368] on tspan "O" at bounding box center [576, 368] width 7 height 11
click at [509, 366] on tspan "O" at bounding box center [507, 365] width 7 height 11
click at [697, 35] on button "DONE" at bounding box center [695, 25] width 93 height 37
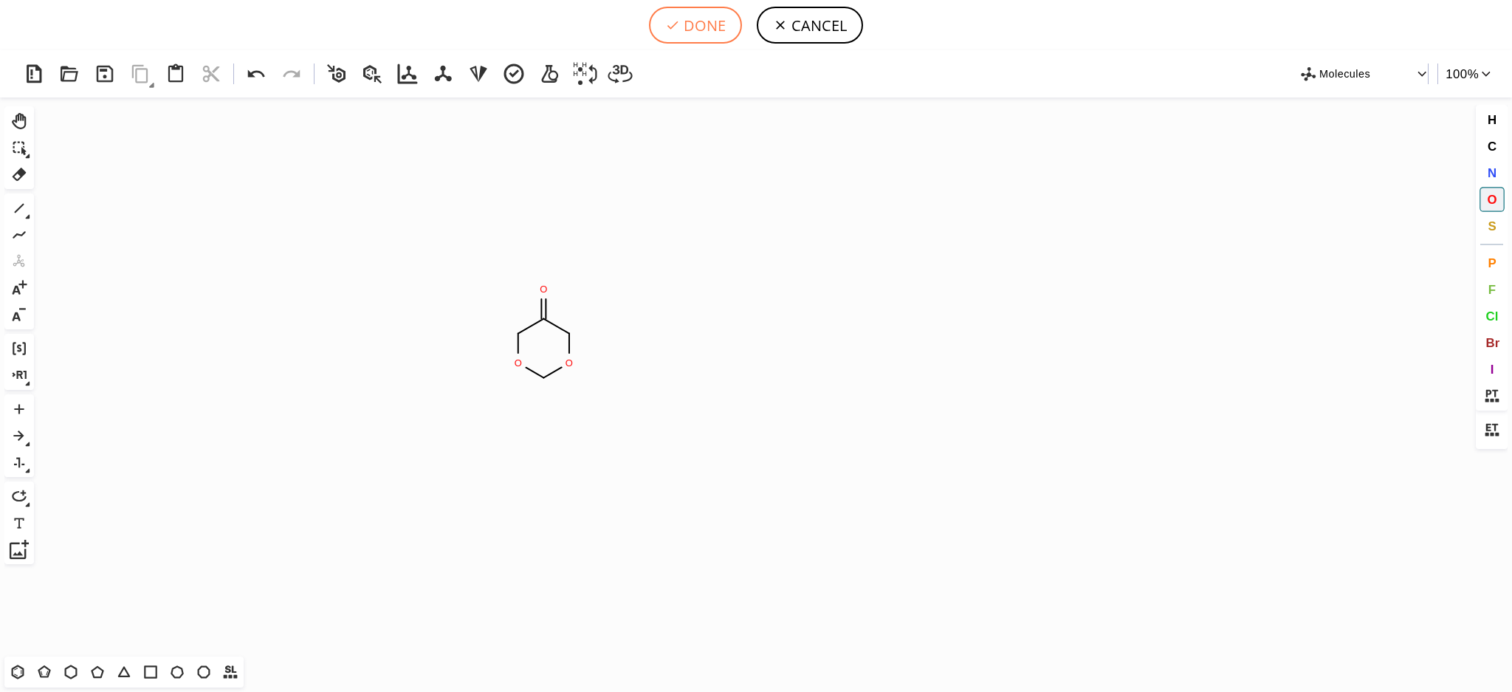
type input "C1OCOCC1=O"
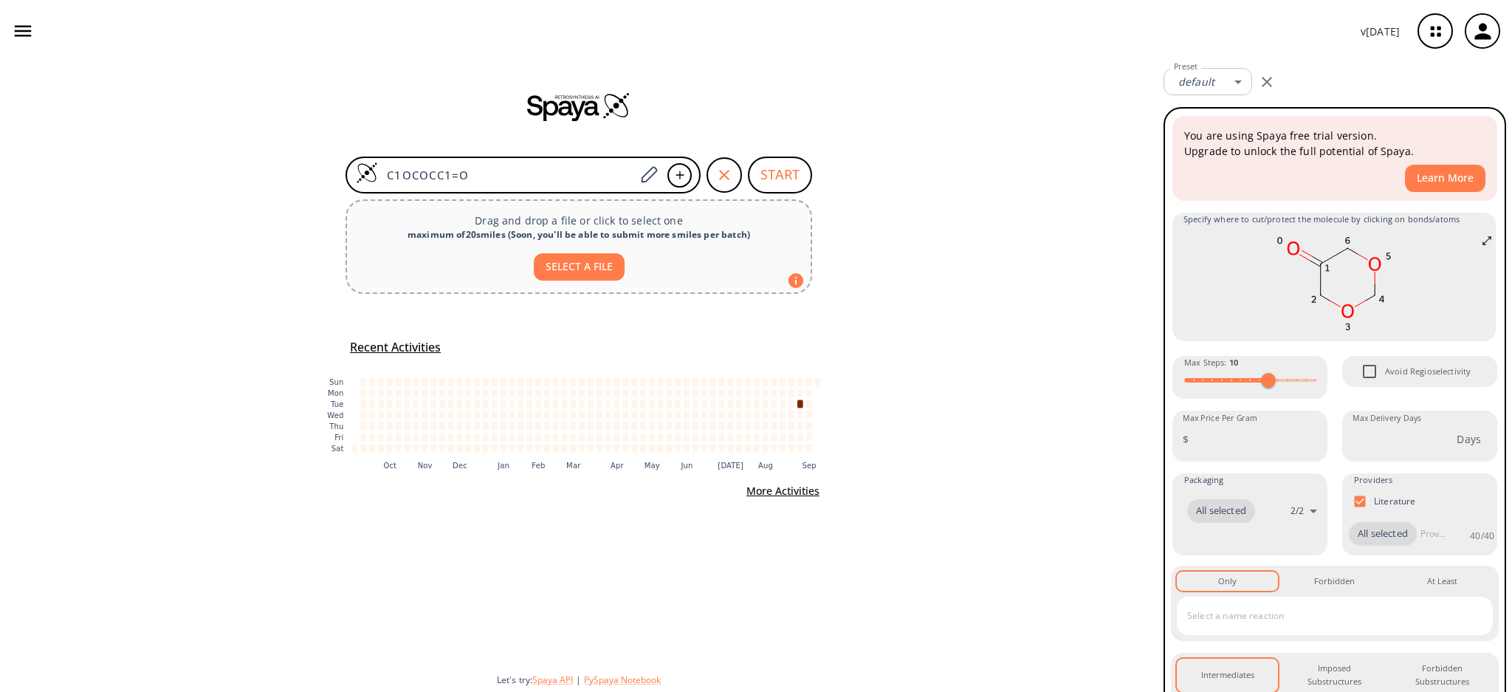
click at [800, 171] on button "START" at bounding box center [780, 175] width 64 height 37
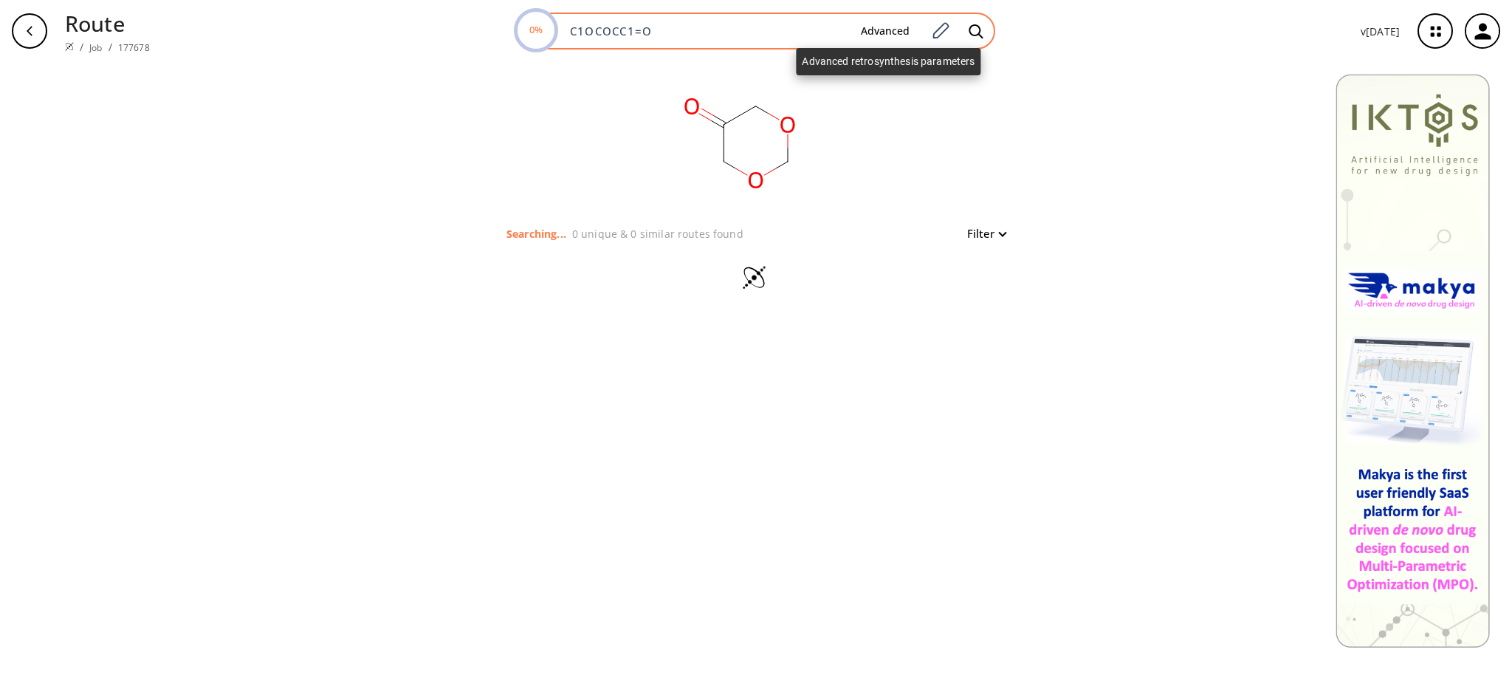
drag, startPoint x: 866, startPoint y: 27, endPoint x: 852, endPoint y: 38, distance: 17.9
click at [868, 27] on button "Advanced" at bounding box center [885, 31] width 72 height 27
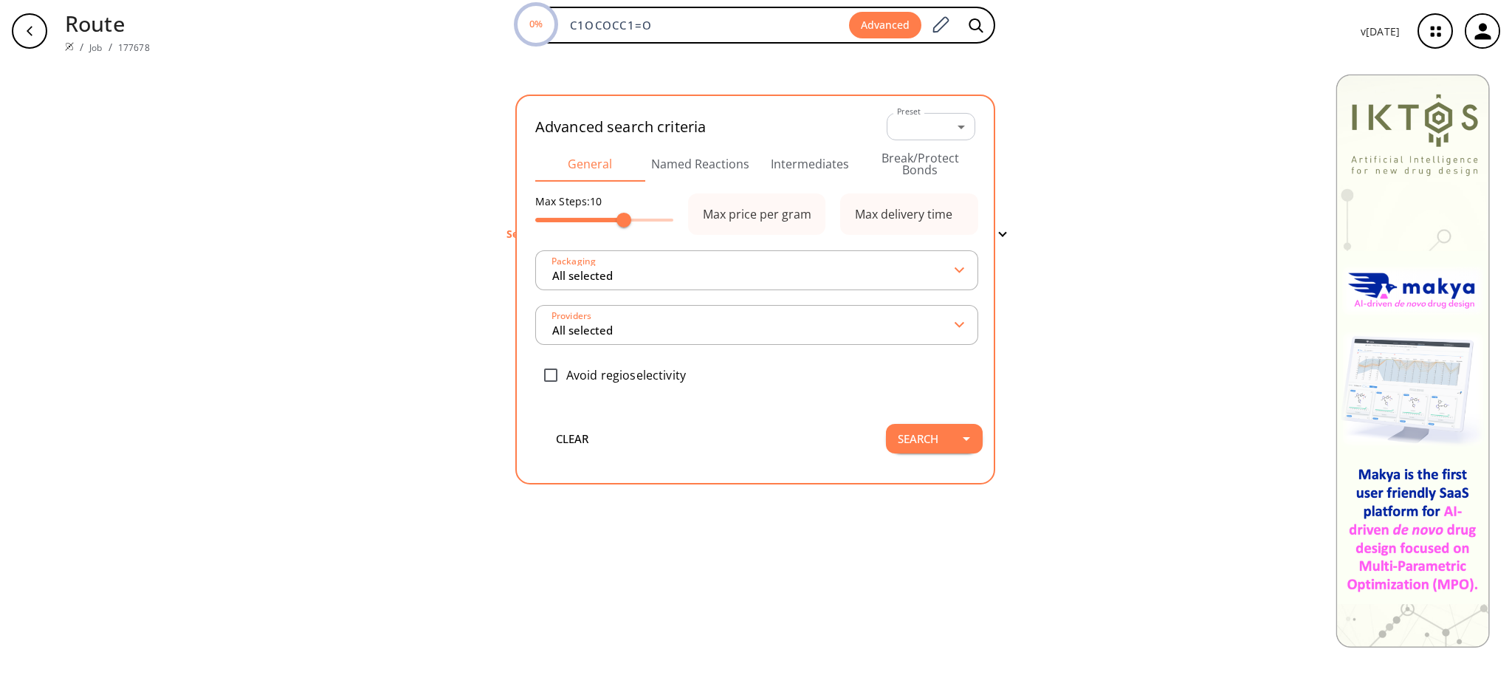
type input "All selected"
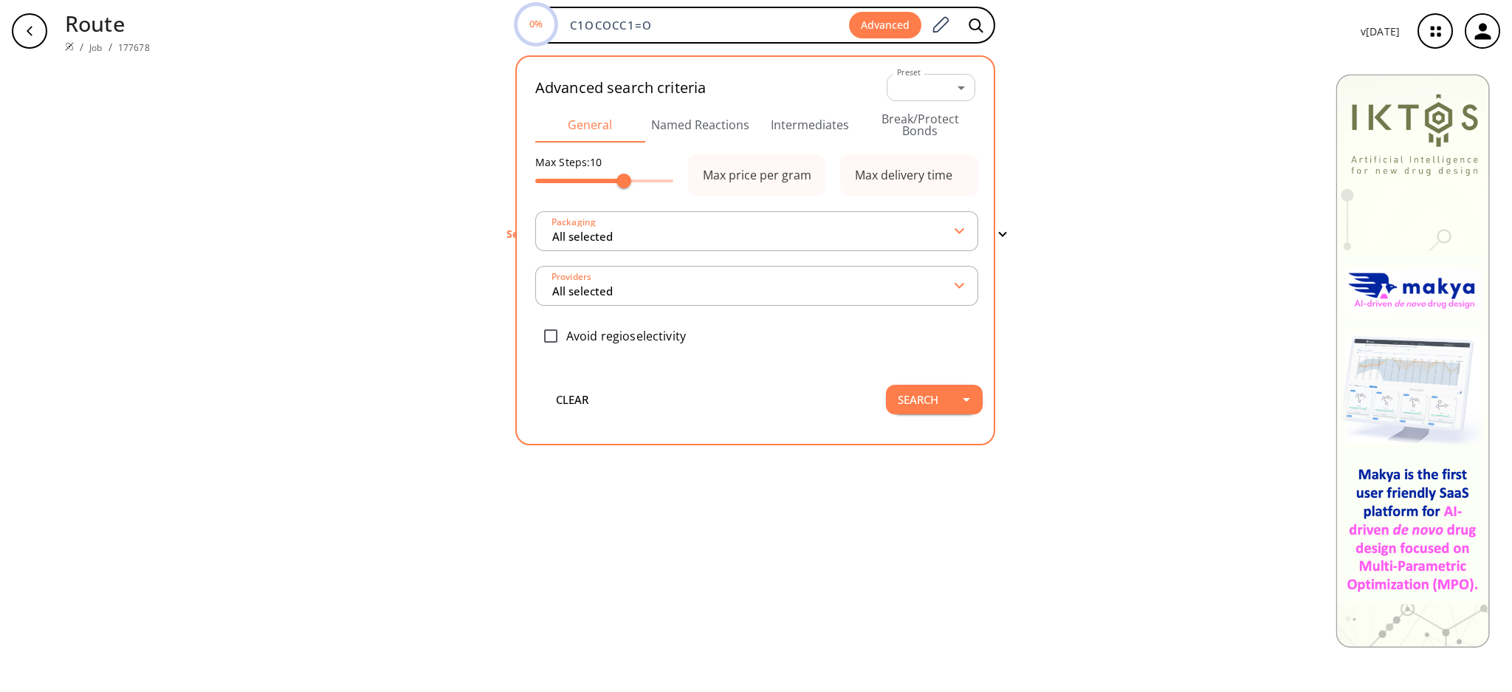
click at [798, 117] on button "Intermediates" at bounding box center [810, 124] width 110 height 35
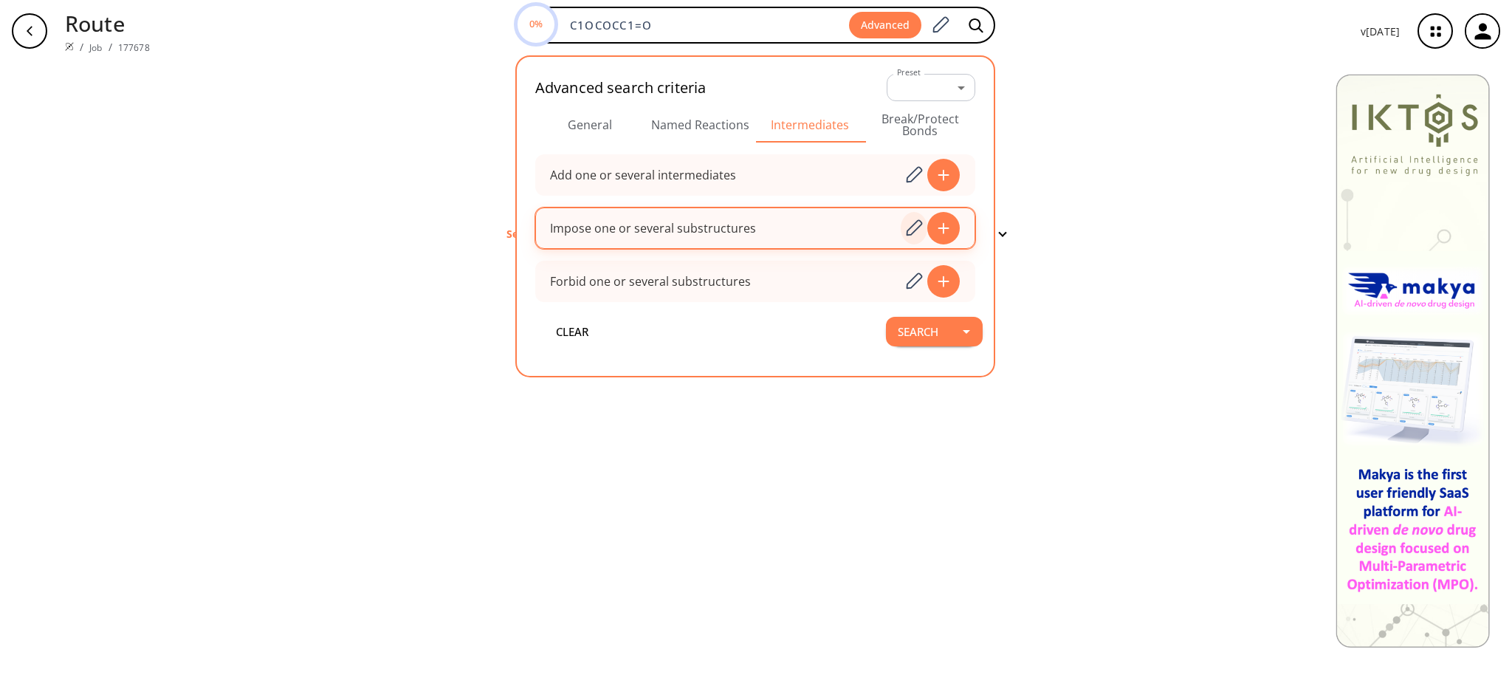
click at [913, 222] on icon at bounding box center [914, 228] width 20 height 19
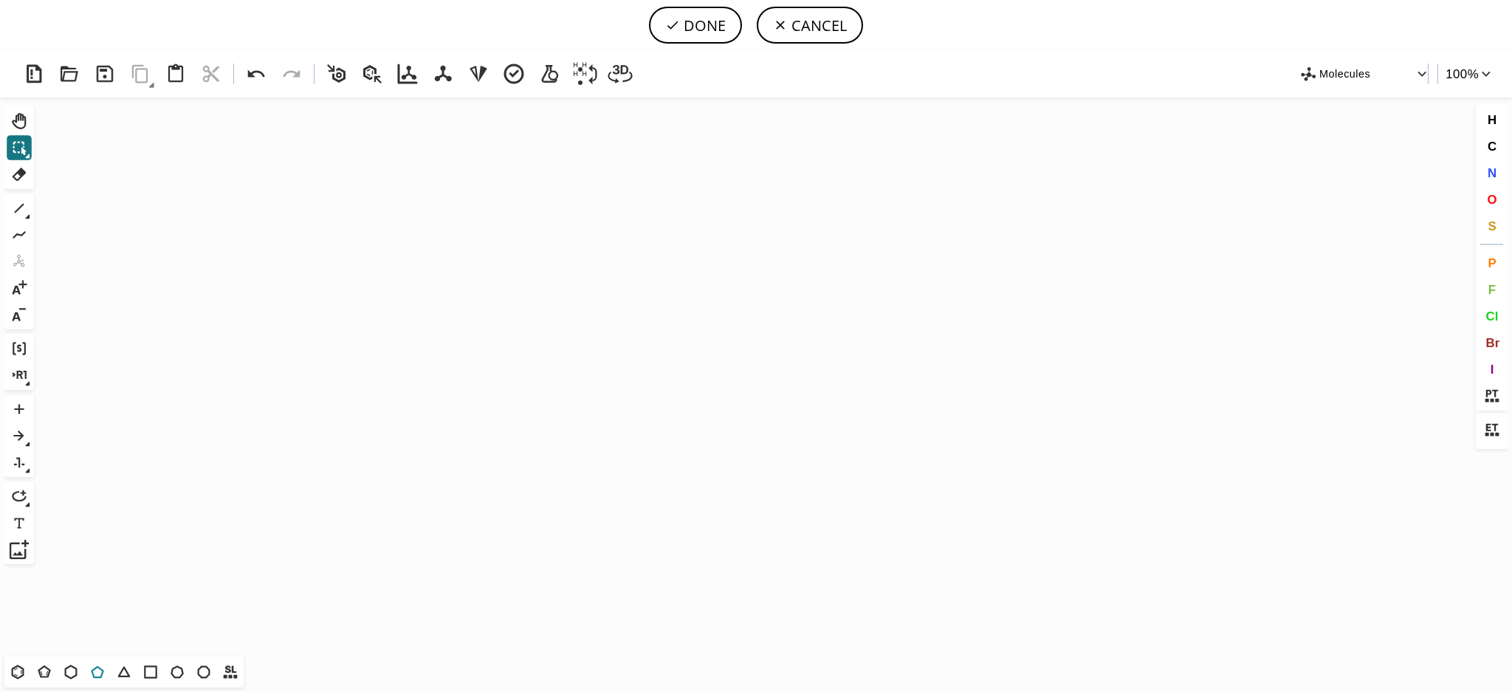
click at [89, 668] on icon at bounding box center [97, 671] width 19 height 19
drag, startPoint x: 80, startPoint y: 670, endPoint x: 205, endPoint y: 601, distance: 143.1
click at [80, 669] on icon at bounding box center [70, 671] width 19 height 19
drag, startPoint x: 573, startPoint y: 438, endPoint x: 402, endPoint y: 417, distance: 172.6
click at [573, 436] on icon "Created with [PERSON_NAME] 2.3.0" at bounding box center [756, 376] width 1433 height 559
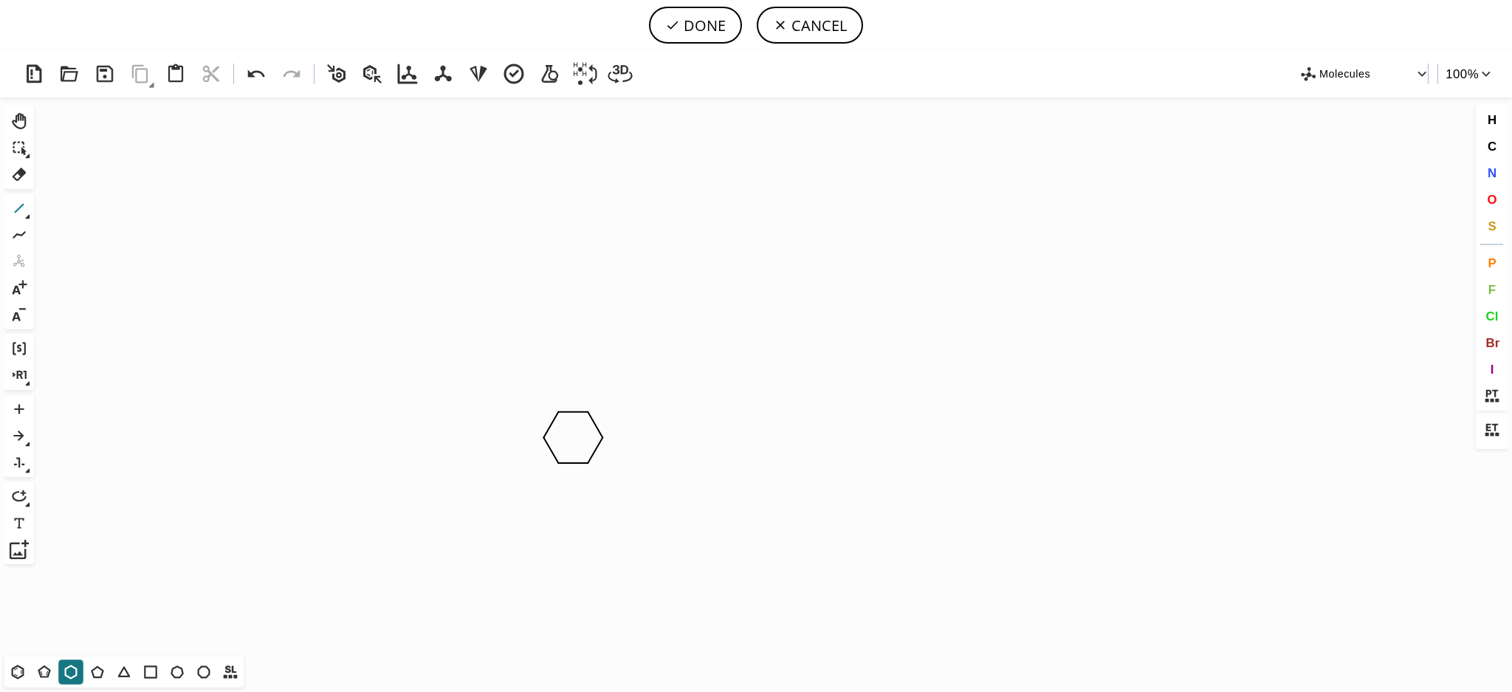
drag, startPoint x: 24, startPoint y: 207, endPoint x: 560, endPoint y: 378, distance: 562.6
click at [24, 207] on icon at bounding box center [19, 208] width 19 height 19
drag, startPoint x: 560, startPoint y: 411, endPoint x: 580, endPoint y: 385, distance: 33.7
click at [1490, 176] on span "N" at bounding box center [1491, 172] width 9 height 14
click at [610, 401] on tspan "N" at bounding box center [610, 400] width 7 height 11
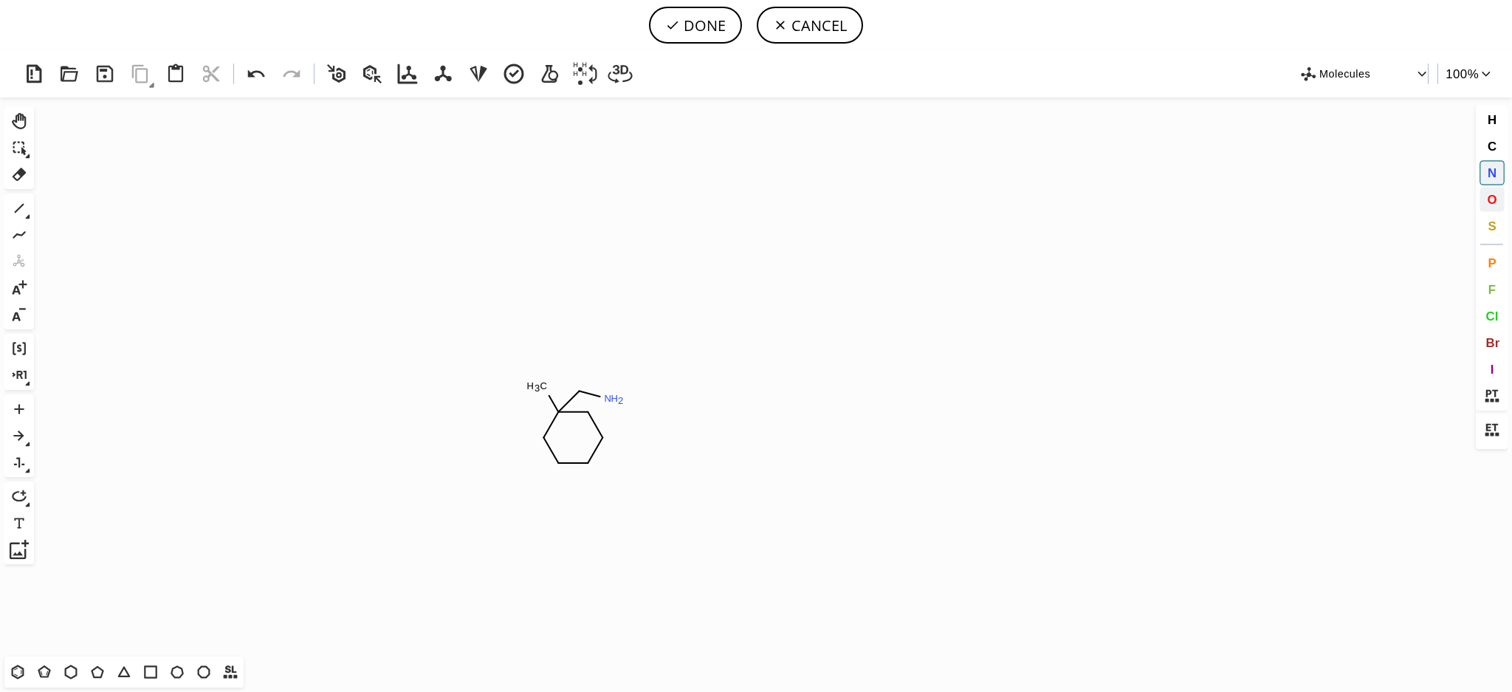
click at [1490, 200] on span "O" at bounding box center [1492, 199] width 10 height 14
drag, startPoint x: 545, startPoint y: 388, endPoint x: 552, endPoint y: 375, distance: 15.2
click at [544, 388] on tspan "O" at bounding box center [547, 387] width 7 height 11
click at [722, 30] on button "DONE" at bounding box center [695, 25] width 93 height 37
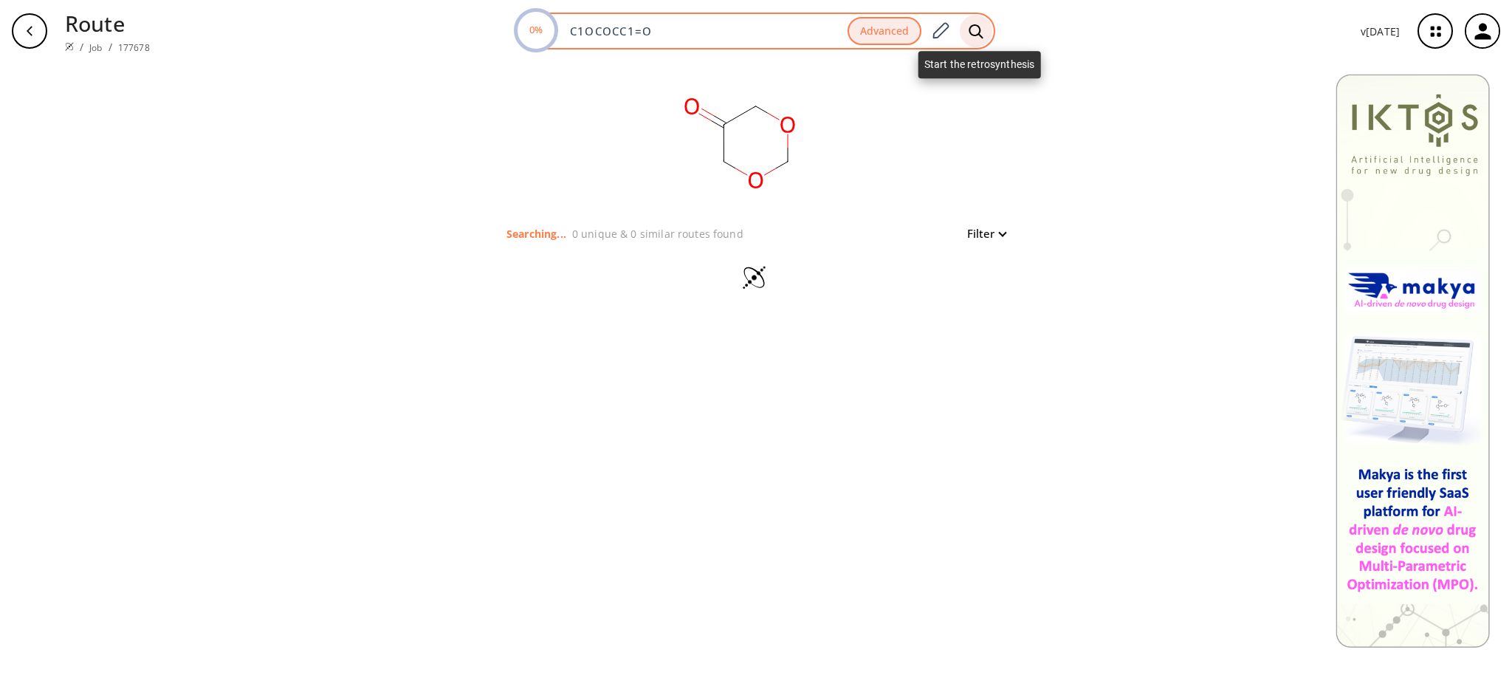
click at [983, 21] on div at bounding box center [976, 31] width 32 height 32
click at [895, 25] on button "Advanced" at bounding box center [885, 31] width 74 height 29
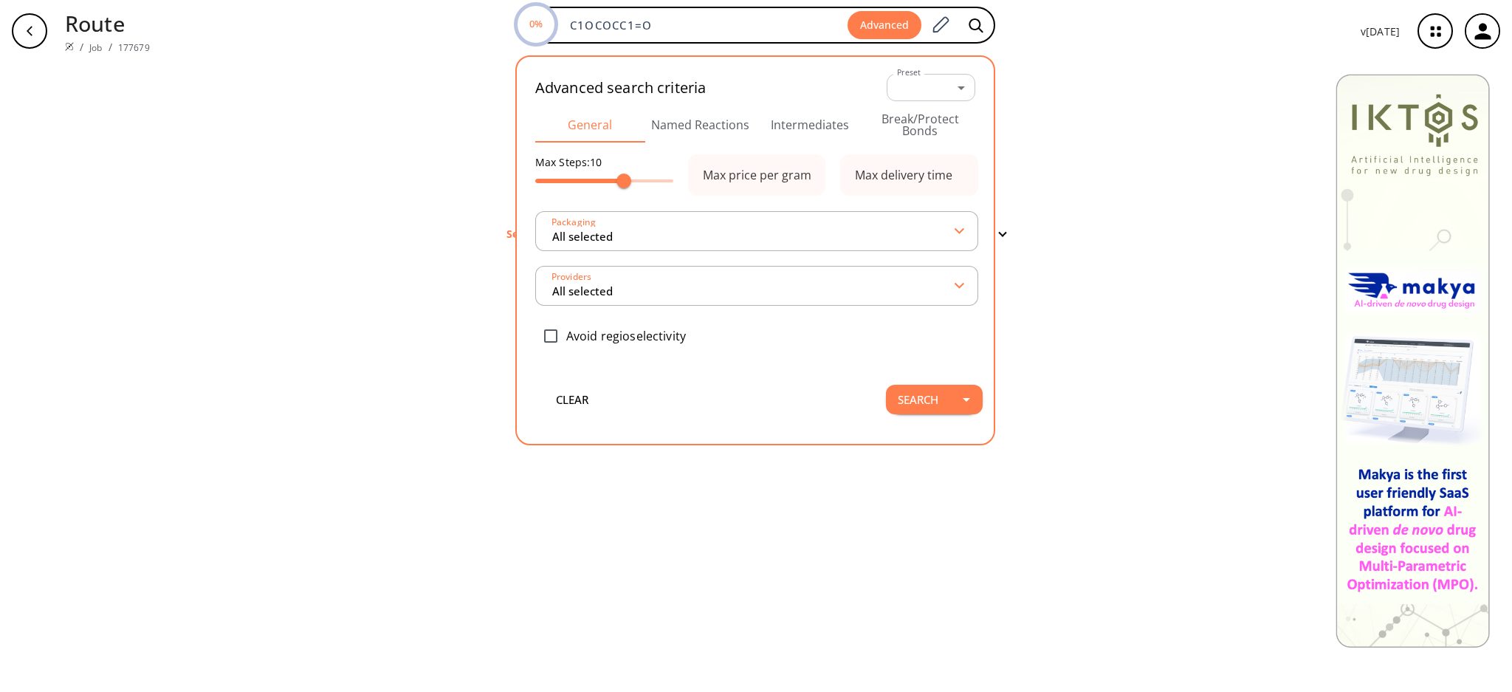
click at [807, 143] on div "Advanced search criteria Preset ​ -1 Preset General Named Reactions Intermediat…" at bounding box center [755, 219] width 455 height 302
click at [806, 133] on button "Intermediates" at bounding box center [810, 124] width 110 height 35
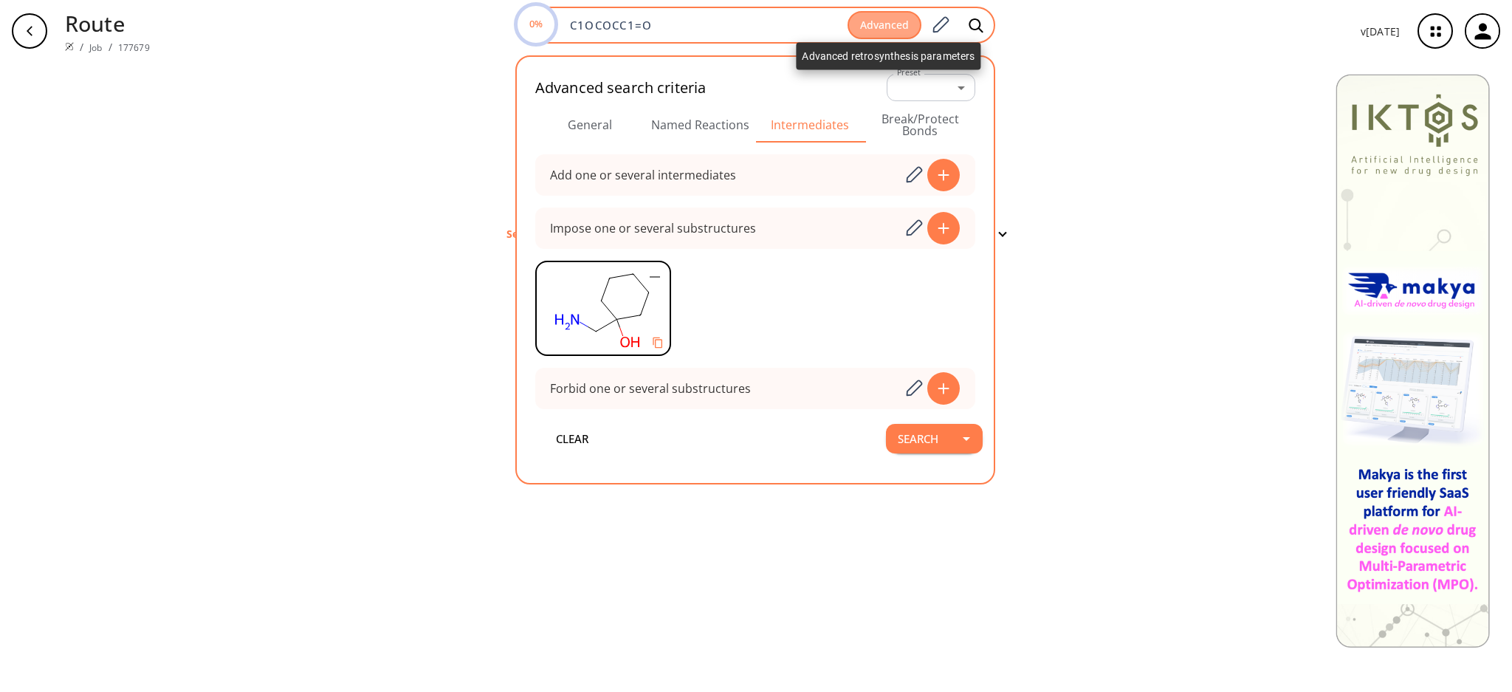
drag, startPoint x: 901, startPoint y: 21, endPoint x: 871, endPoint y: 44, distance: 37.4
click at [900, 21] on button "Advanced" at bounding box center [885, 25] width 74 height 29
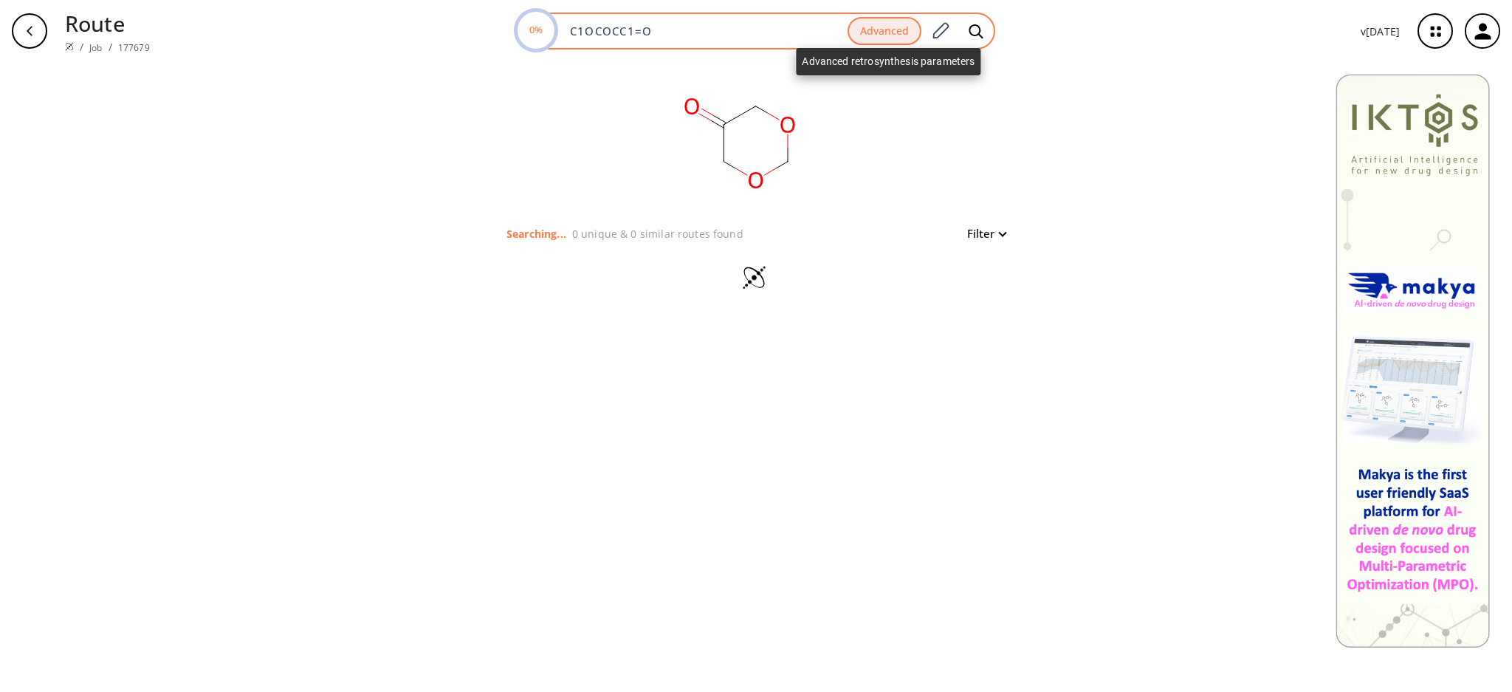
click at [881, 35] on button "Advanced" at bounding box center [885, 31] width 74 height 29
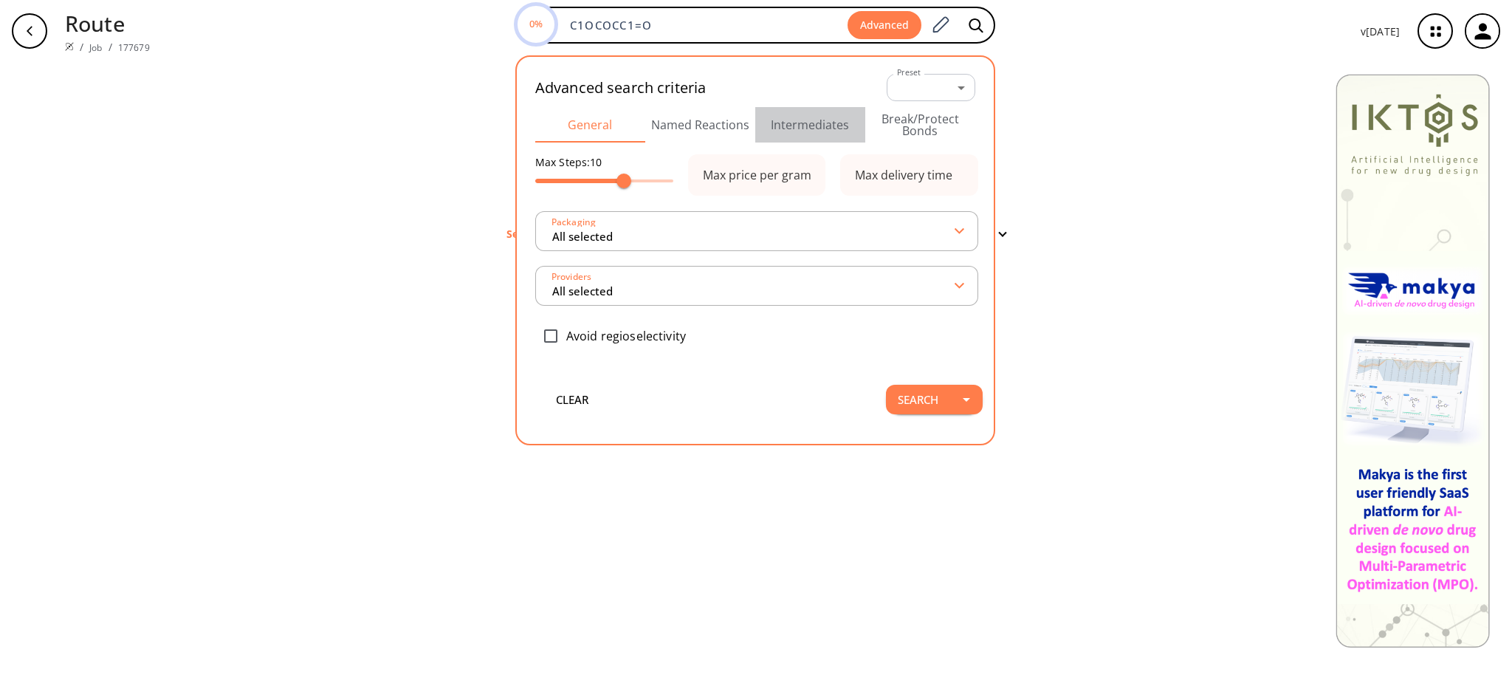
drag, startPoint x: 835, startPoint y: 114, endPoint x: 789, endPoint y: 125, distance: 47.8
click at [834, 114] on button "Intermediates" at bounding box center [810, 124] width 110 height 35
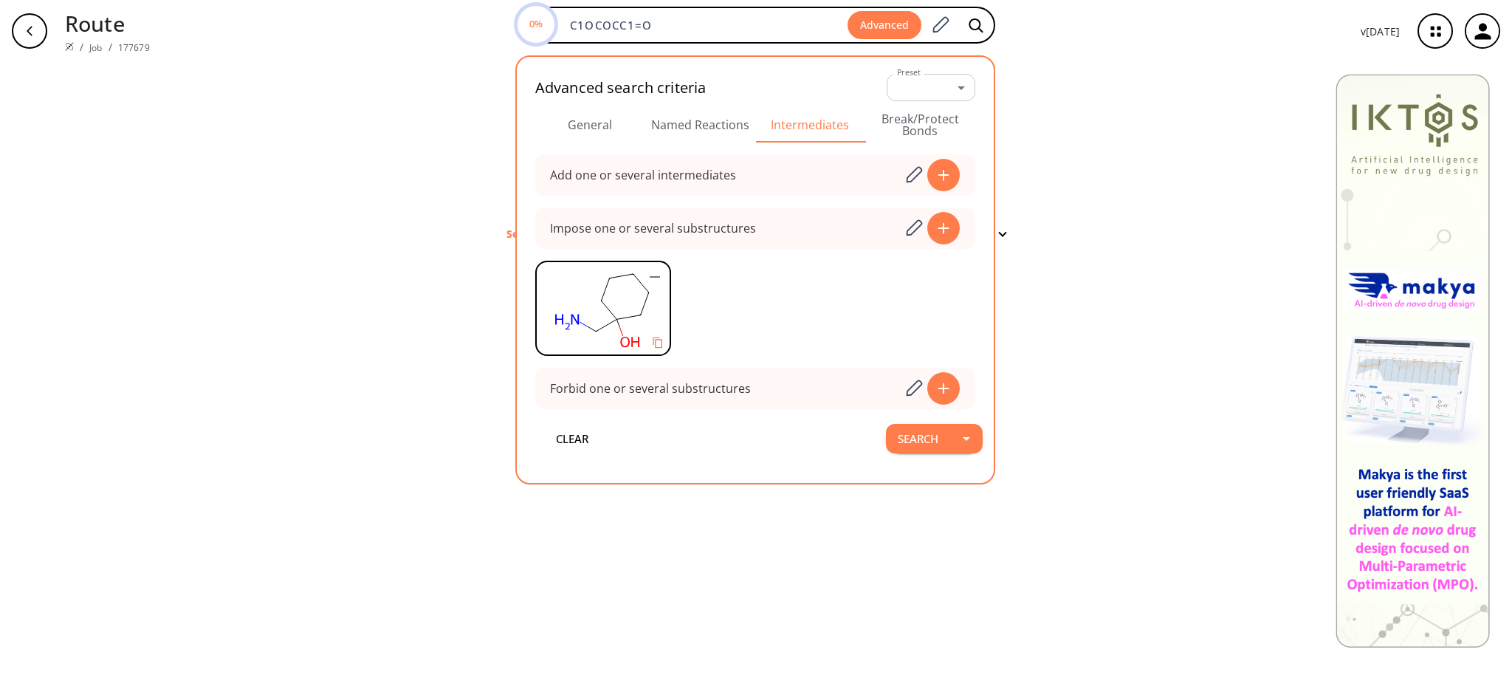
click at [626, 303] on rect at bounding box center [603, 308] width 133 height 92
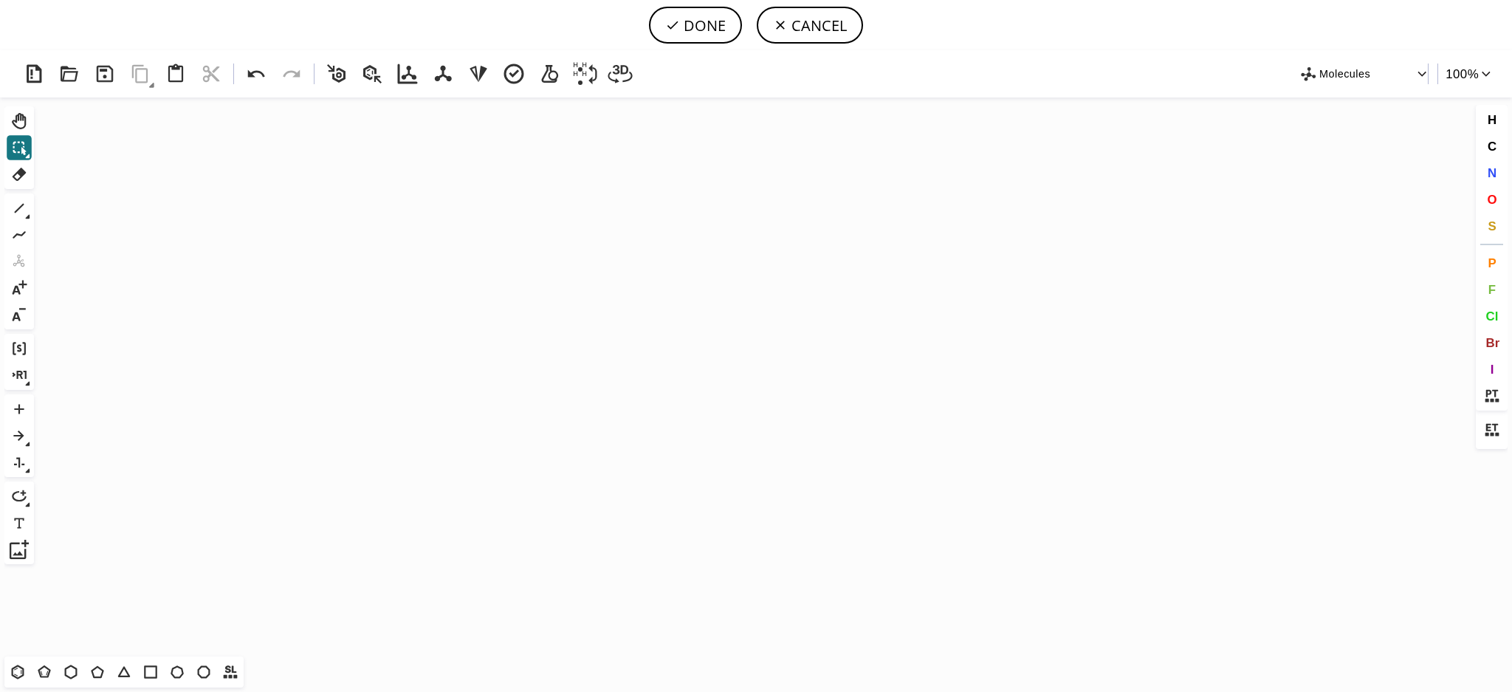
drag, startPoint x: 816, startPoint y: 22, endPoint x: 809, endPoint y: 31, distance: 11.1
click at [815, 22] on button "CANCEL" at bounding box center [810, 25] width 106 height 37
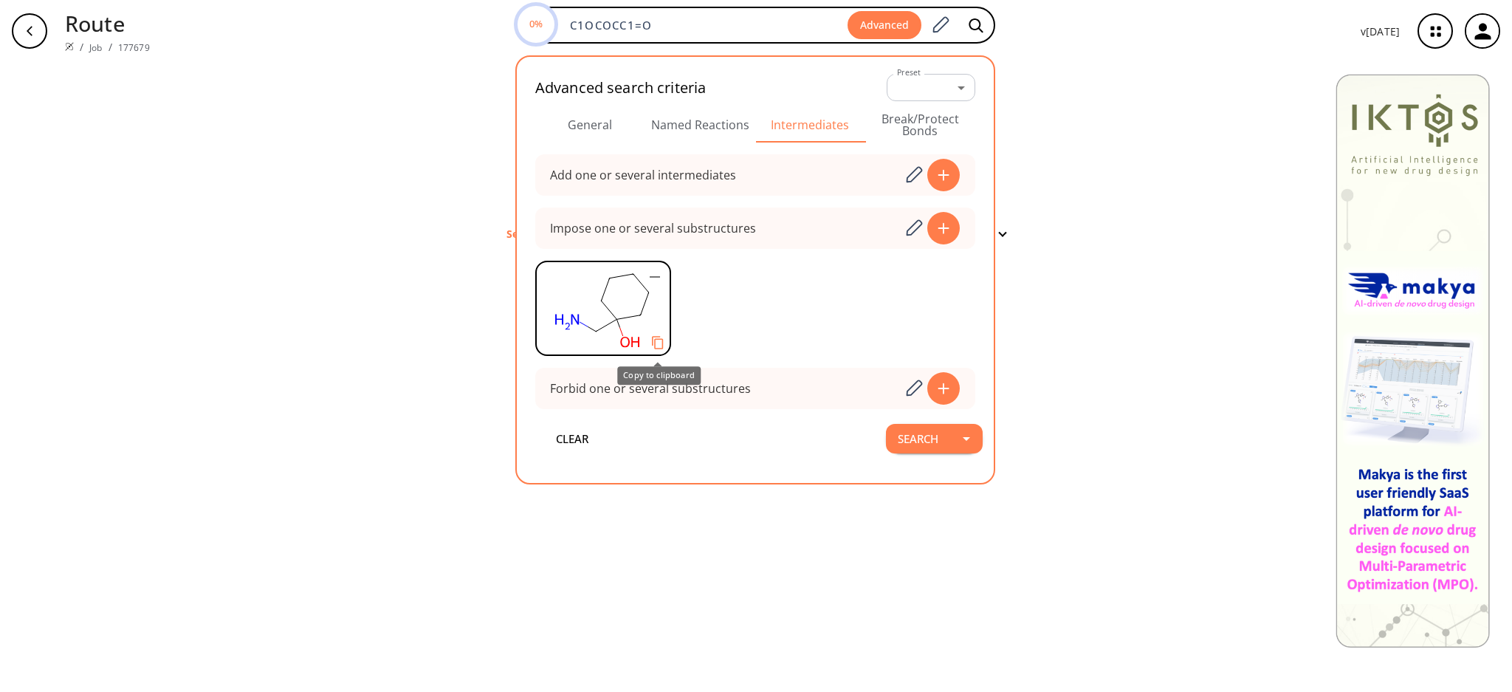
click at [655, 338] on icon "Copy to clipboard" at bounding box center [658, 343] width 14 height 14
click at [655, 278] on icon "button" at bounding box center [655, 277] width 18 height 18
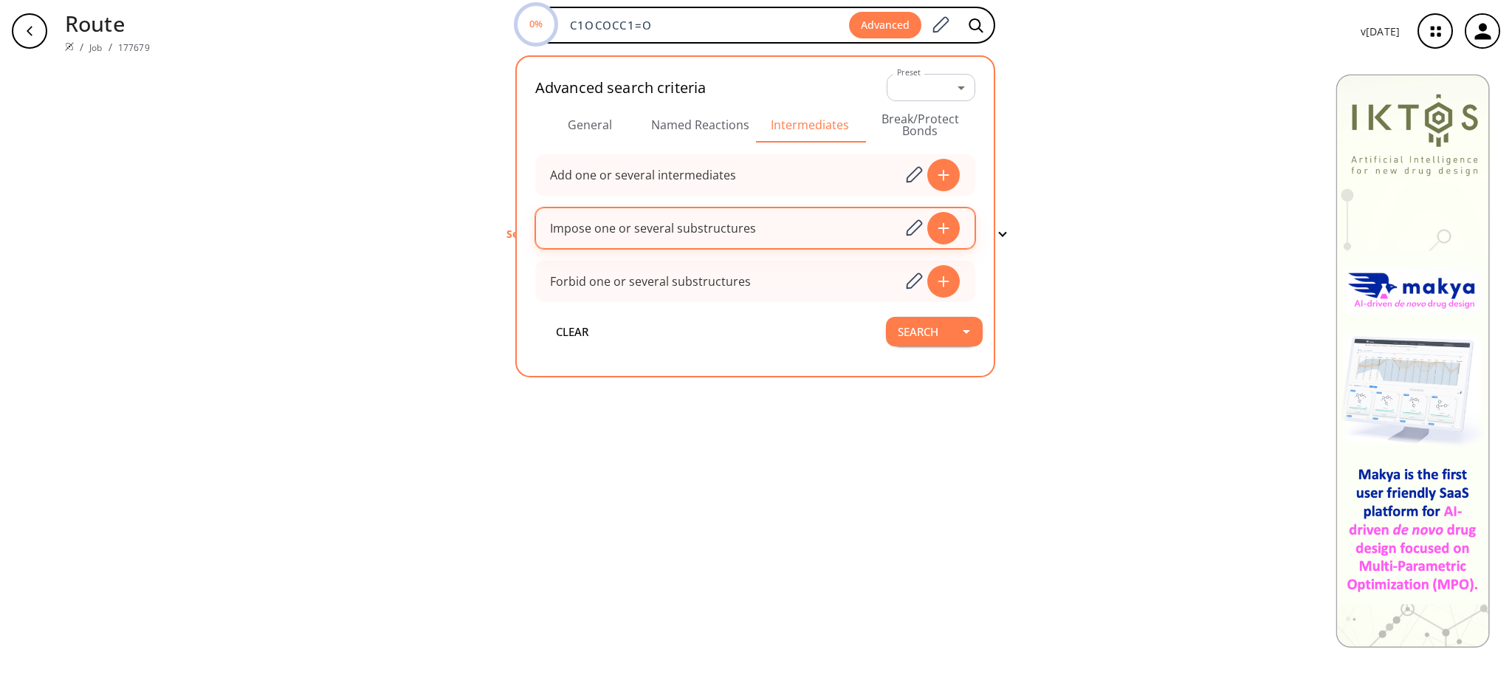
click at [820, 238] on input at bounding box center [726, 228] width 350 height 30
paste input "C1CCCC(CN)(O)C1"
type input "C1CCCC(CN)(O)C1"
click at [912, 224] on icon at bounding box center [914, 228] width 20 height 19
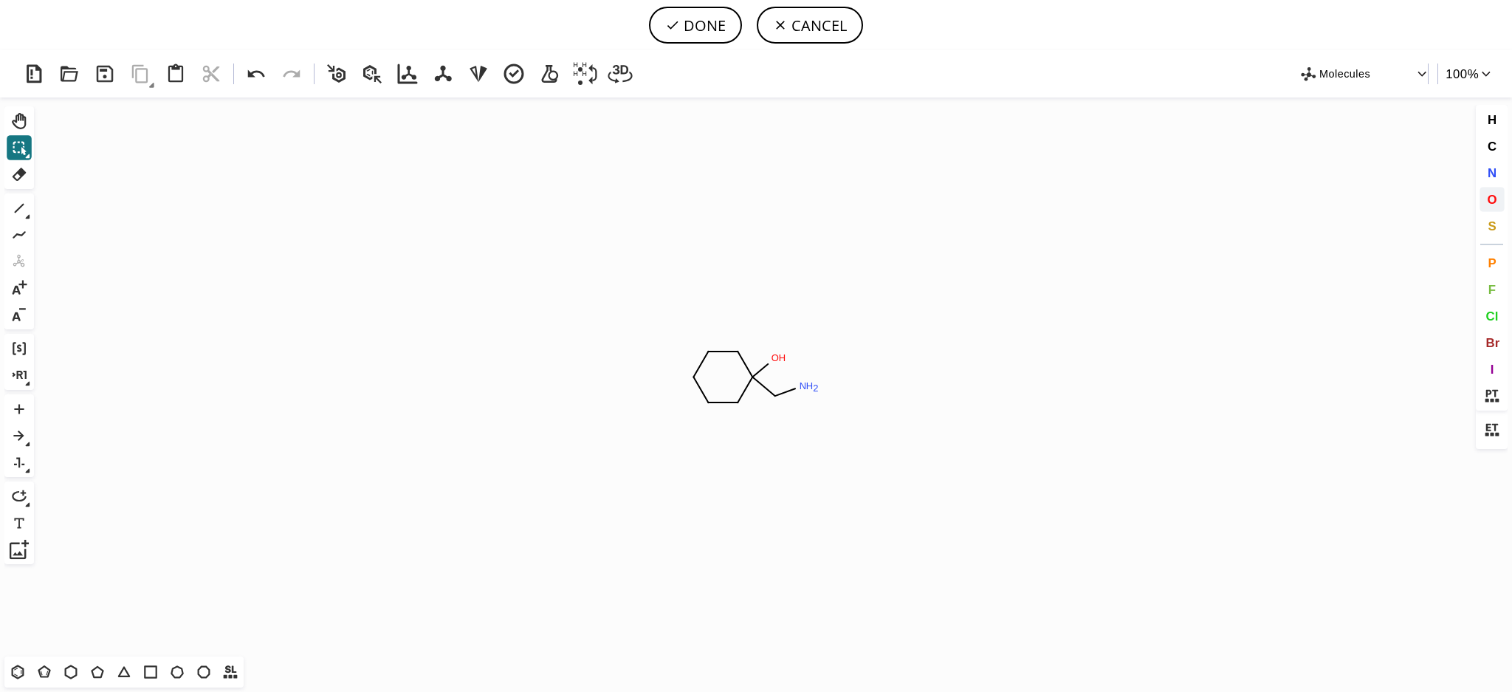
click at [1487, 200] on span "O" at bounding box center [1492, 199] width 10 height 14
click at [704, 362] on tspan "O" at bounding box center [704, 361] width 7 height 11
click at [716, 354] on tspan "O" at bounding box center [716, 354] width 7 height 11
click at [711, 354] on tspan "O" at bounding box center [712, 355] width 7 height 11
click at [711, 397] on tspan "O" at bounding box center [710, 396] width 7 height 11
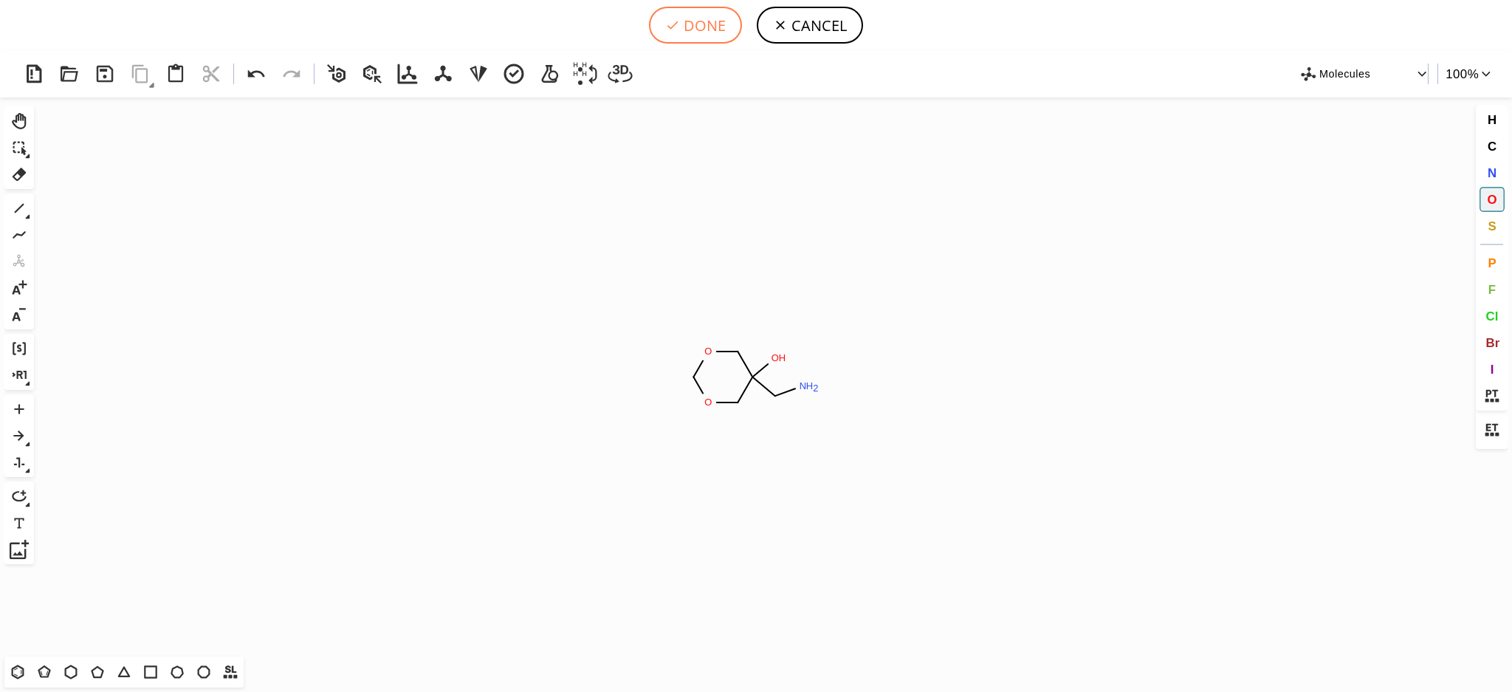
click at [684, 35] on button "DONE" at bounding box center [695, 25] width 93 height 37
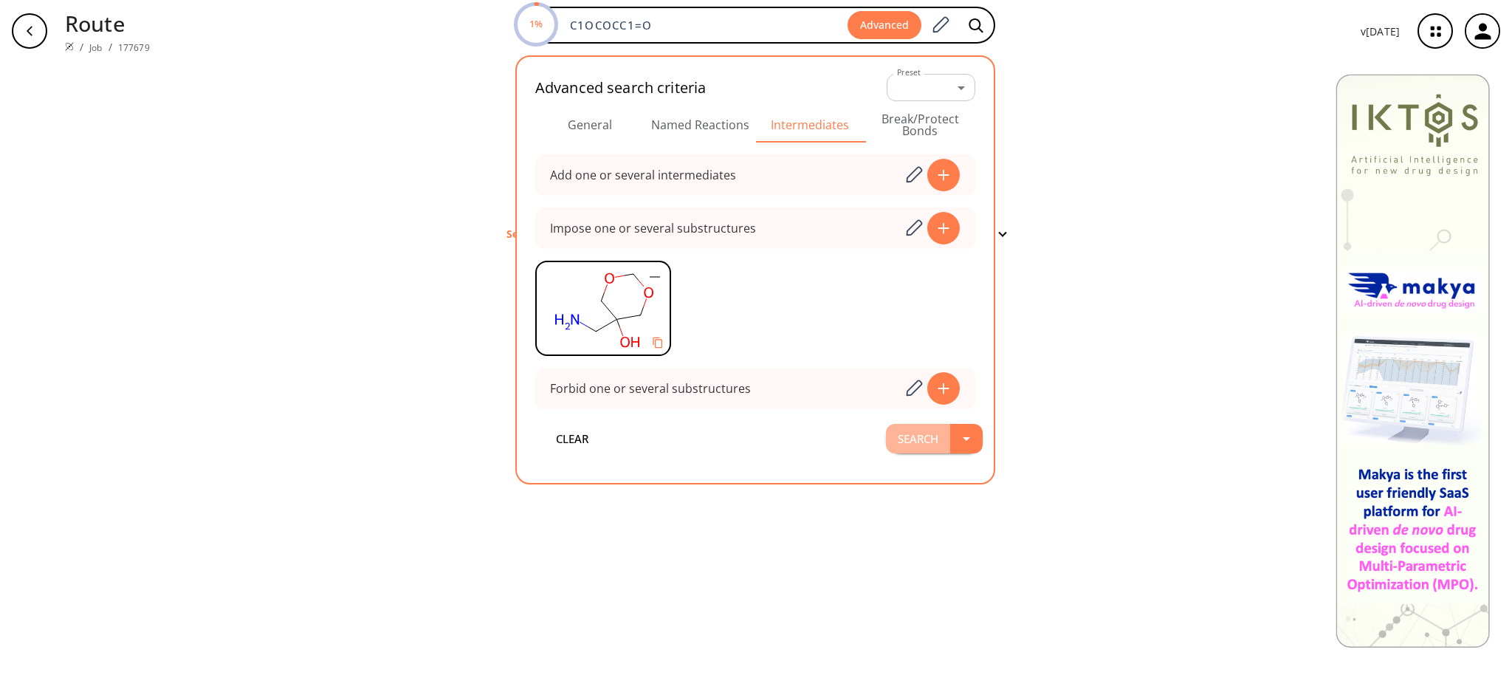
click at [925, 433] on button "Search" at bounding box center [918, 439] width 64 height 30
